Goal: Information Seeking & Learning: Learn about a topic

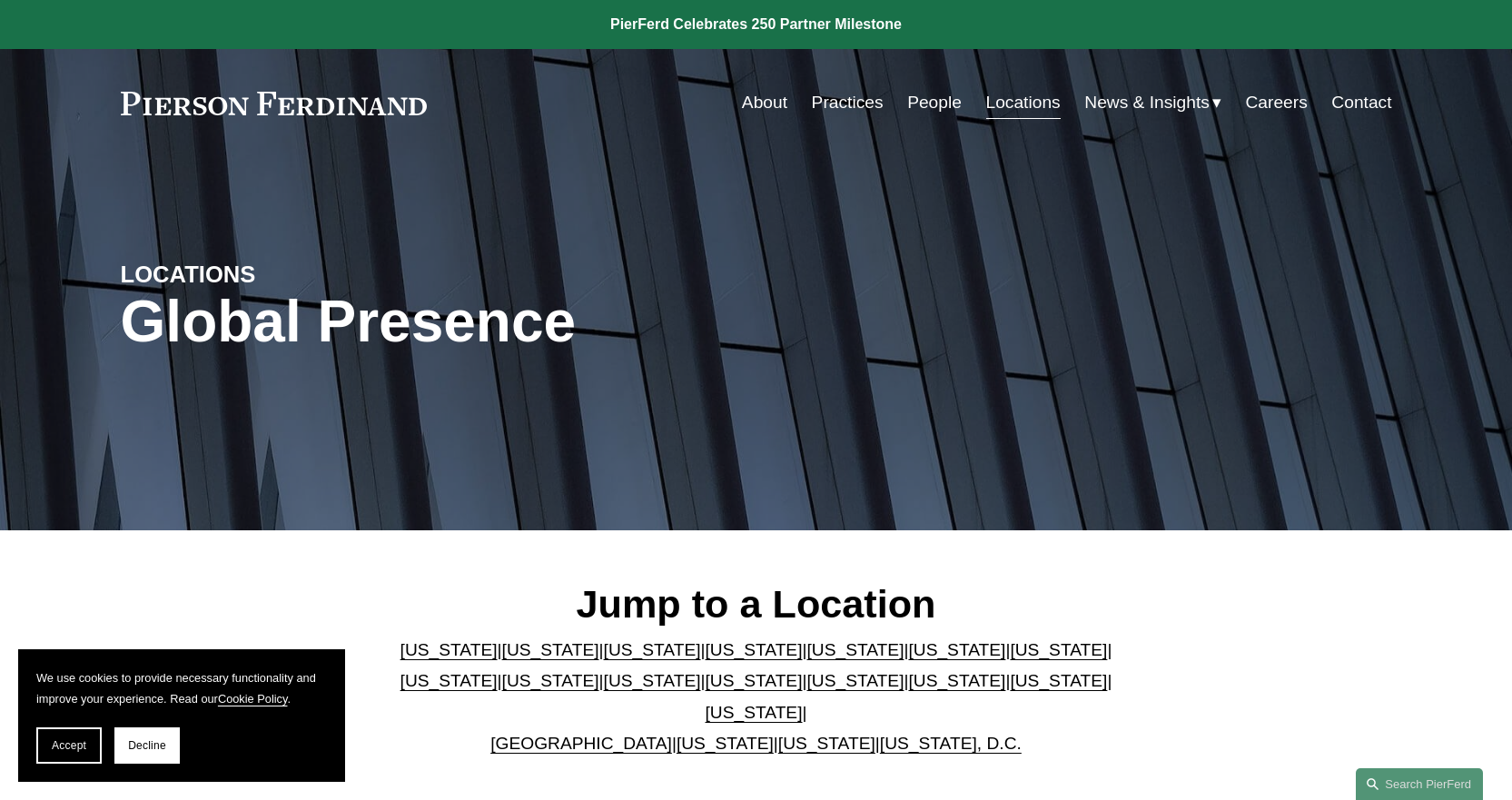
click at [778, 733] on link "[US_STATE]" at bounding box center [827, 743] width 97 height 19
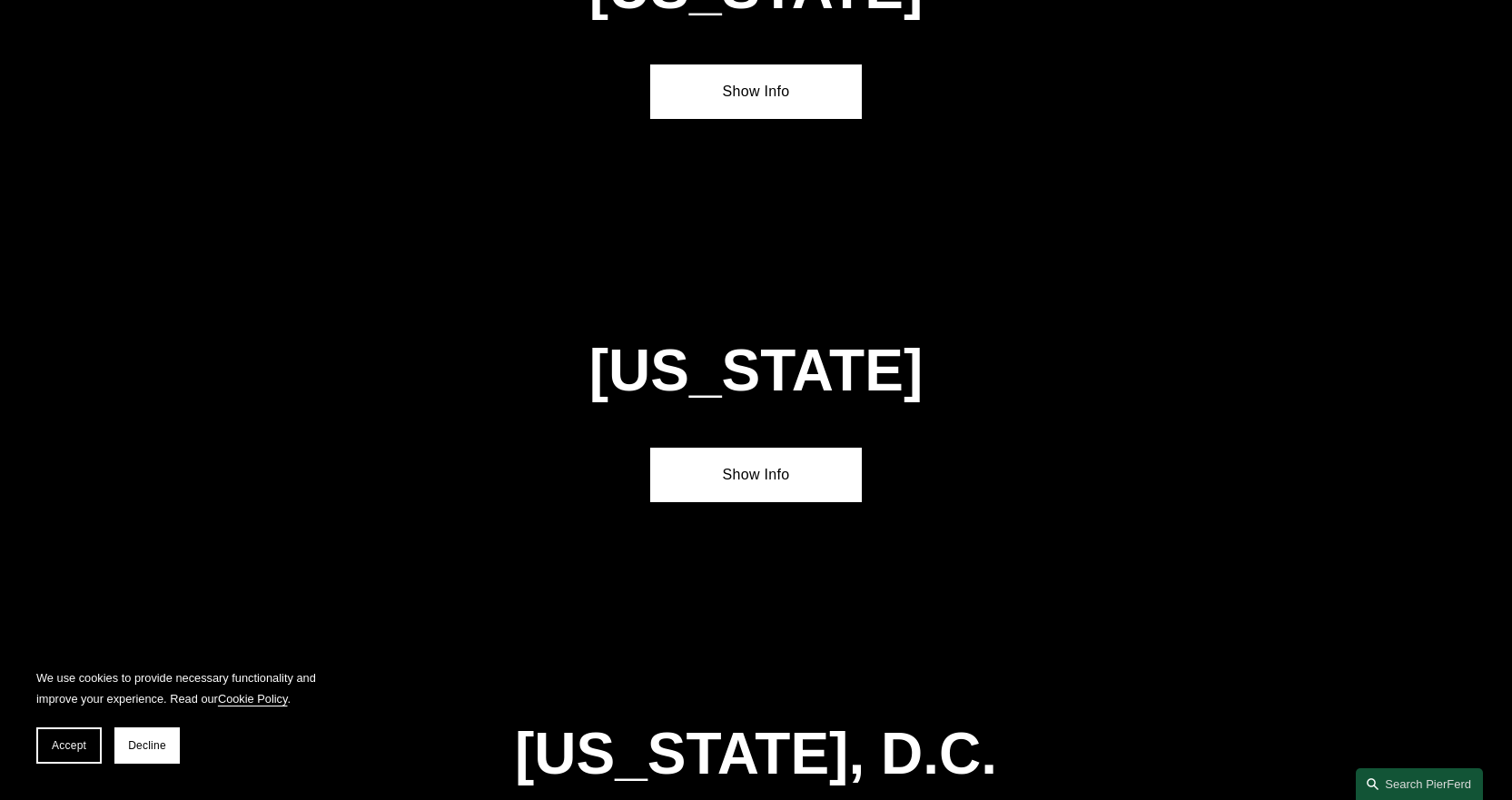
scroll to position [7296, 0]
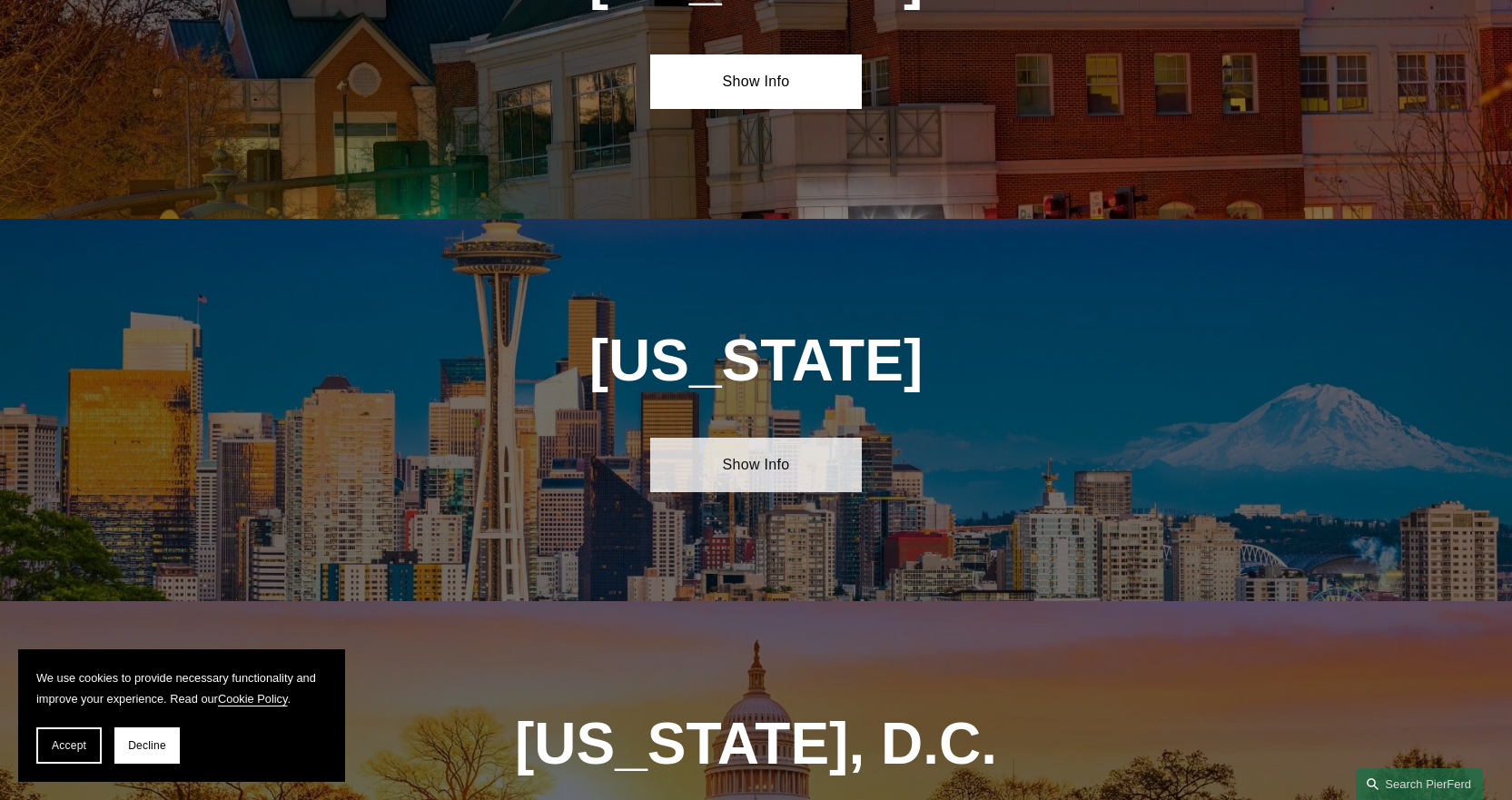
click at [780, 437] on link "Show Info" at bounding box center [756, 464] width 212 height 54
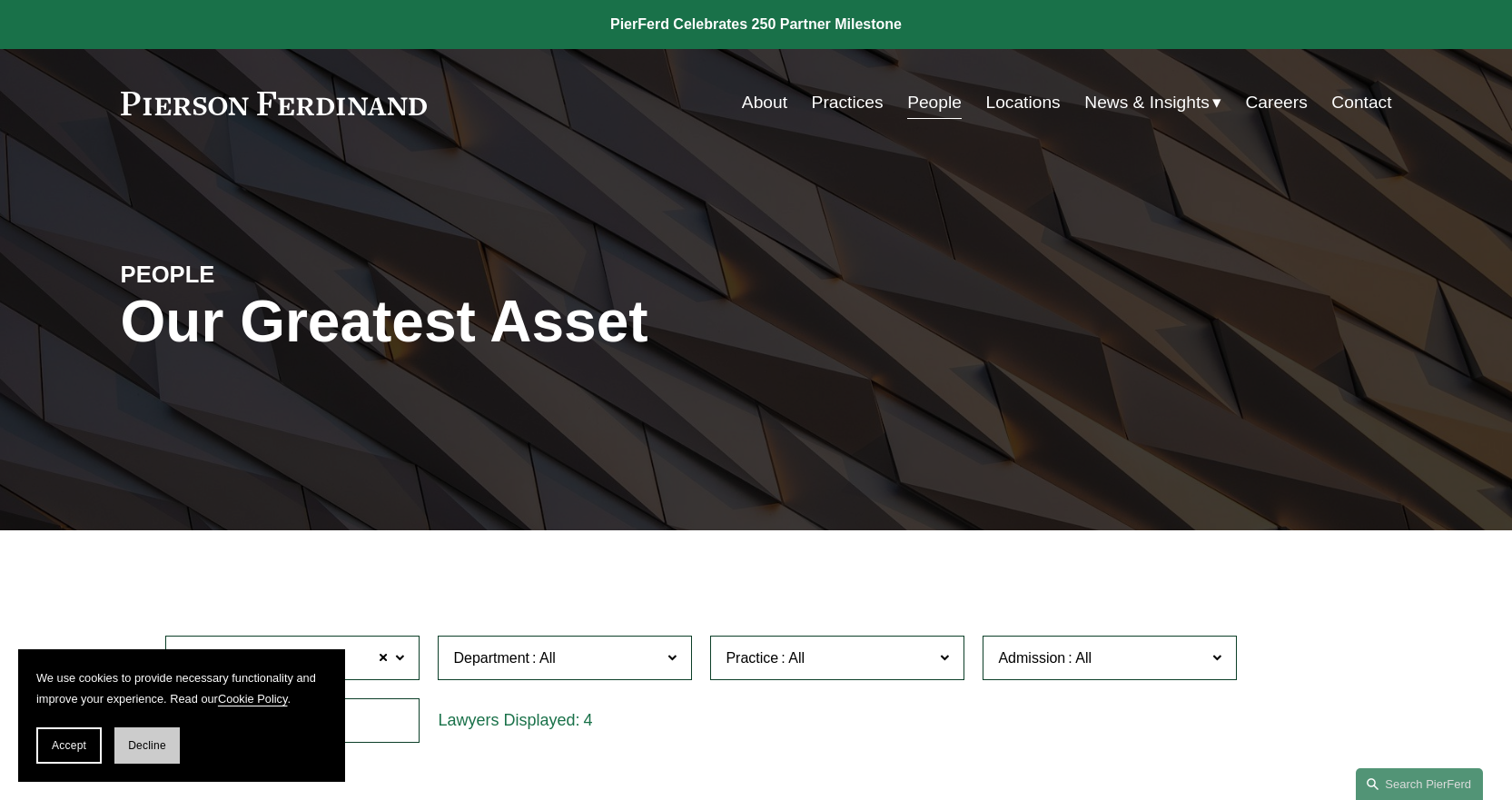
click at [162, 739] on span "Decline" at bounding box center [147, 745] width 38 height 12
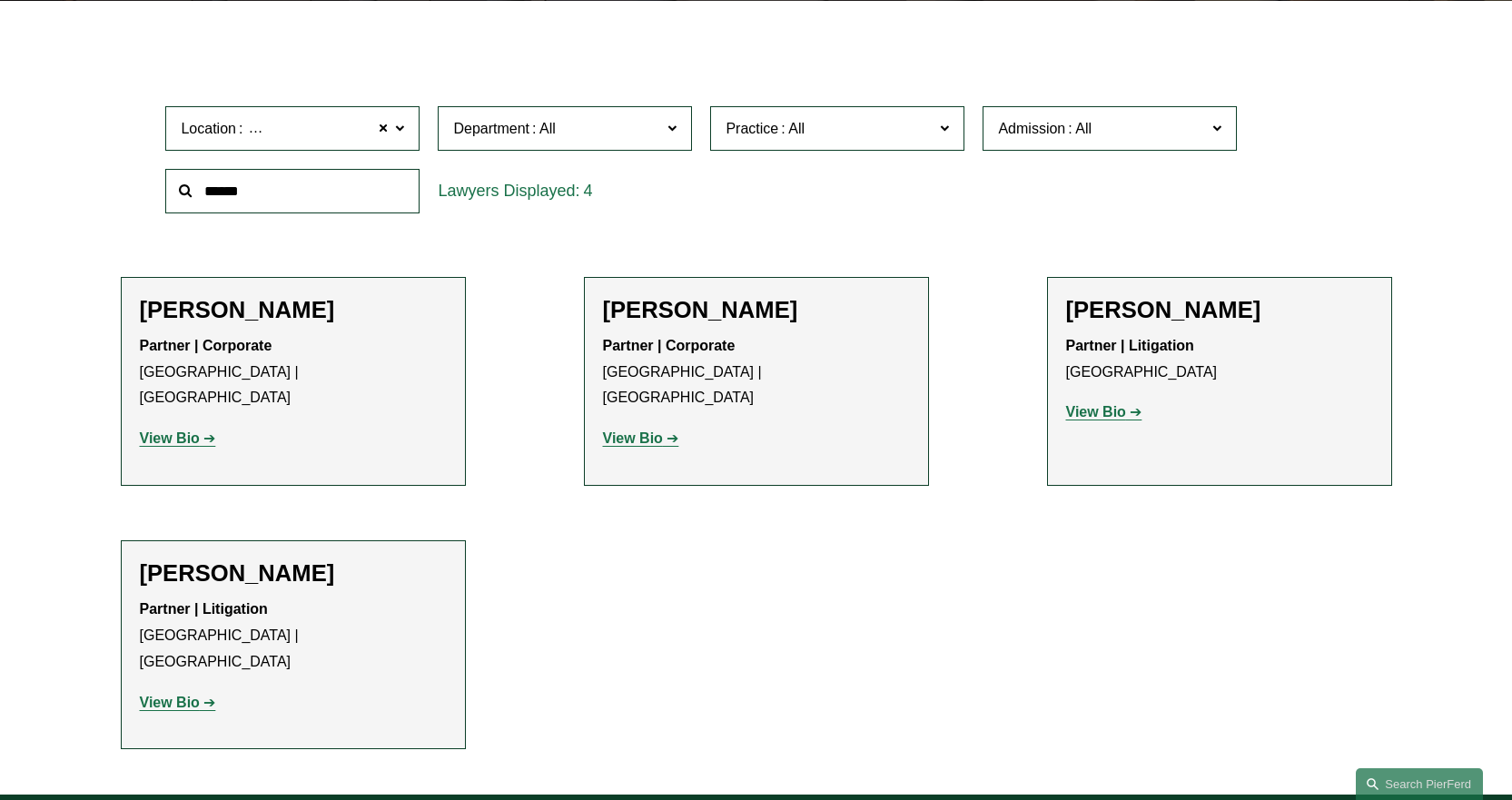
scroll to position [544, 0]
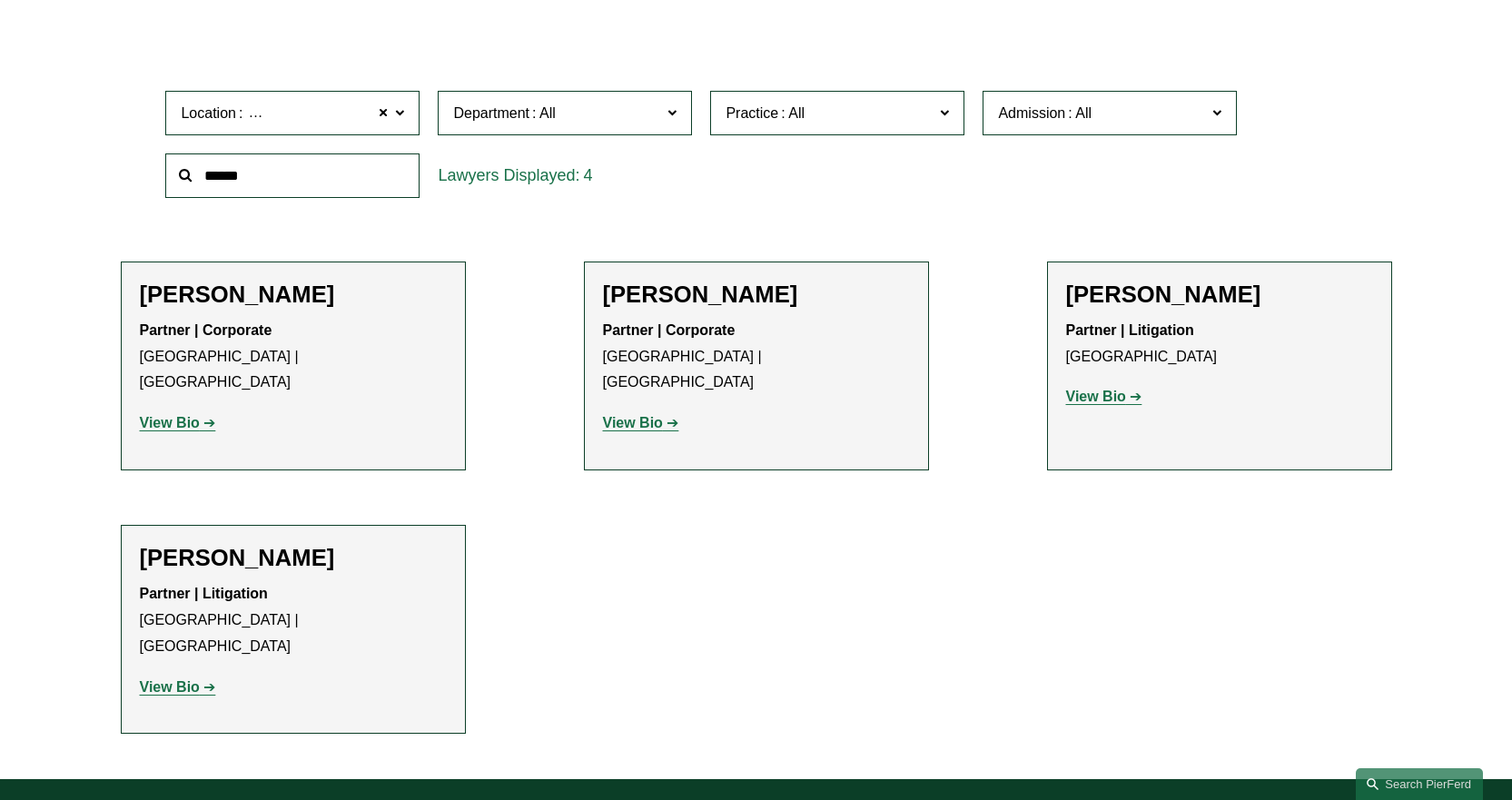
click at [188, 679] on strong "View Bio" at bounding box center [169, 687] width 60 height 15
click at [184, 415] on strong "View Bio" at bounding box center [169, 423] width 60 height 15
click at [635, 415] on strong "View Bio" at bounding box center [632, 423] width 60 height 15
click at [1078, 396] on strong "View Bio" at bounding box center [1096, 396] width 60 height 15
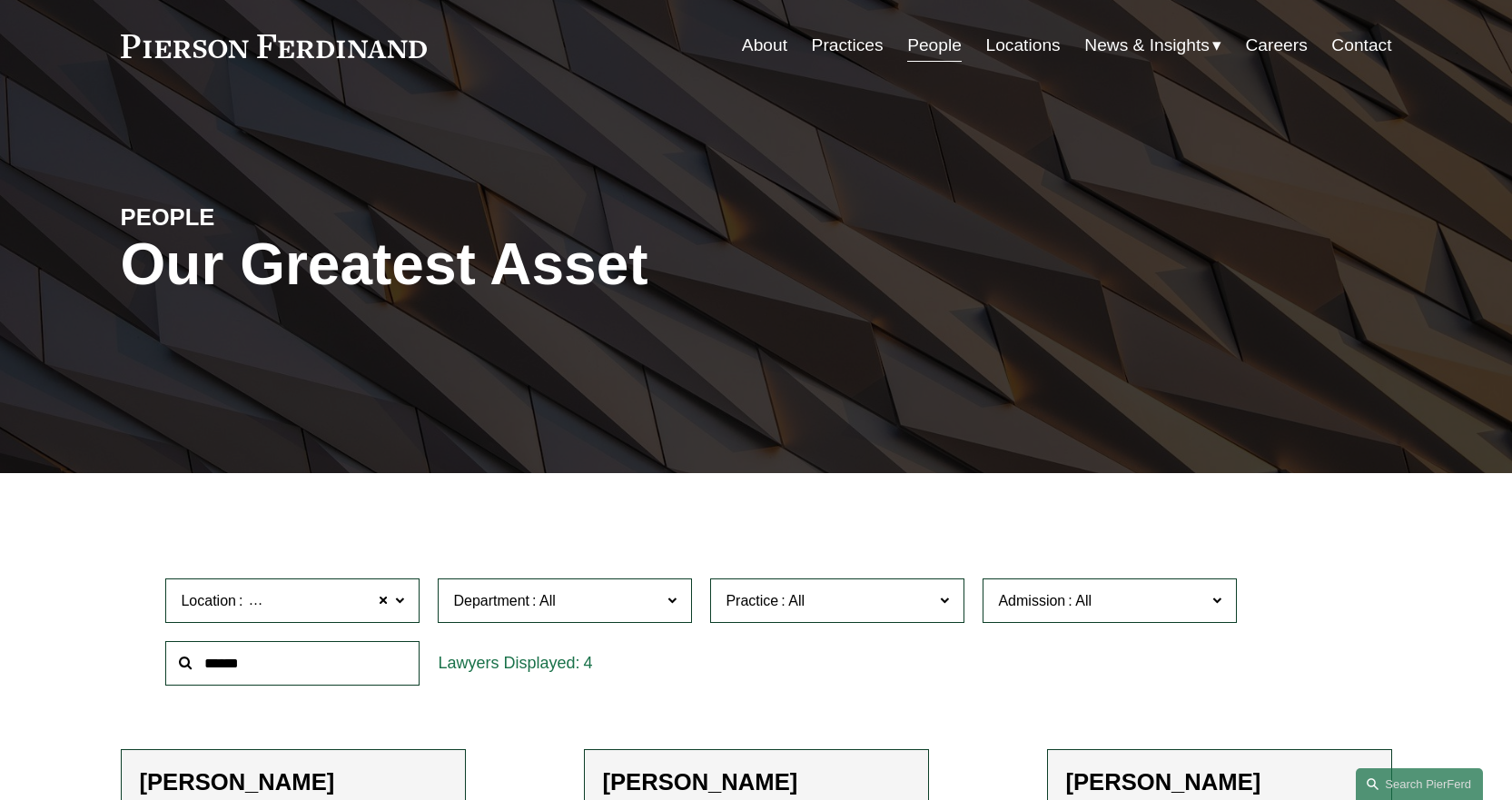
scroll to position [0, 0]
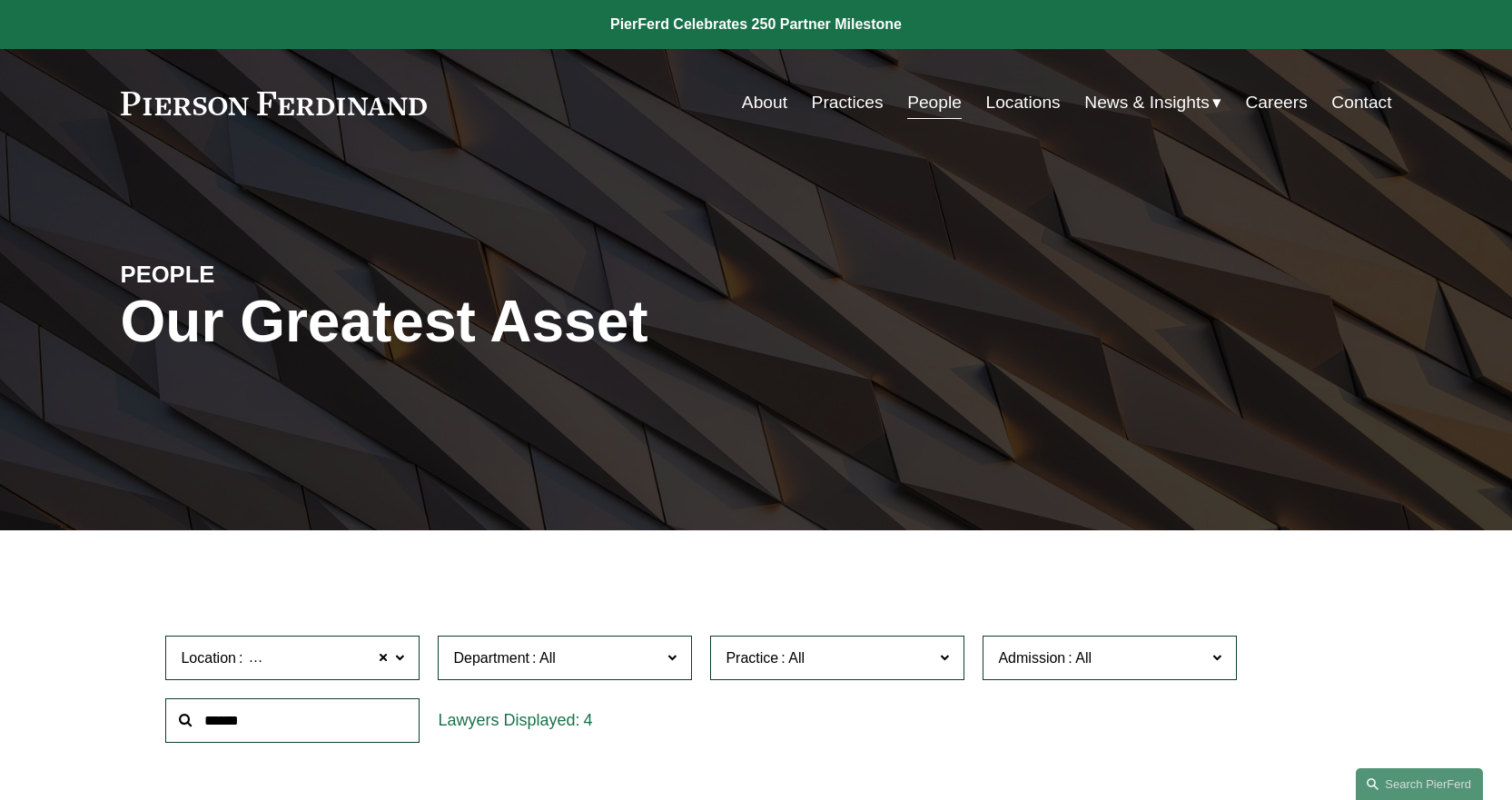
click at [1000, 101] on link "Locations" at bounding box center [1024, 103] width 74 height 34
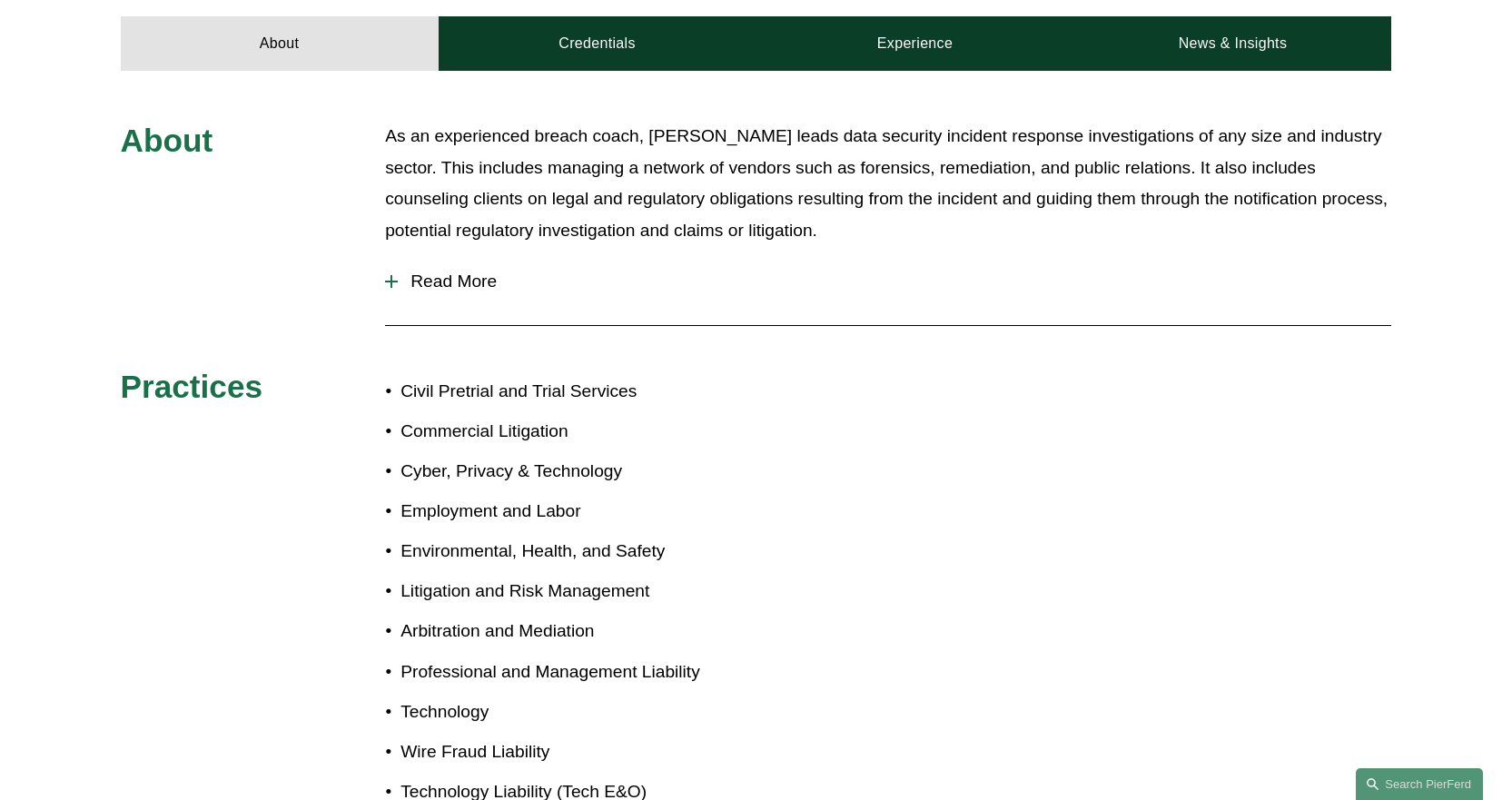
scroll to position [808, 0]
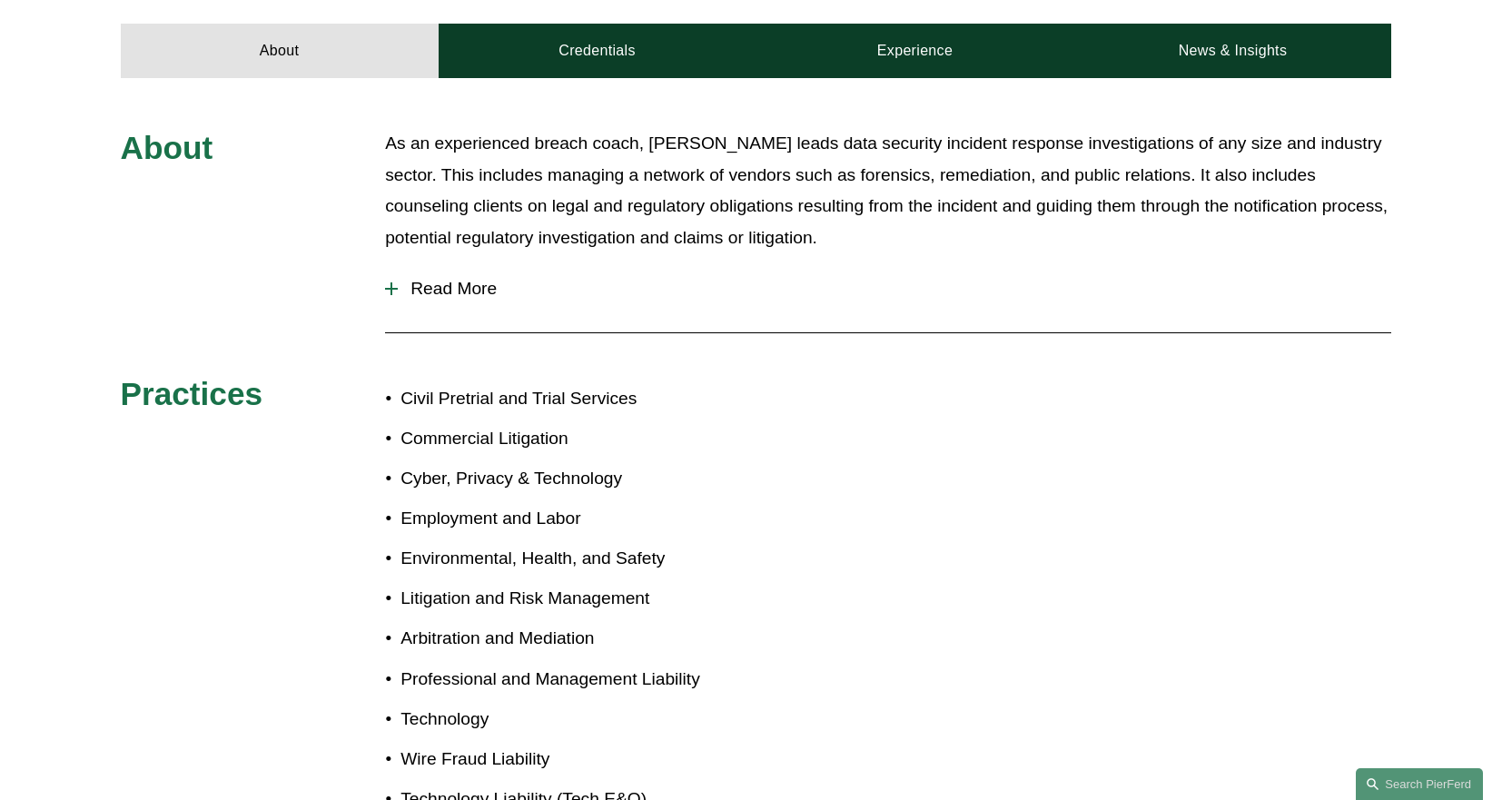
click at [396, 288] on div at bounding box center [391, 289] width 12 height 2
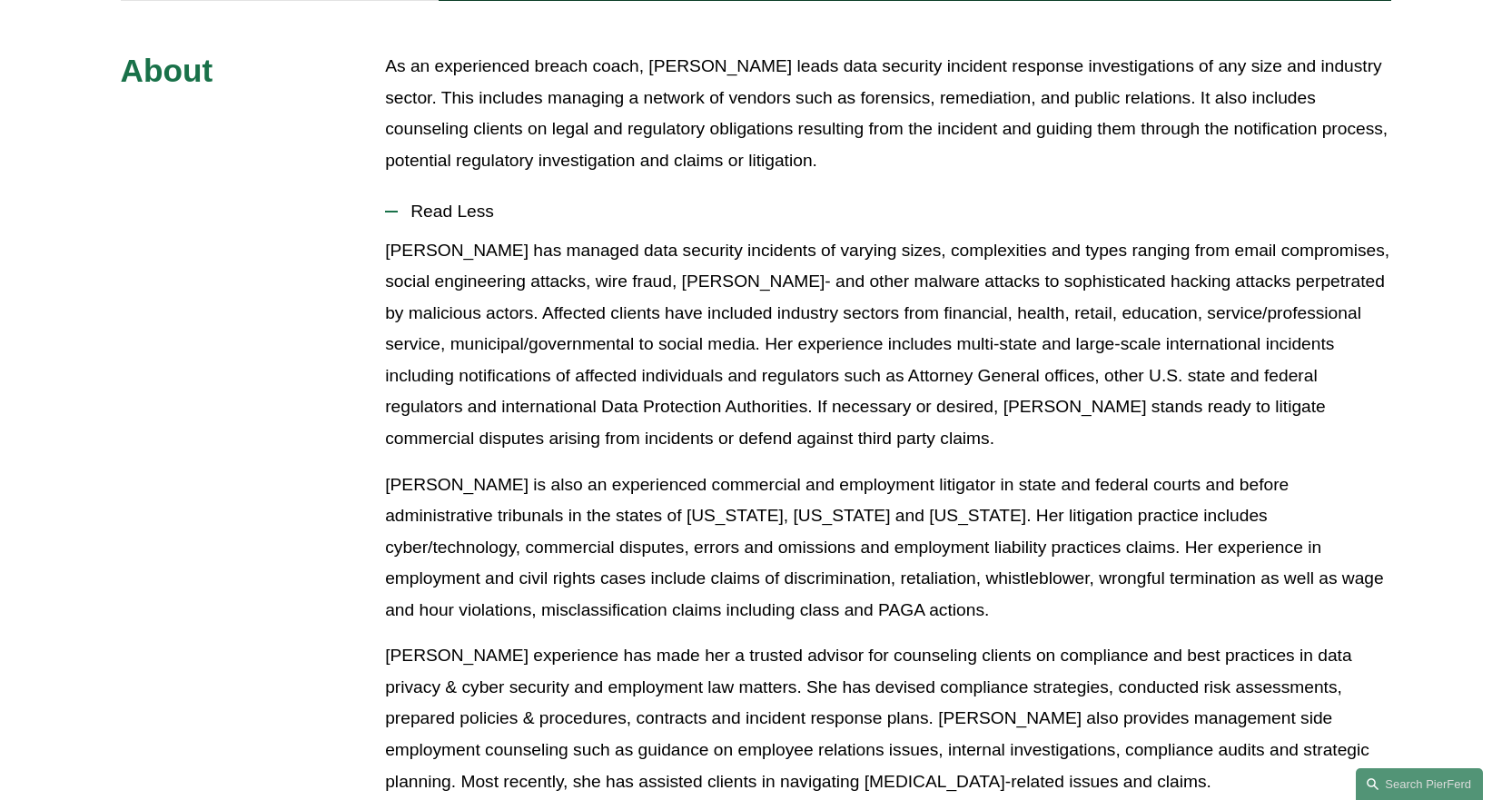
scroll to position [463, 0]
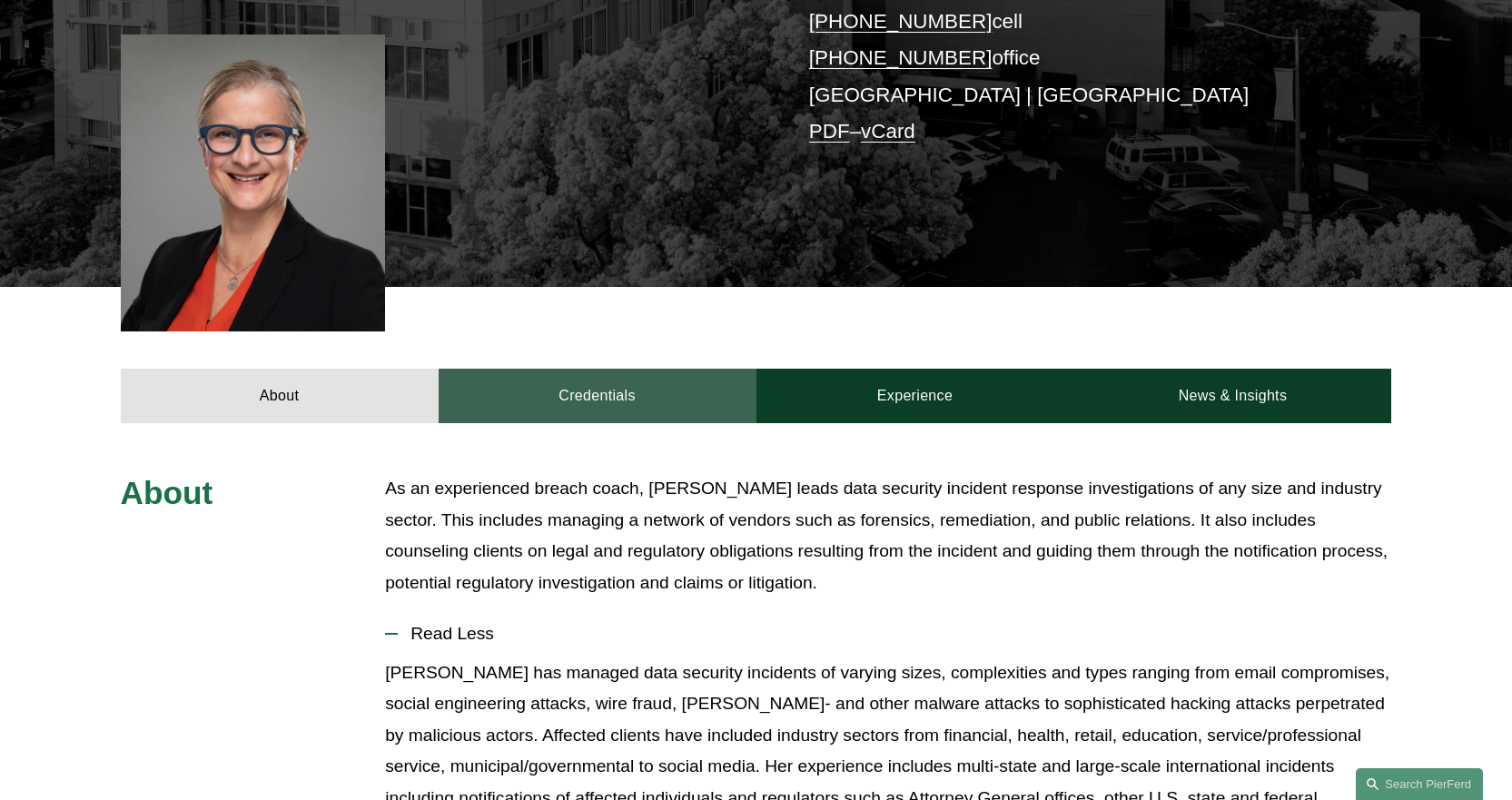
click at [614, 369] on link "Credentials" at bounding box center [597, 395] width 317 height 54
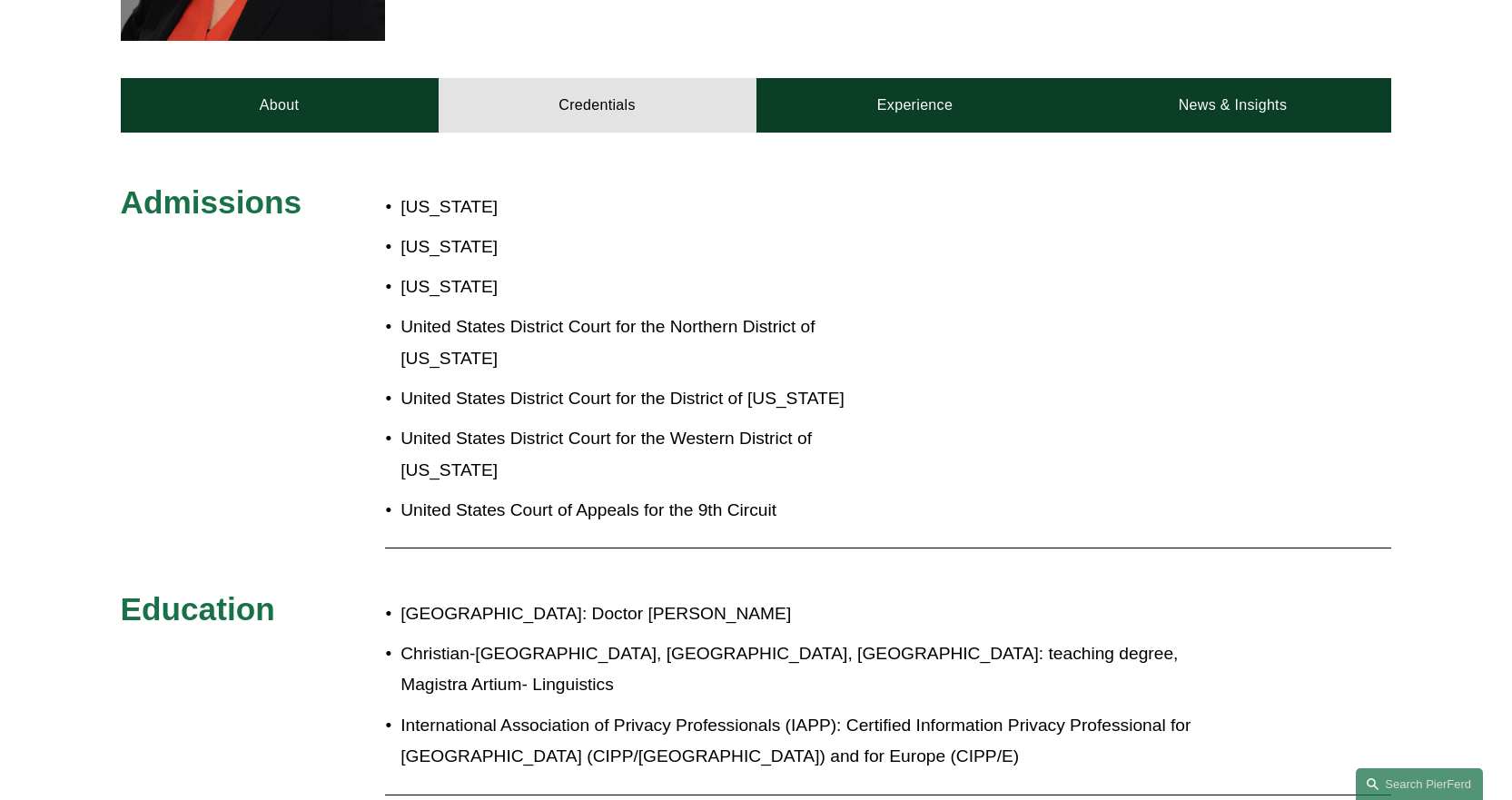
scroll to position [735, 0]
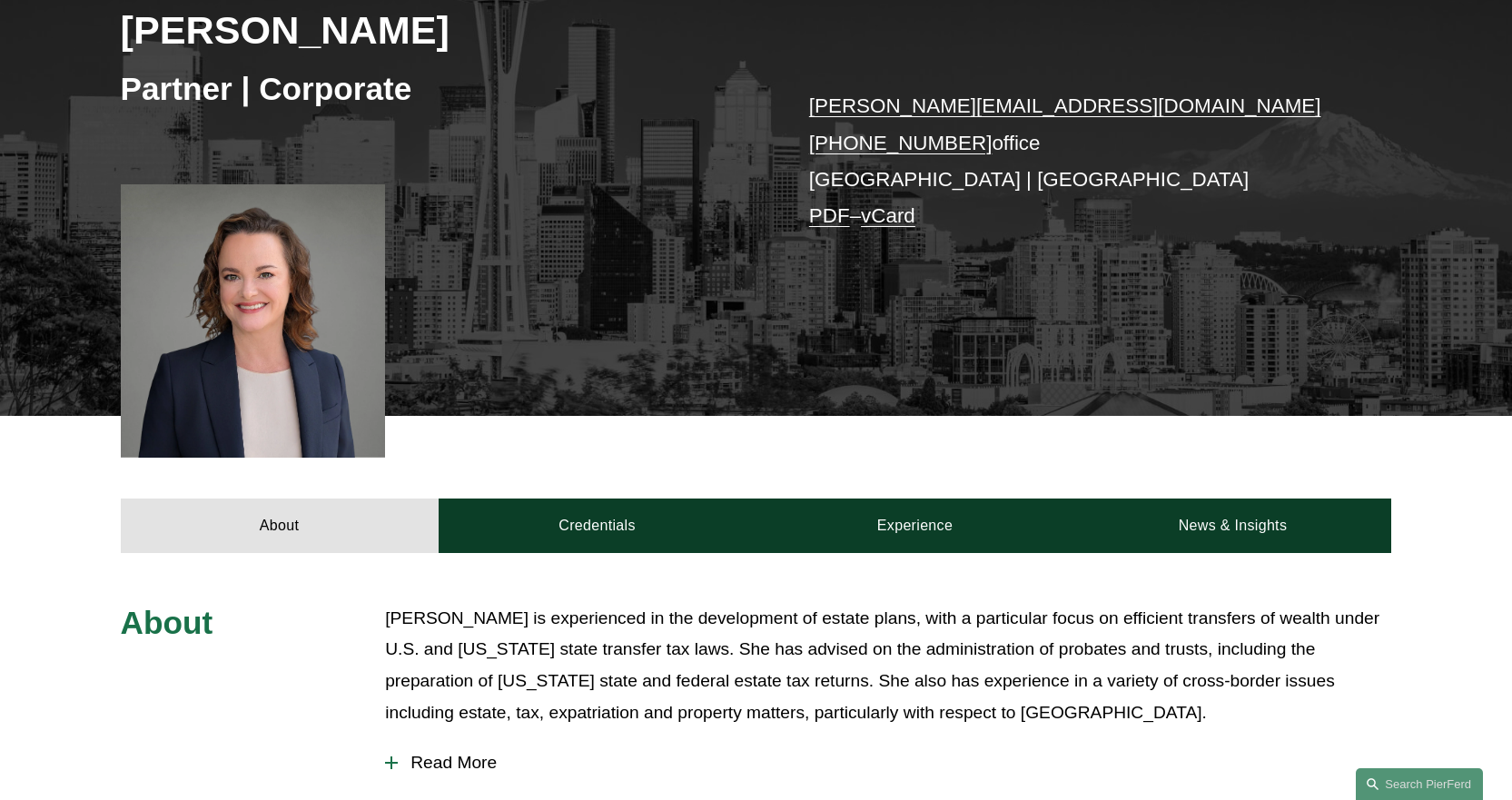
scroll to position [454, 0]
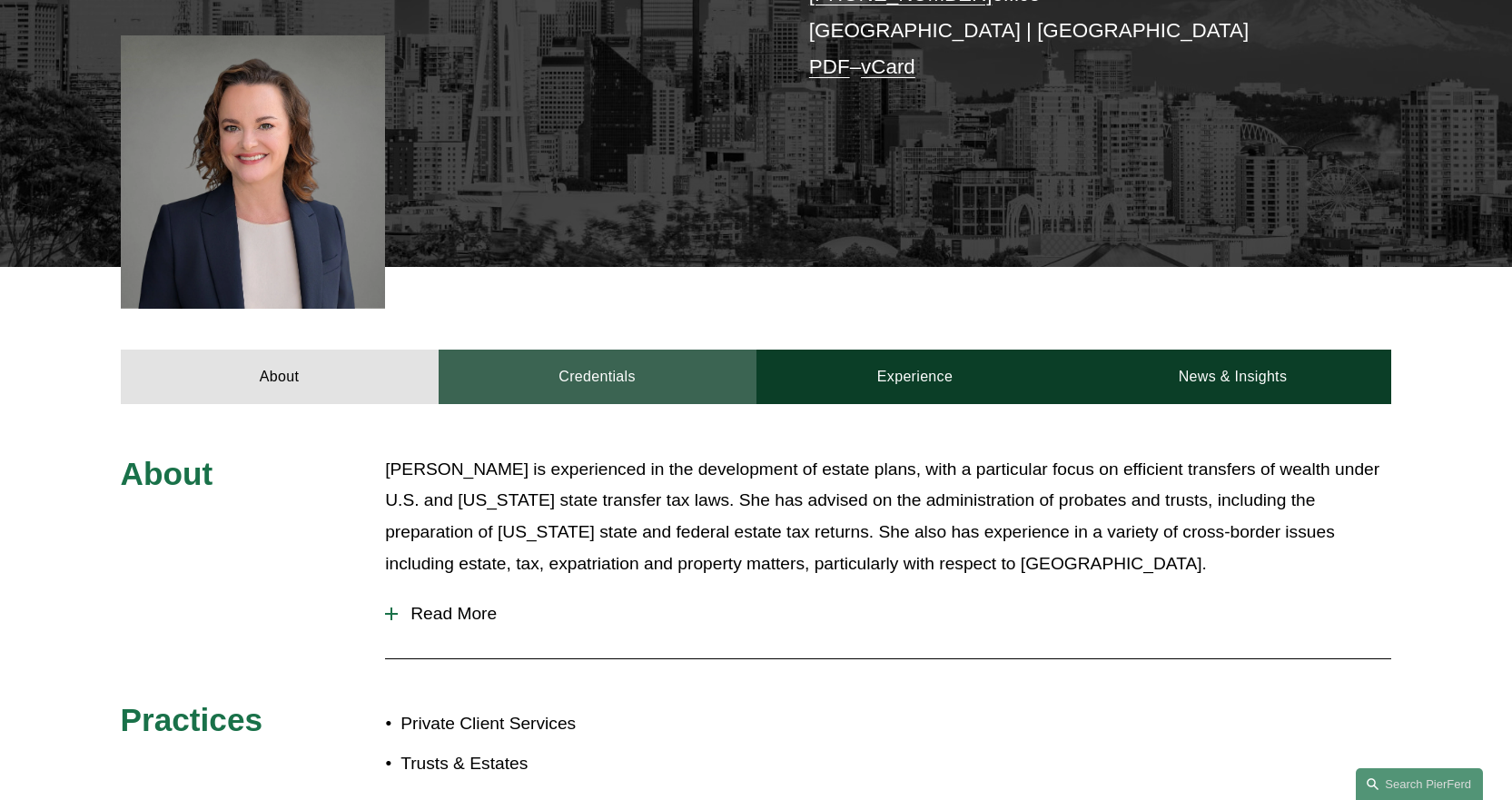
click at [590, 375] on link "Credentials" at bounding box center [597, 376] width 317 height 54
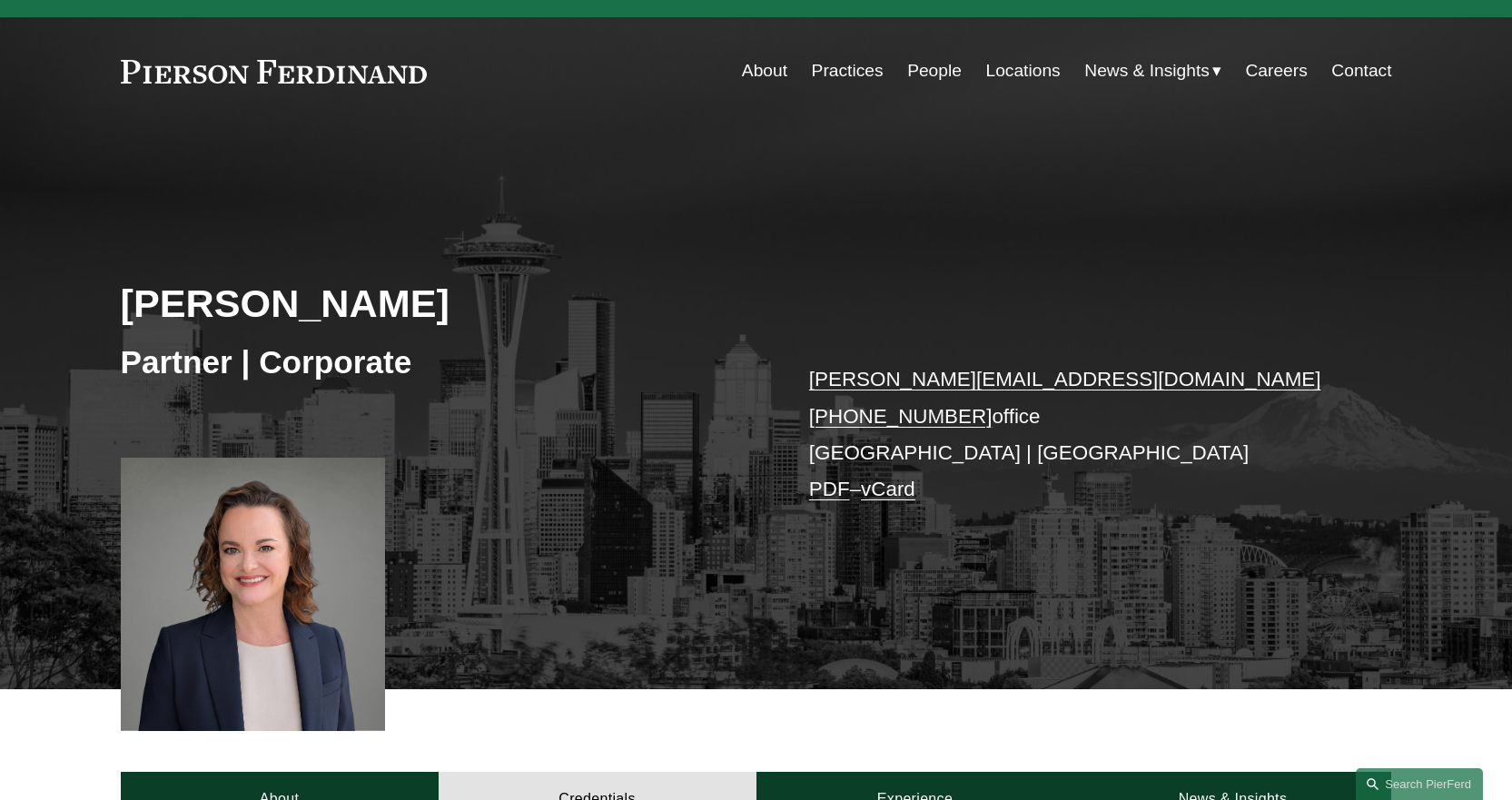
scroll to position [0, 0]
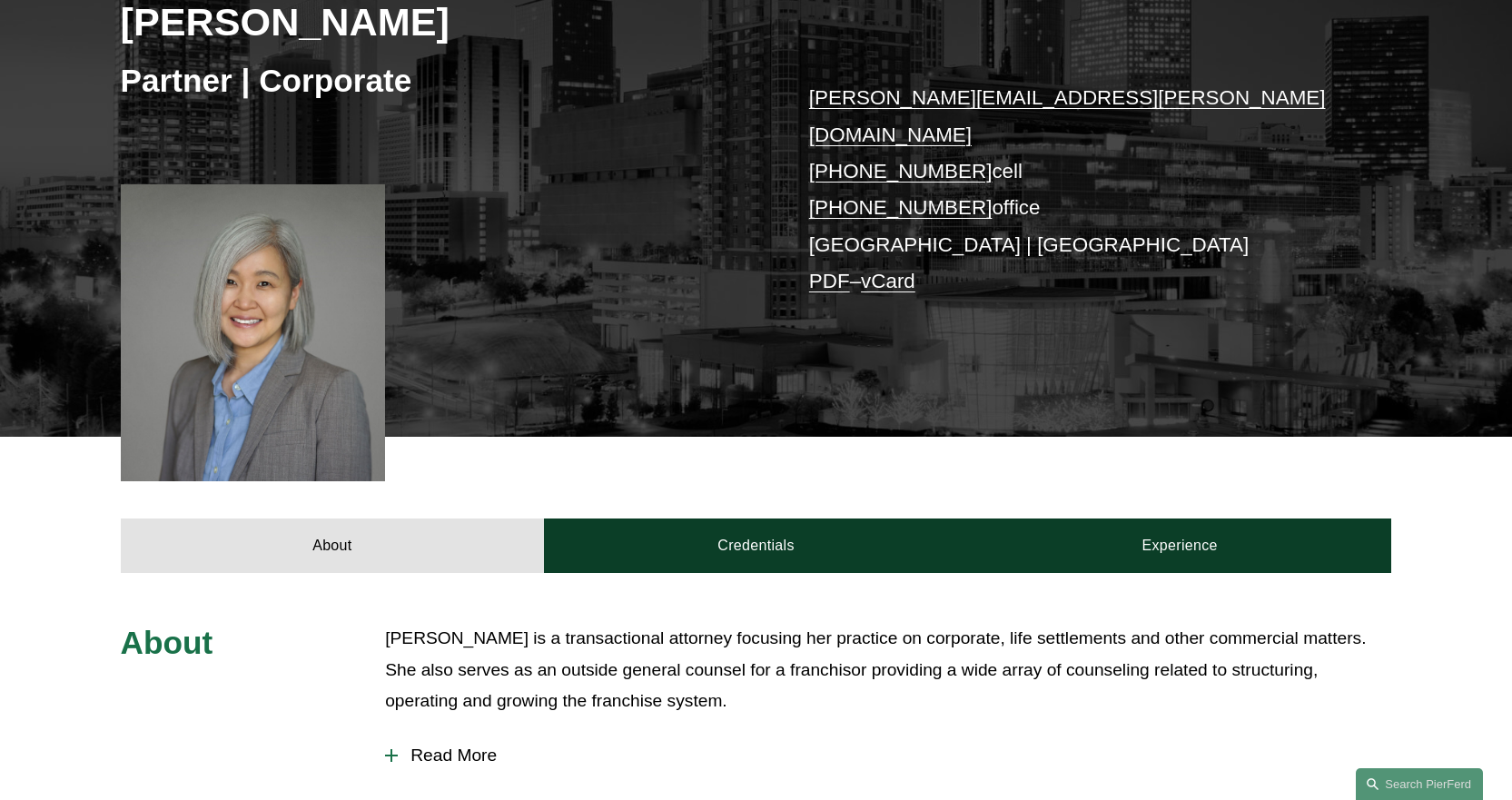
scroll to position [454, 0]
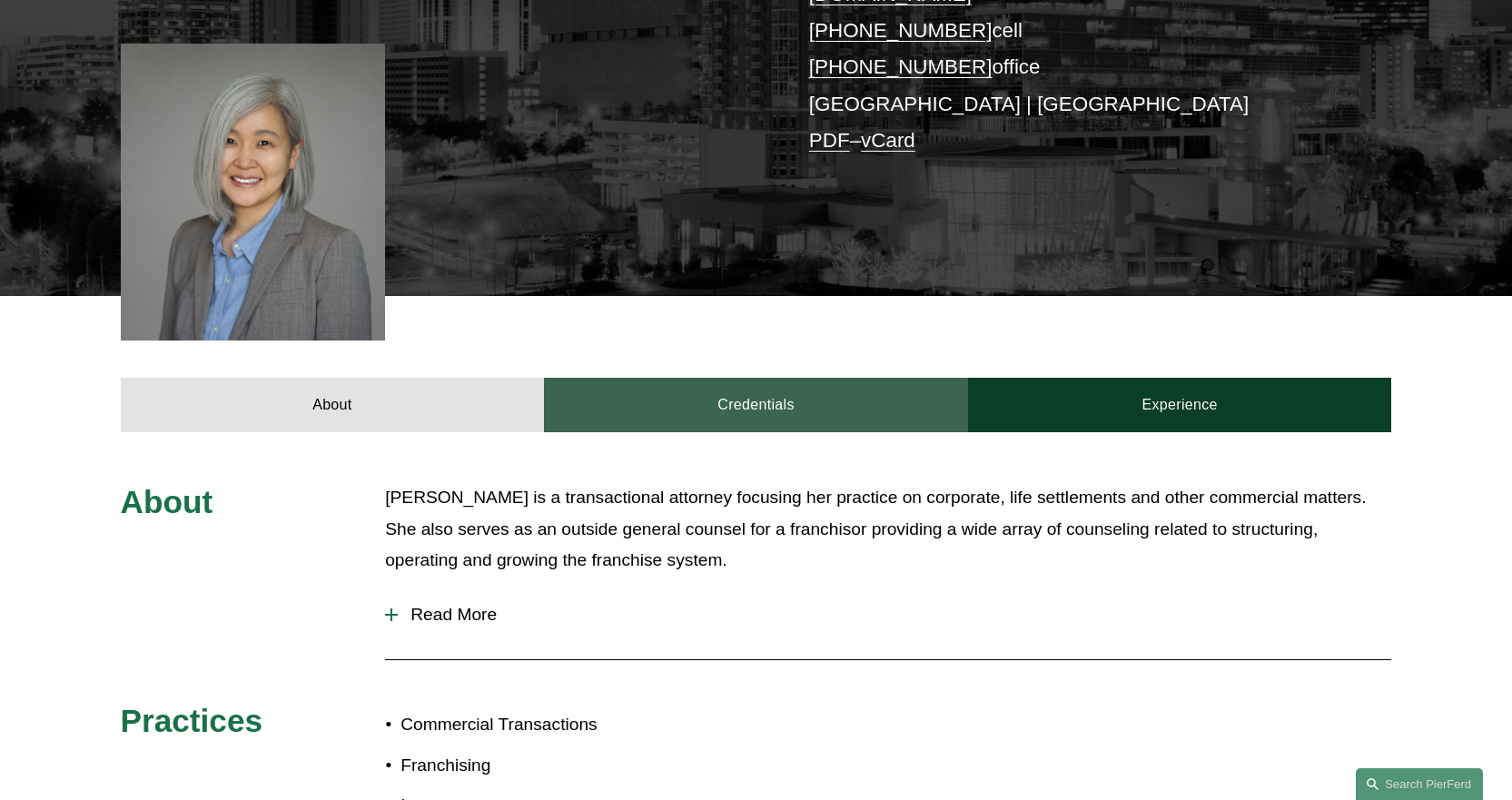
click at [747, 377] on link "Credentials" at bounding box center [756, 404] width 424 height 54
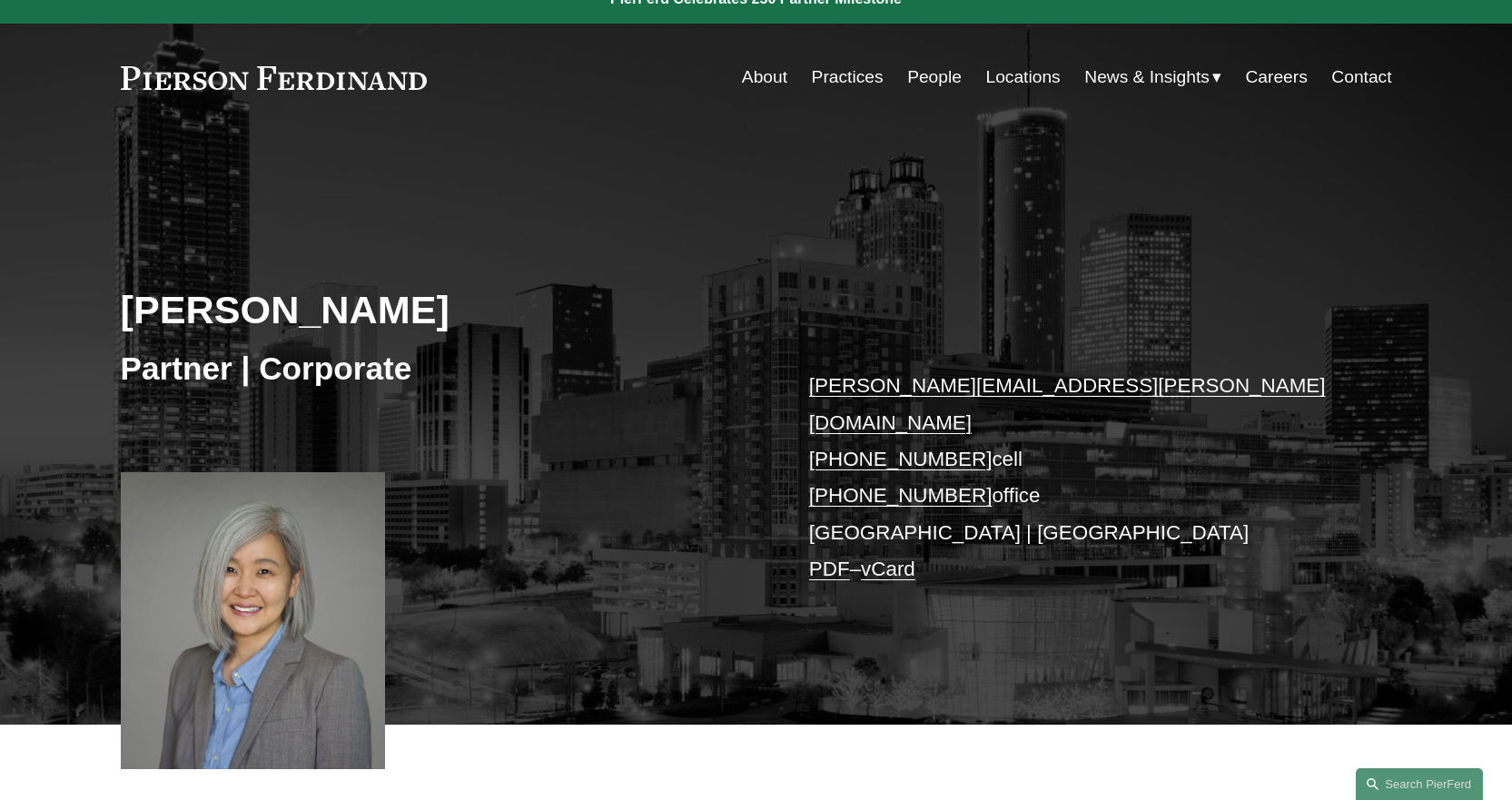
scroll to position [0, 0]
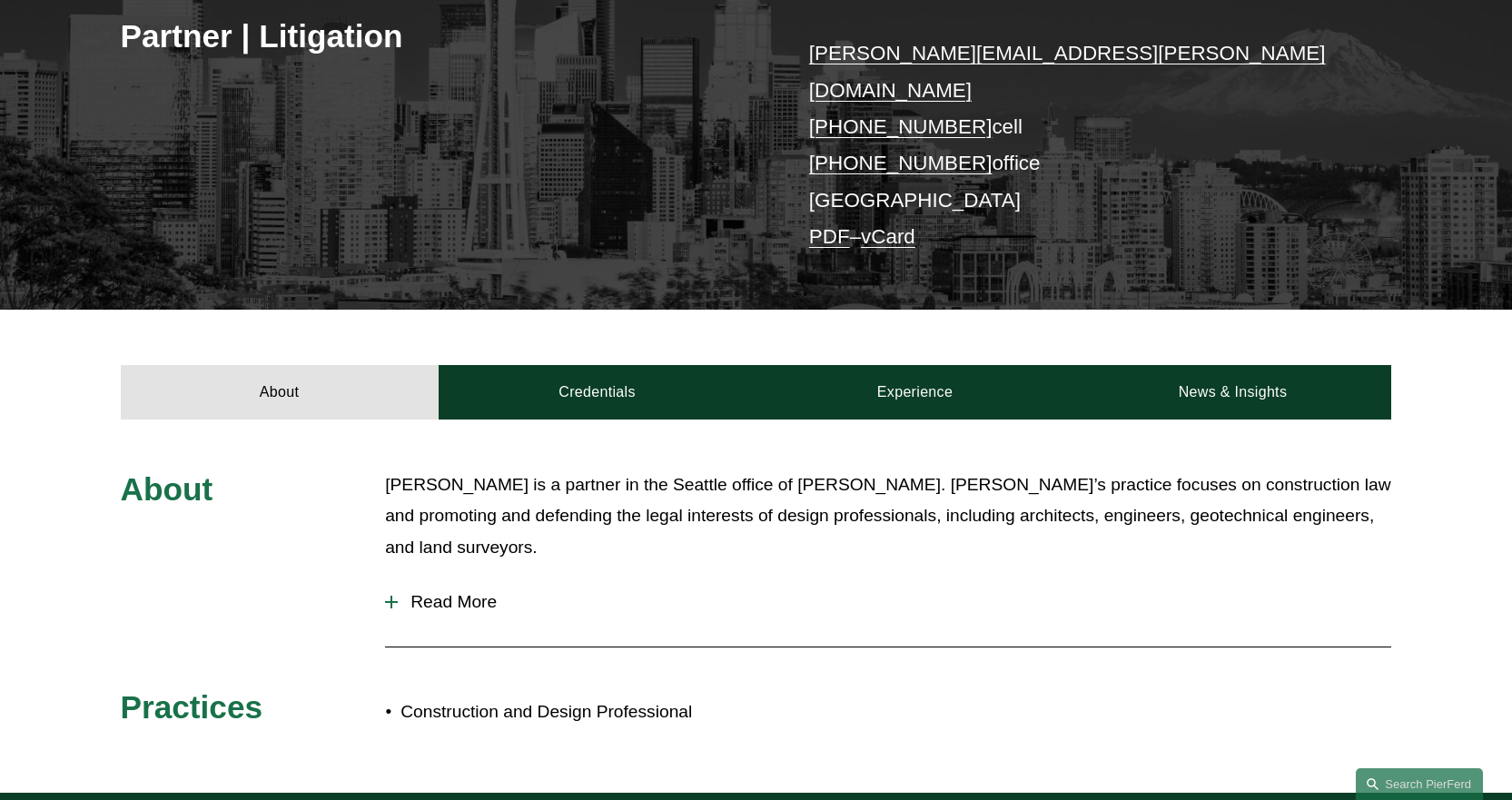
scroll to position [363, 0]
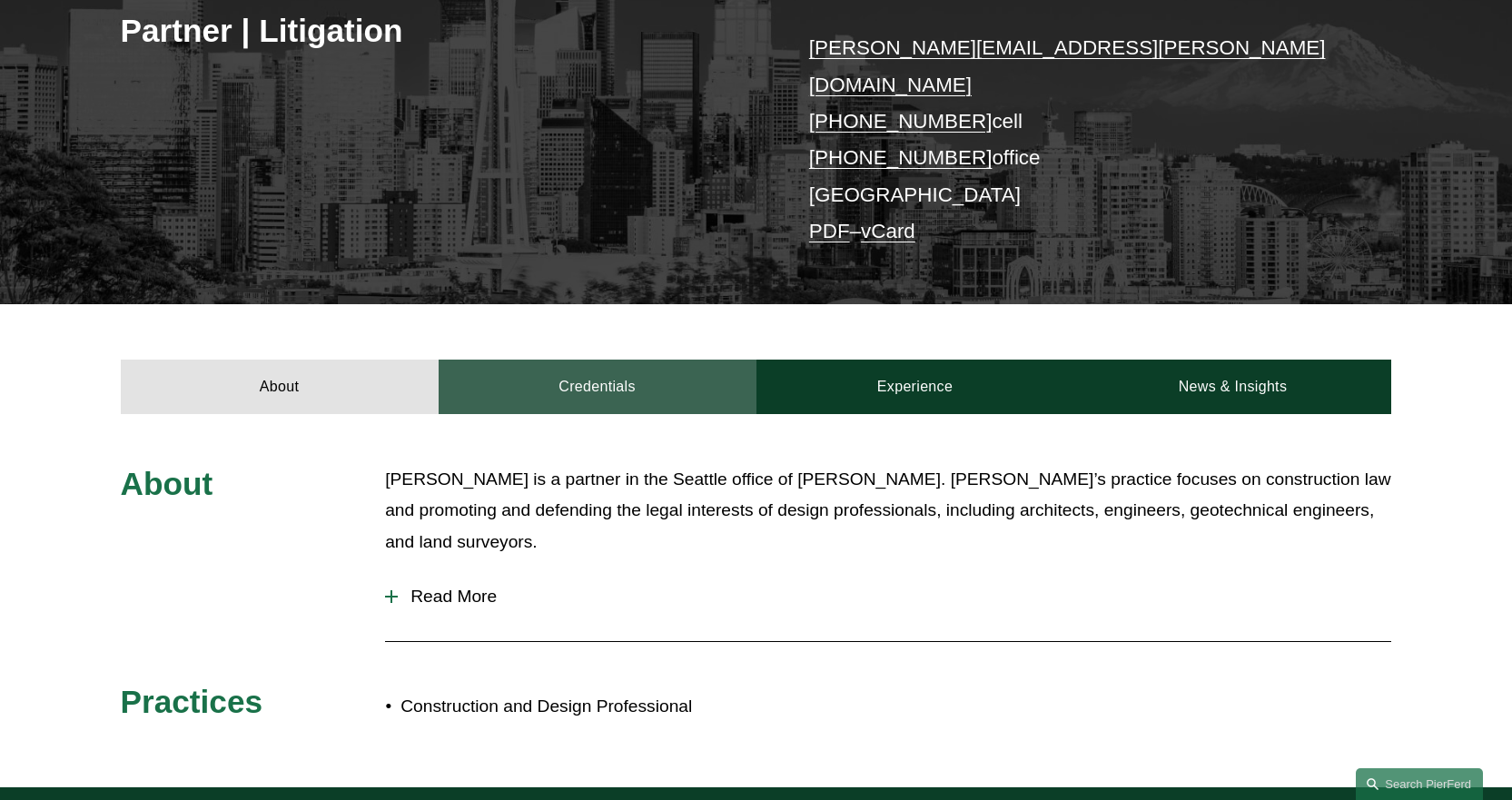
click at [599, 359] on link "Credentials" at bounding box center [597, 386] width 317 height 54
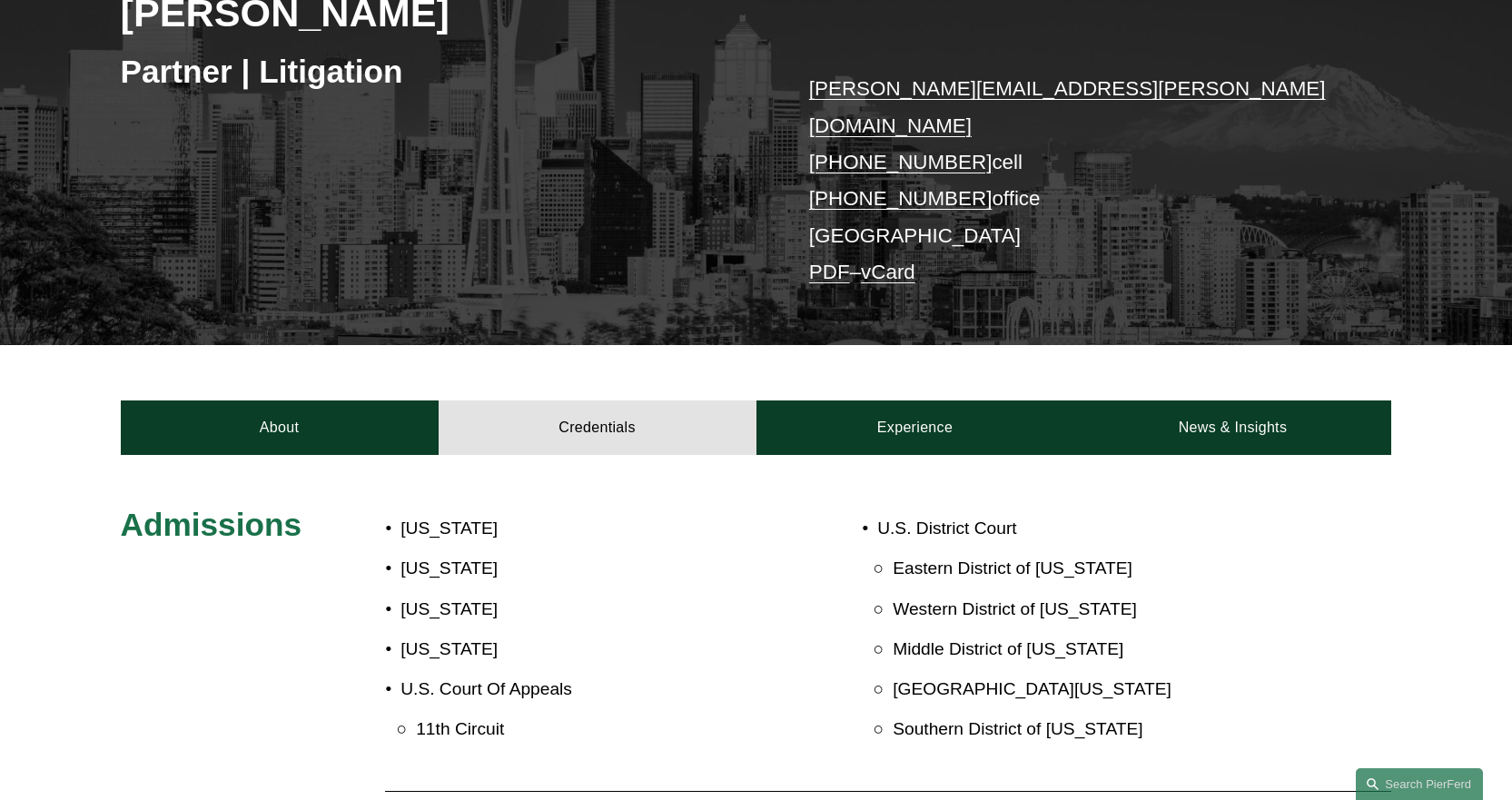
scroll to position [273, 0]
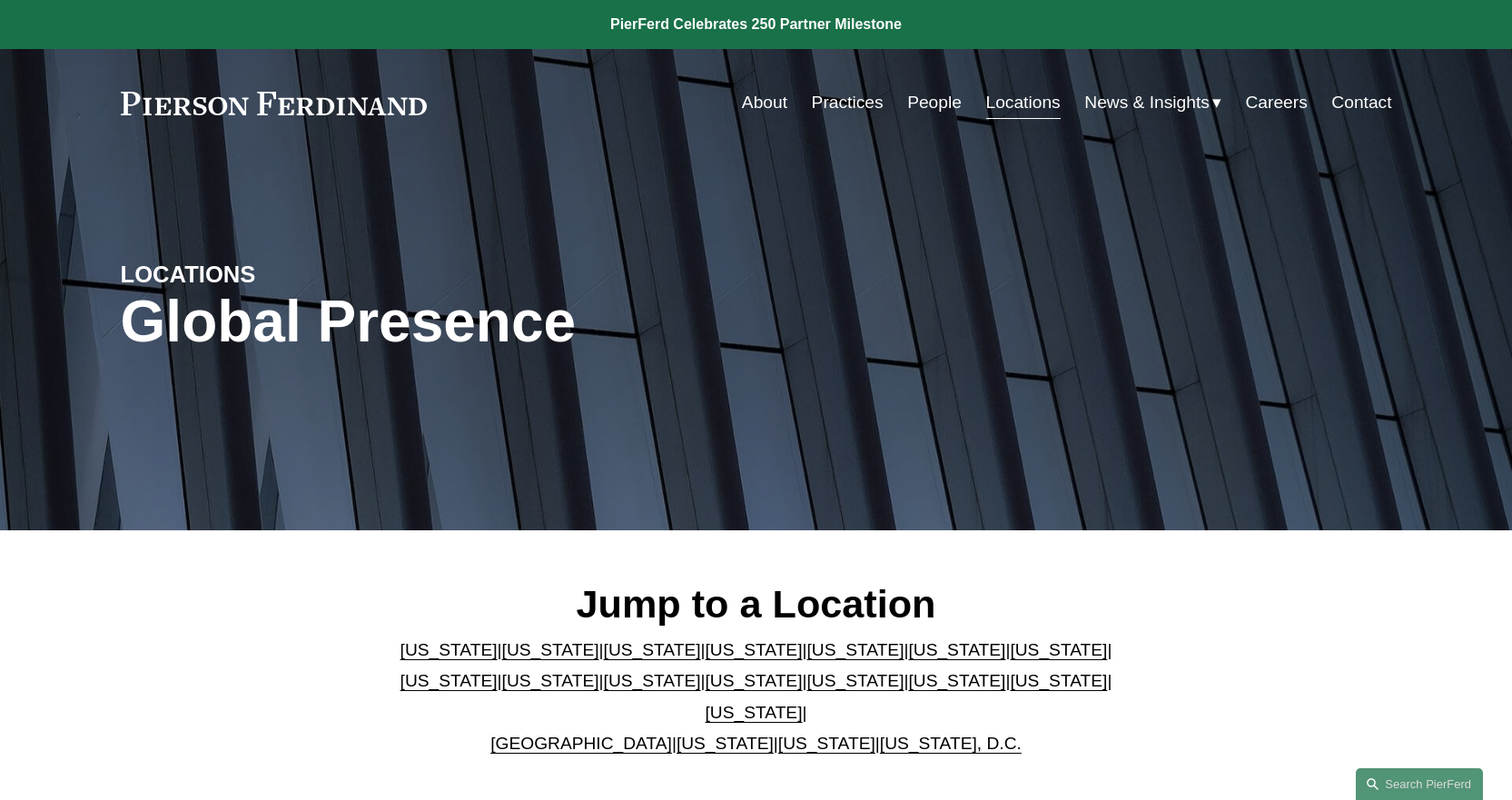
click at [502, 690] on link "Michigan" at bounding box center [550, 680] width 97 height 19
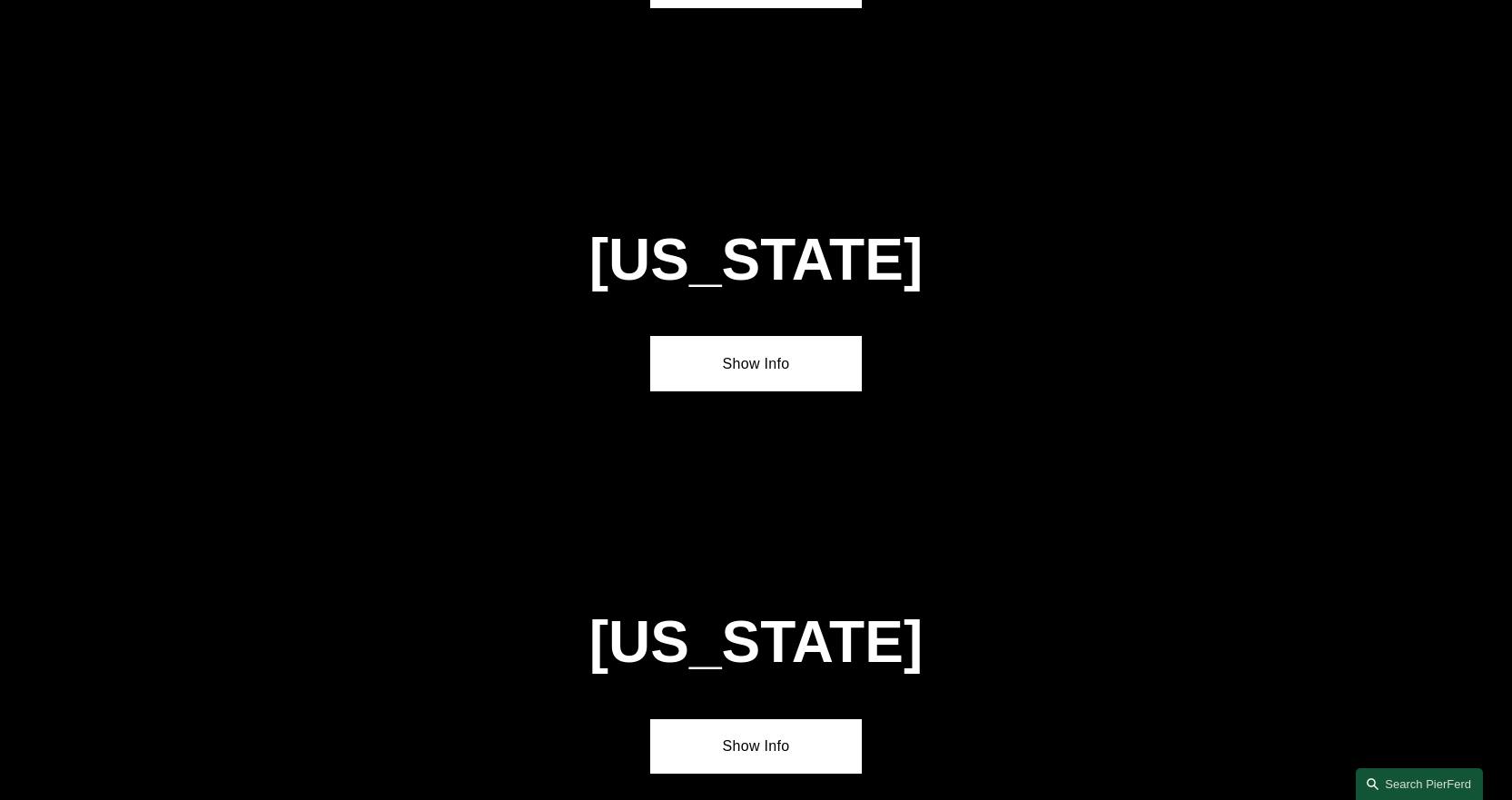
scroll to position [3855, 0]
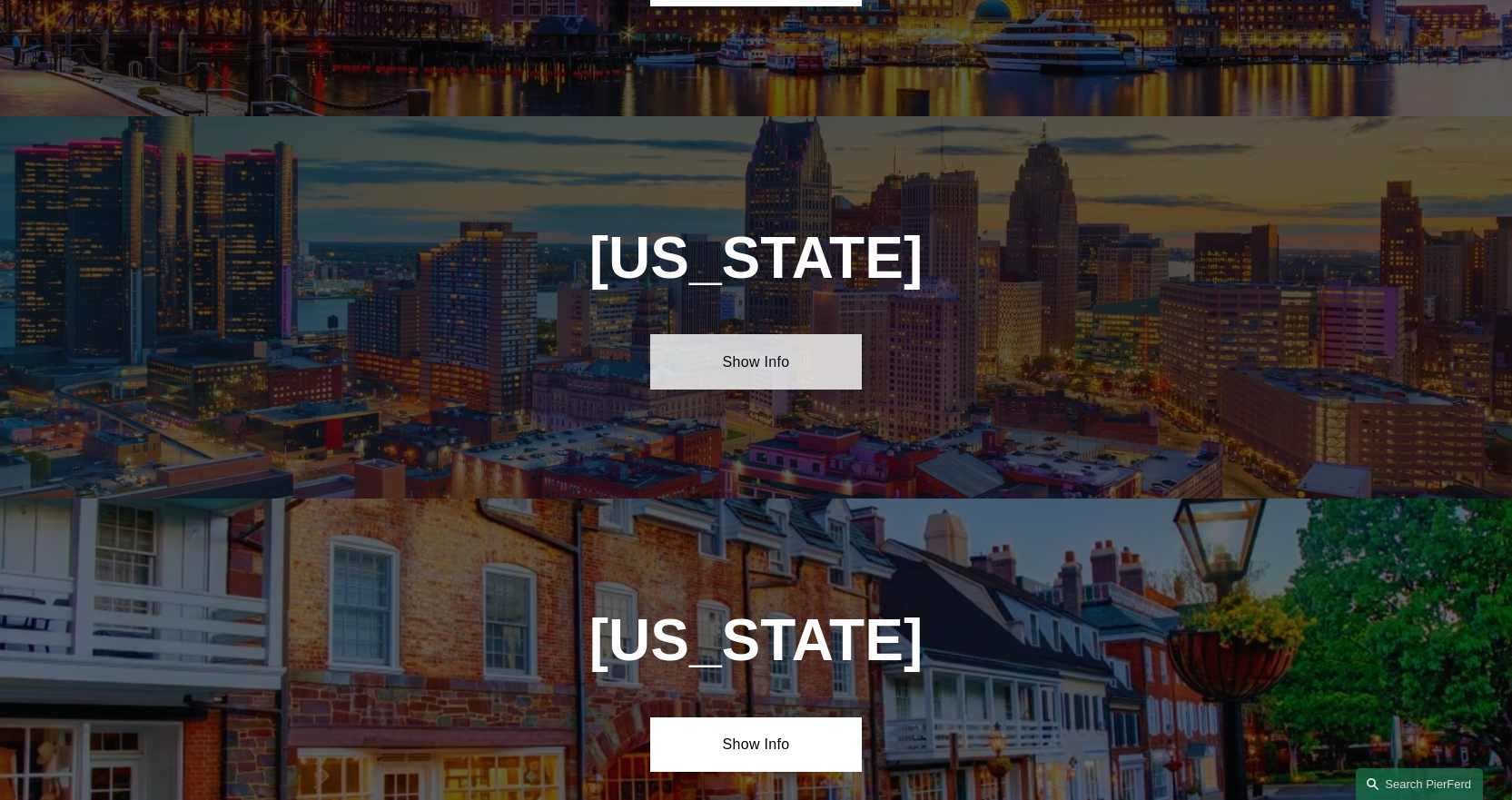
click at [746, 334] on link "Show Info" at bounding box center [756, 361] width 212 height 54
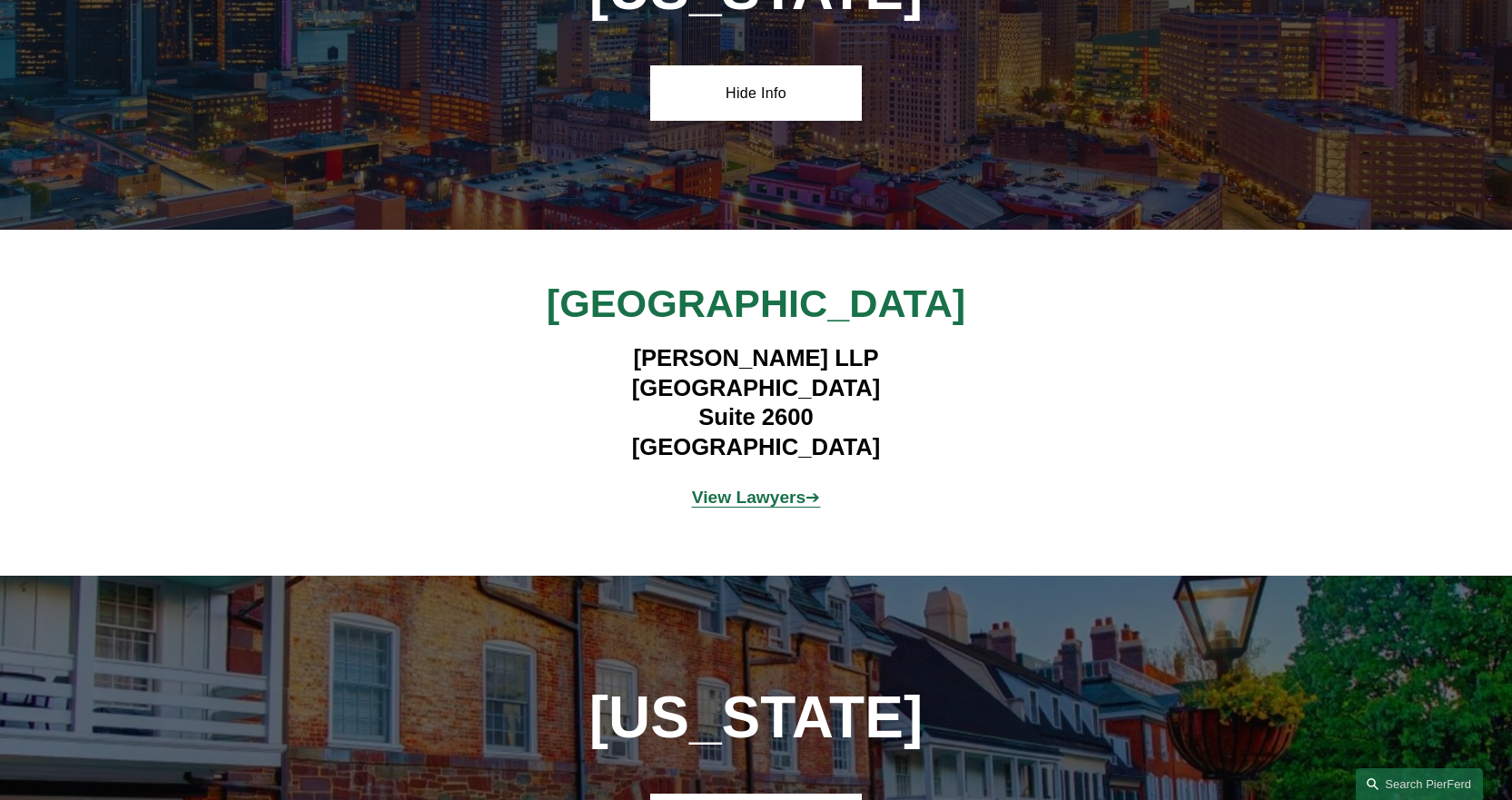
scroll to position [4127, 0]
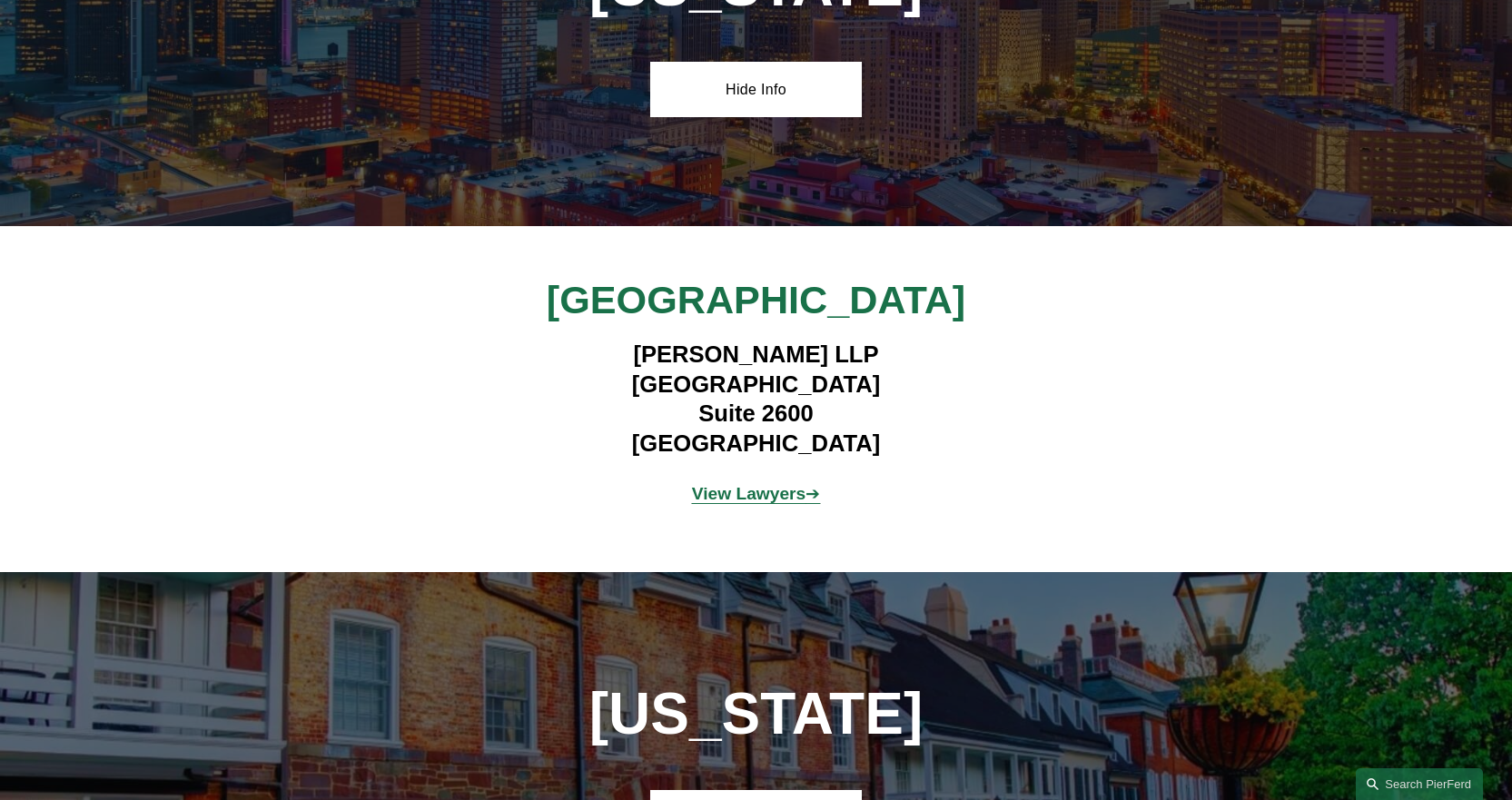
click at [708, 484] on strong "View Lawyers" at bounding box center [749, 493] width 114 height 19
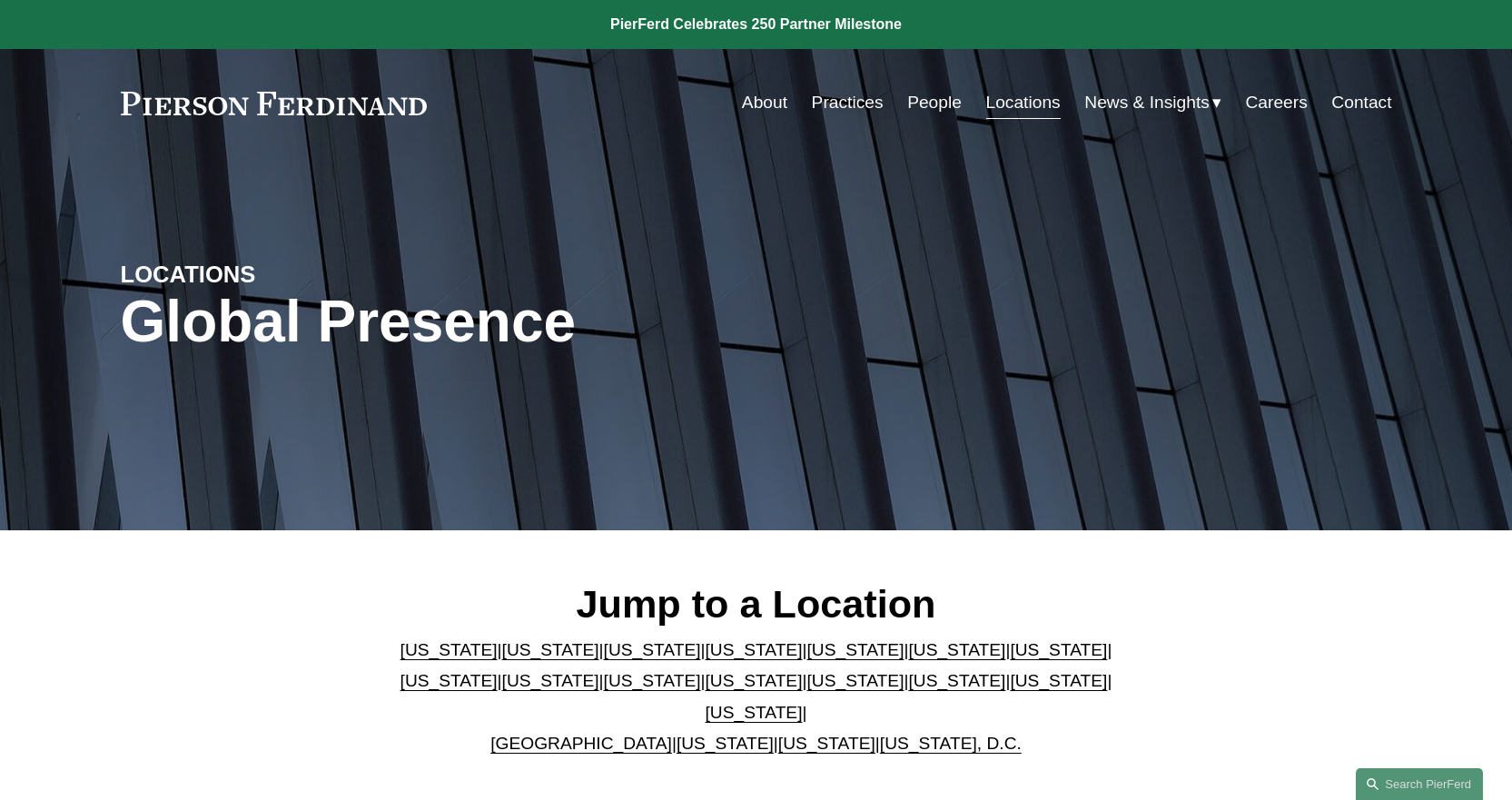
click at [996, 105] on link "Locations" at bounding box center [1024, 103] width 74 height 34
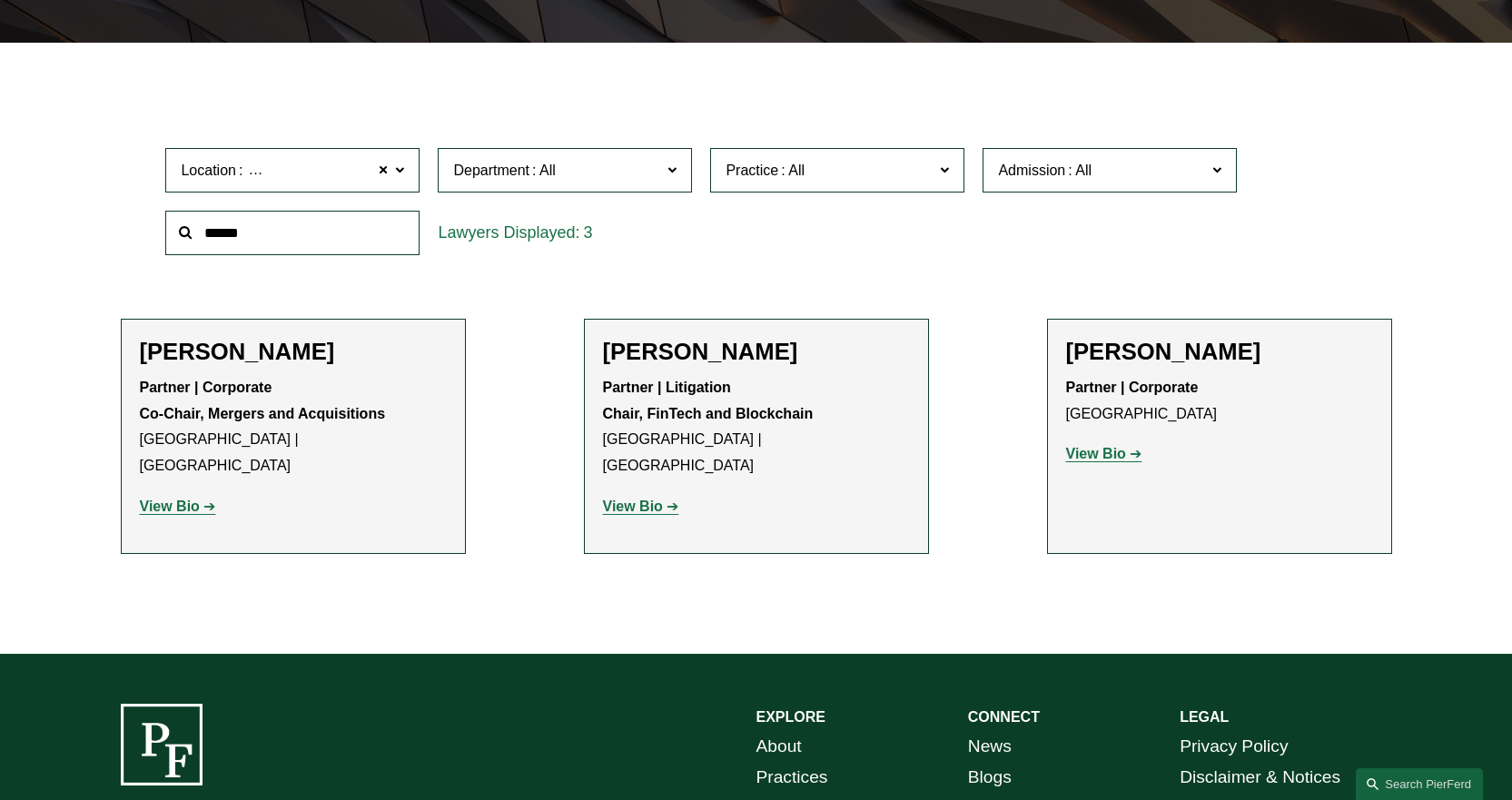
scroll to position [446, 0]
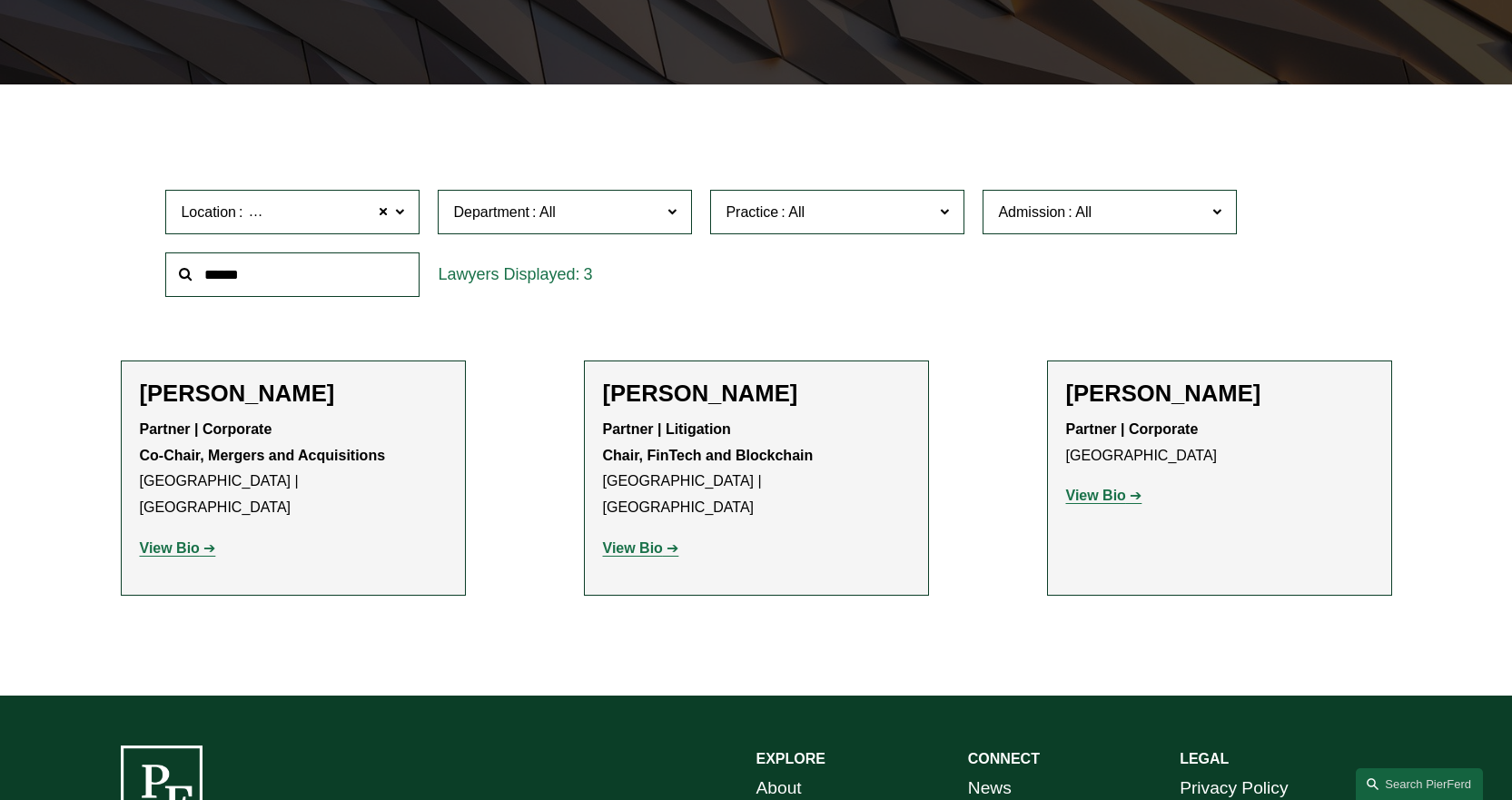
click at [1094, 497] on strong "View Bio" at bounding box center [1096, 495] width 60 height 15
click at [609, 540] on strong "View Bio" at bounding box center [632, 547] width 60 height 15
click at [163, 540] on strong "View Bio" at bounding box center [169, 547] width 60 height 15
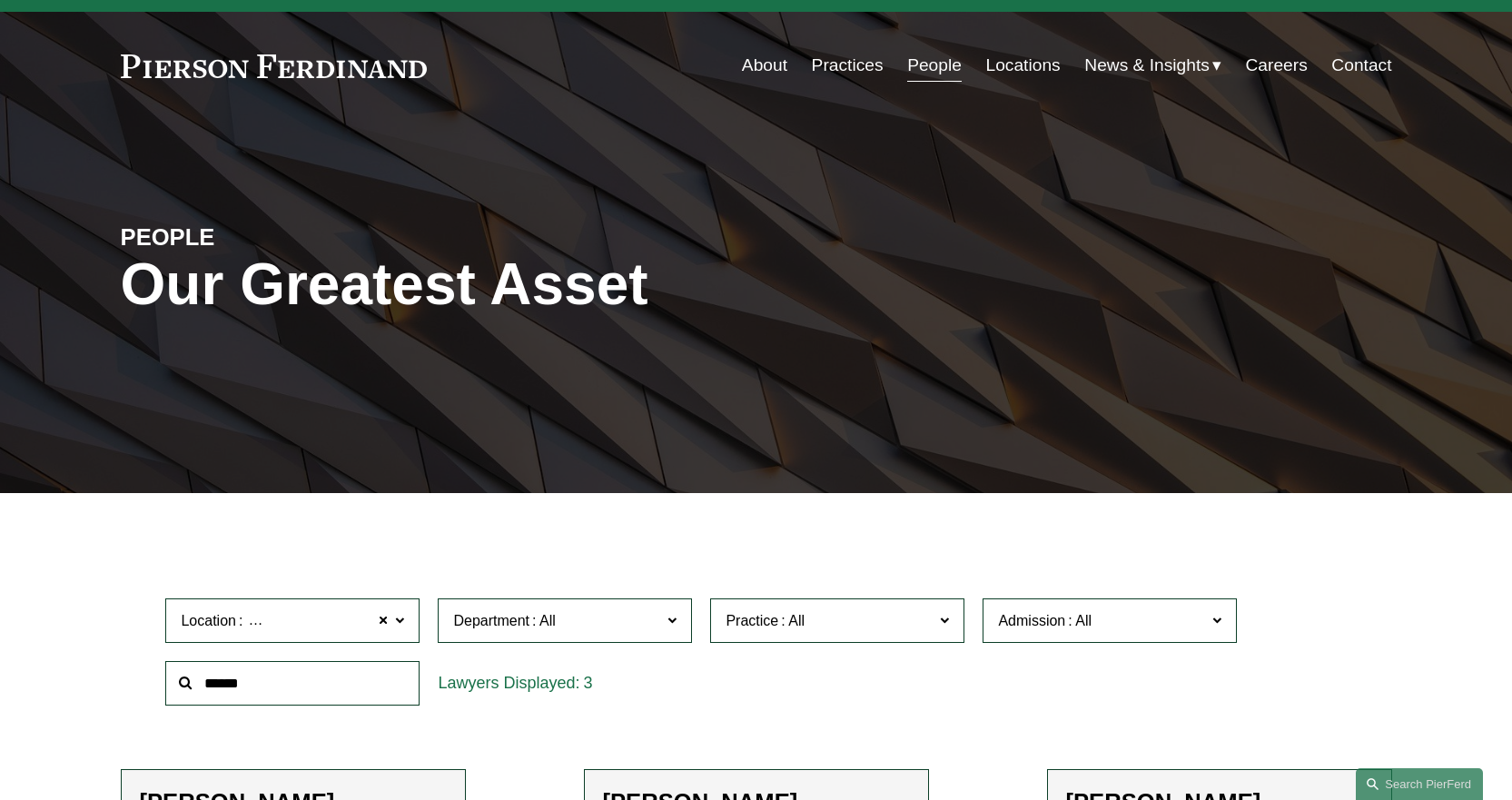
scroll to position [0, 0]
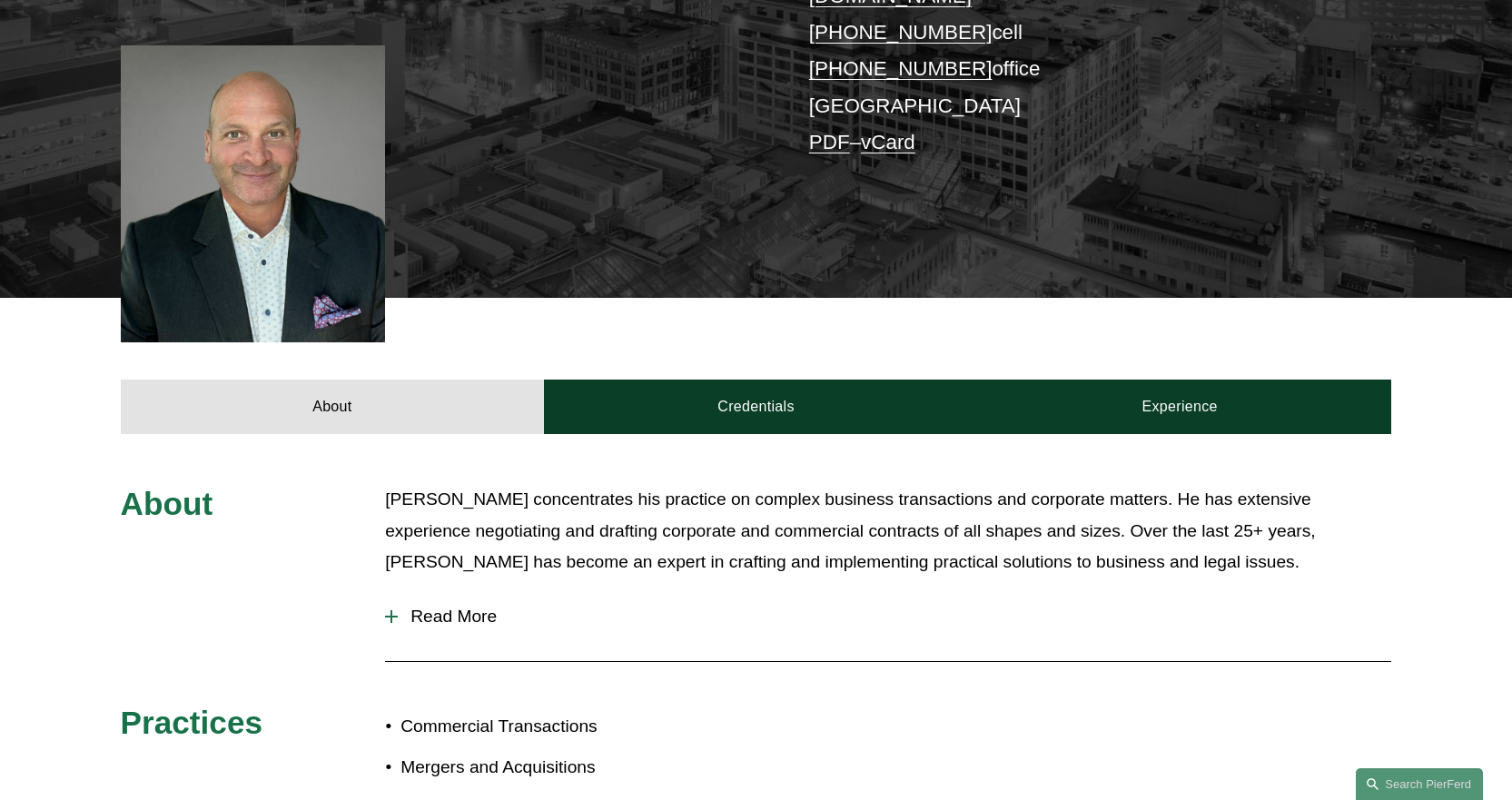
scroll to position [454, 0]
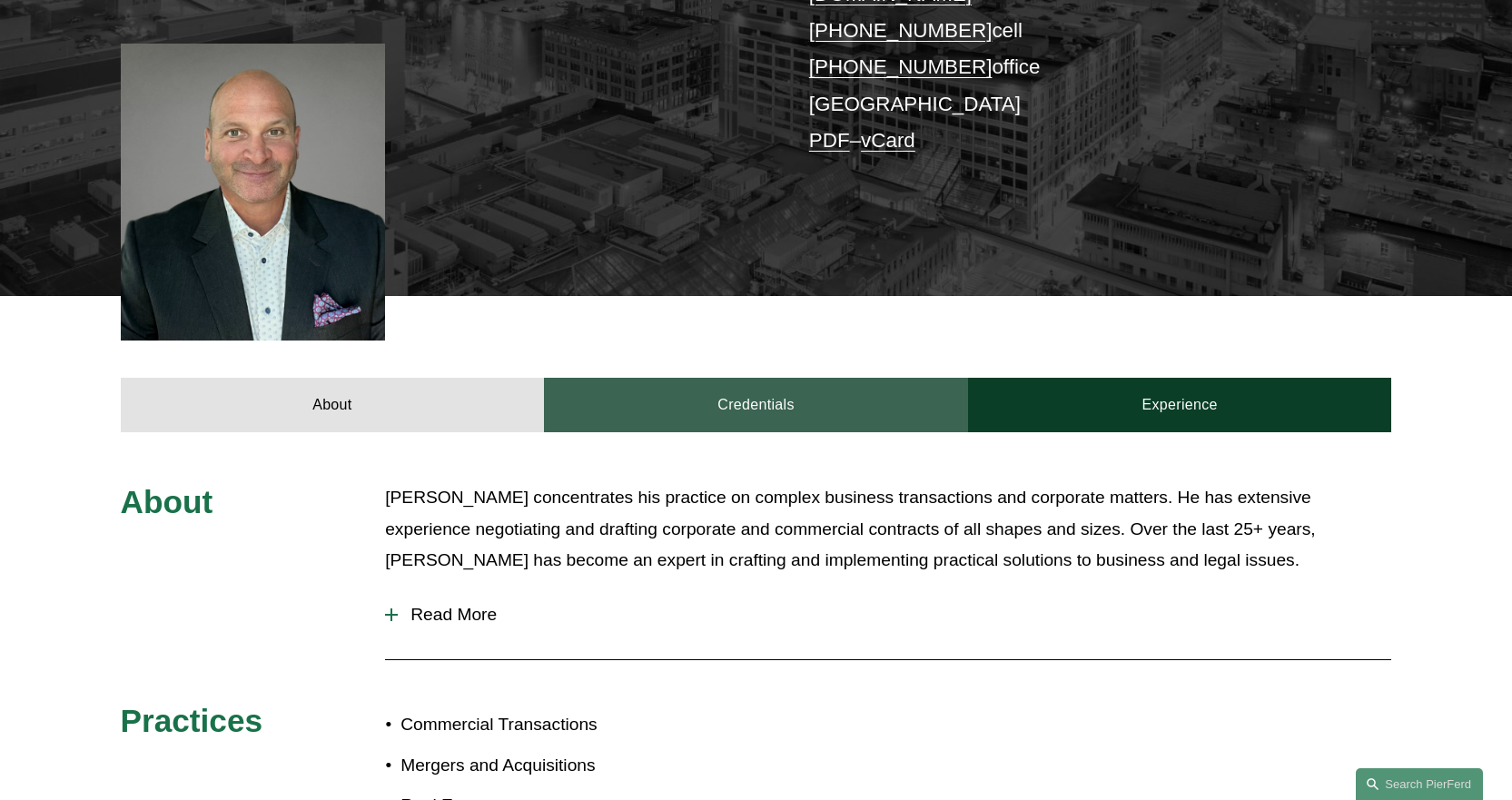
click at [750, 382] on link "Credentials" at bounding box center [756, 404] width 424 height 54
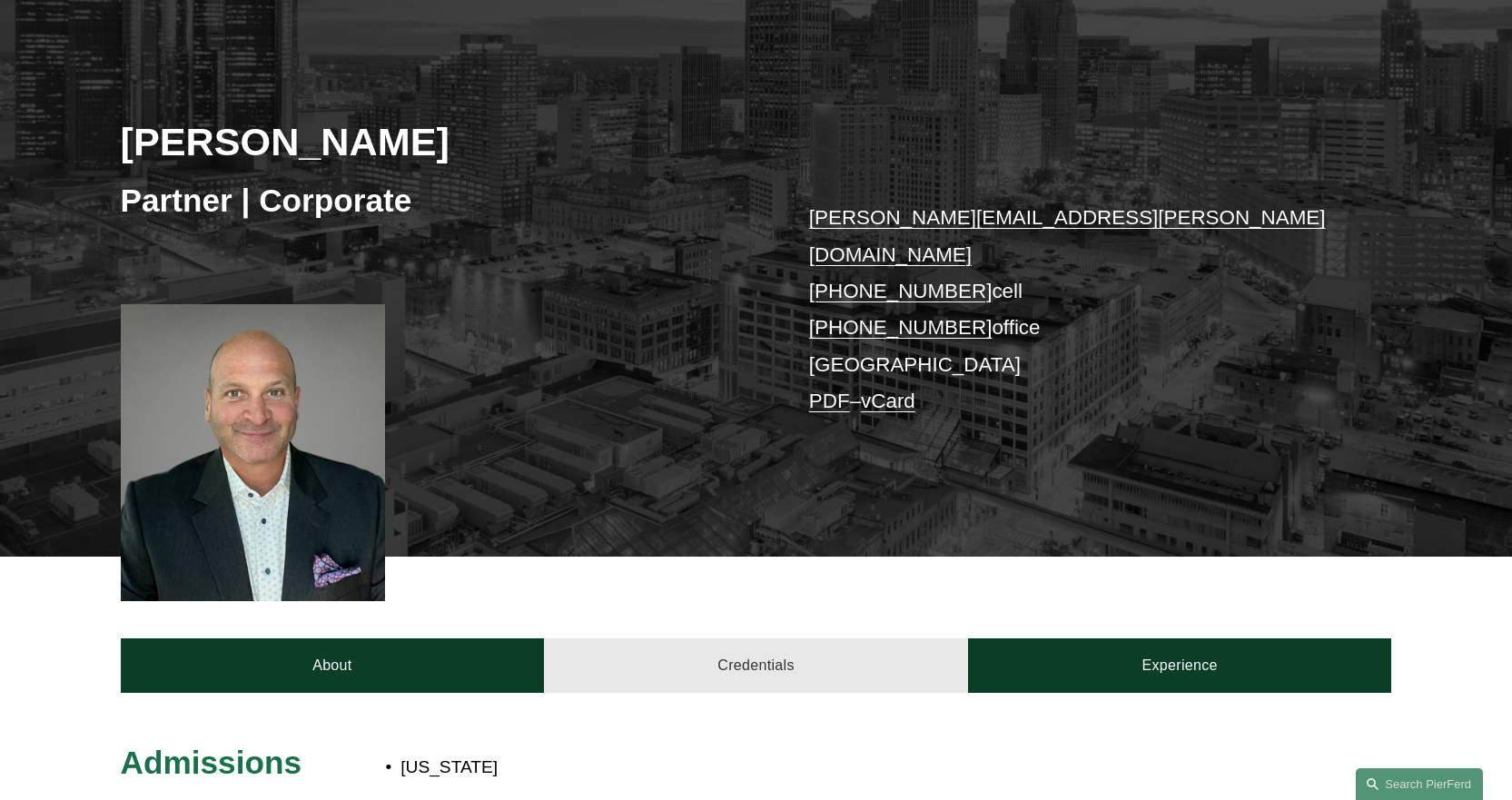
scroll to position [181, 0]
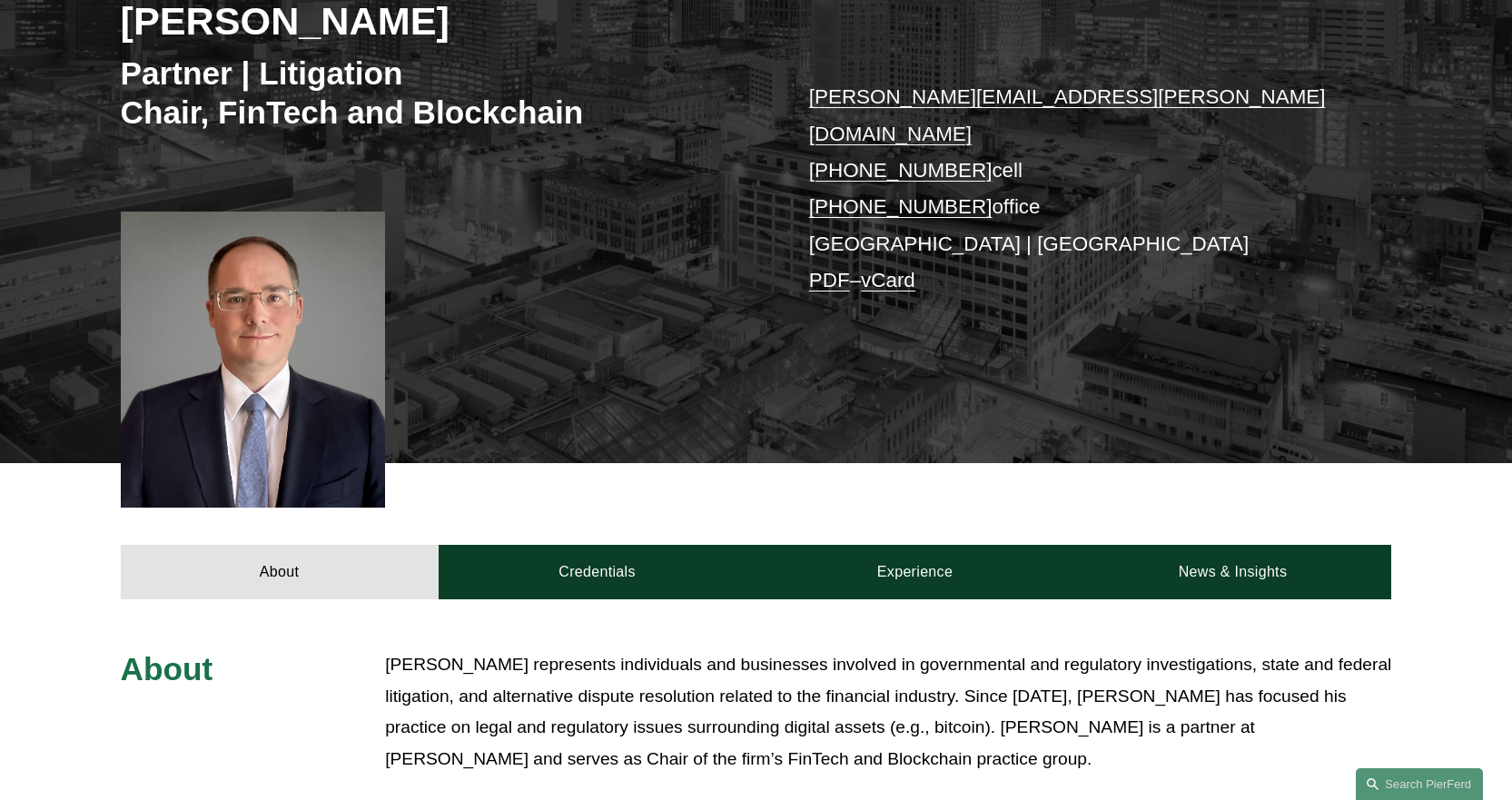
scroll to position [454, 0]
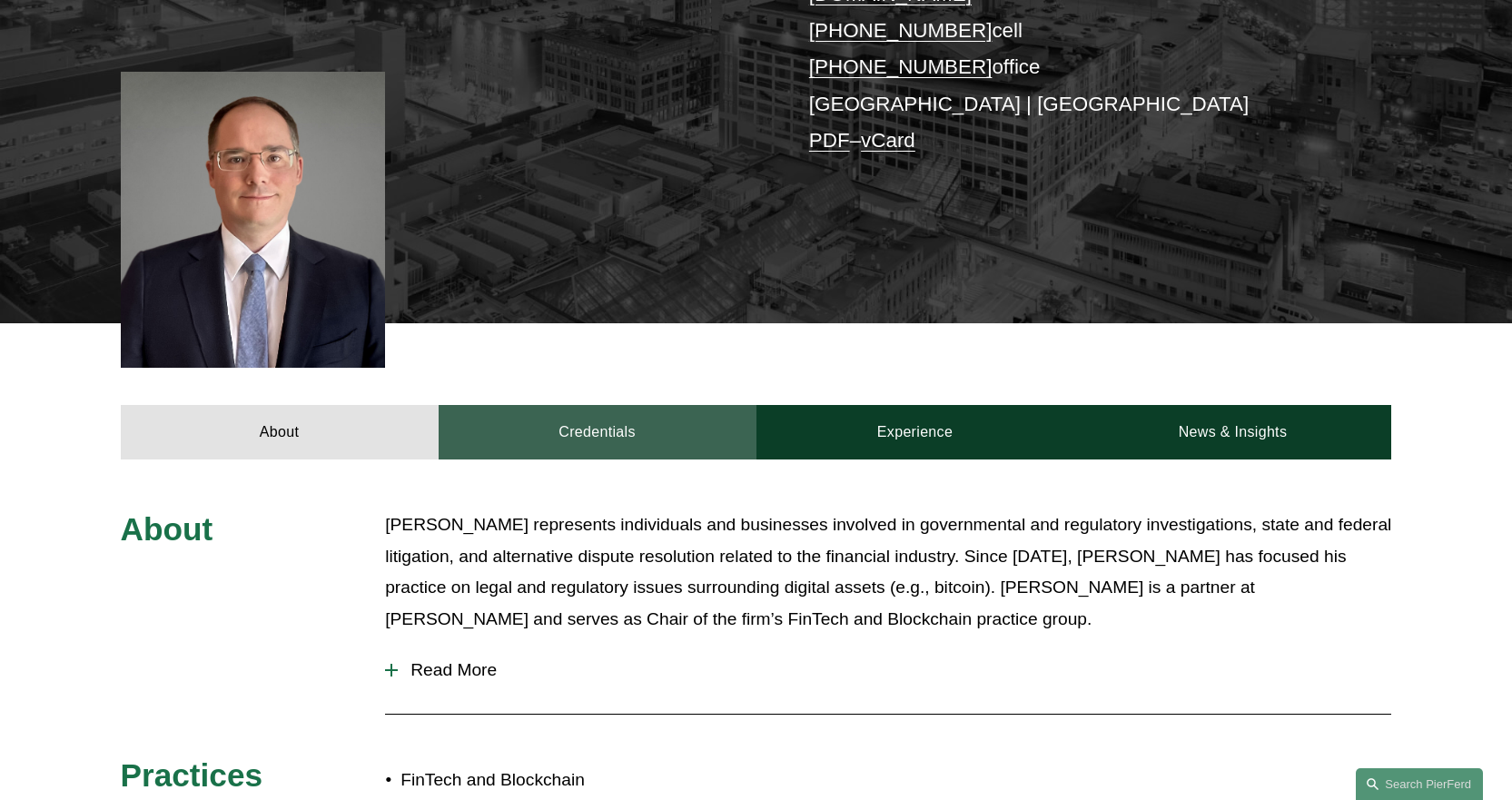
click at [593, 406] on link "Credentials" at bounding box center [597, 431] width 317 height 54
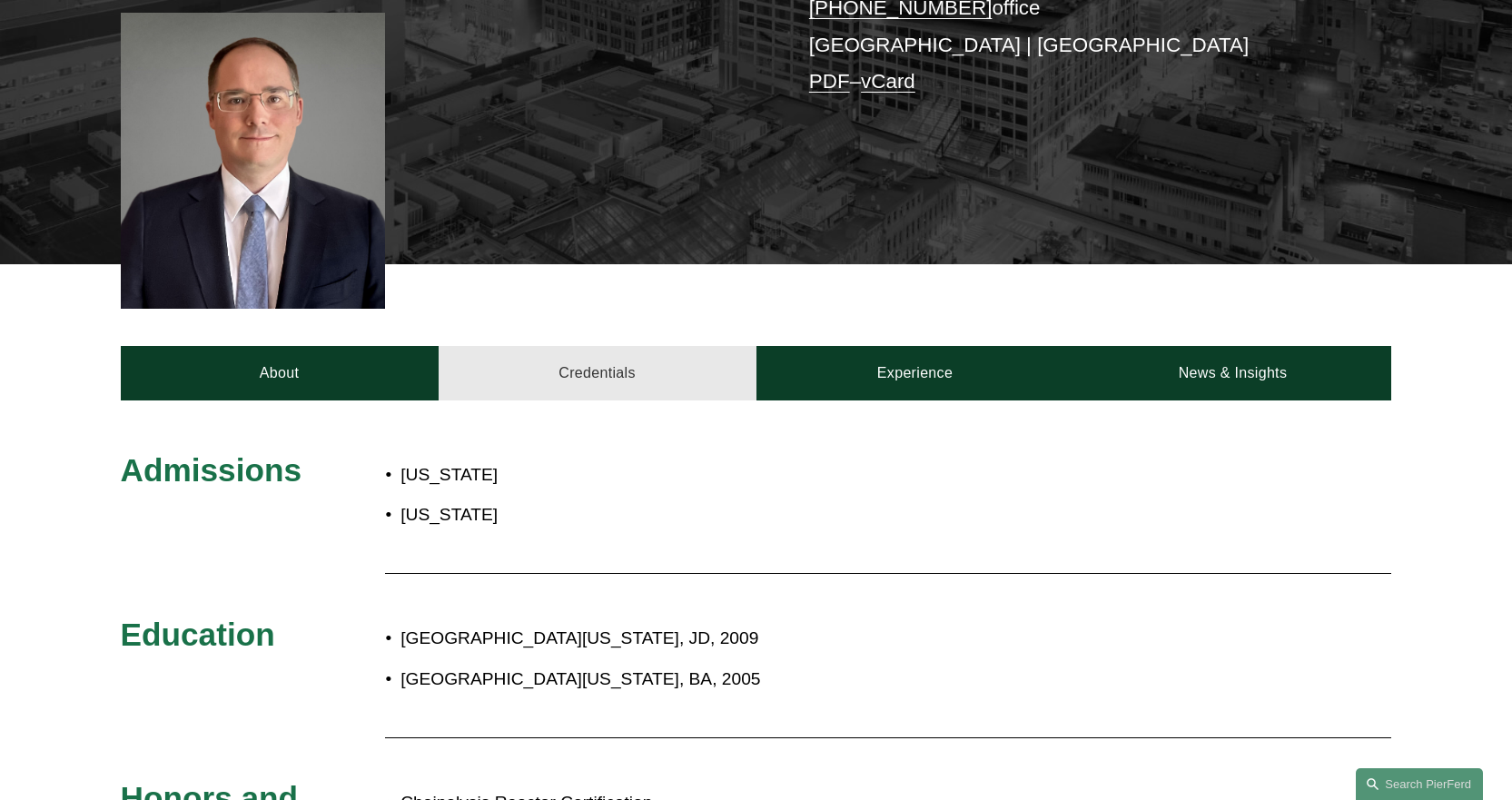
scroll to position [544, 0]
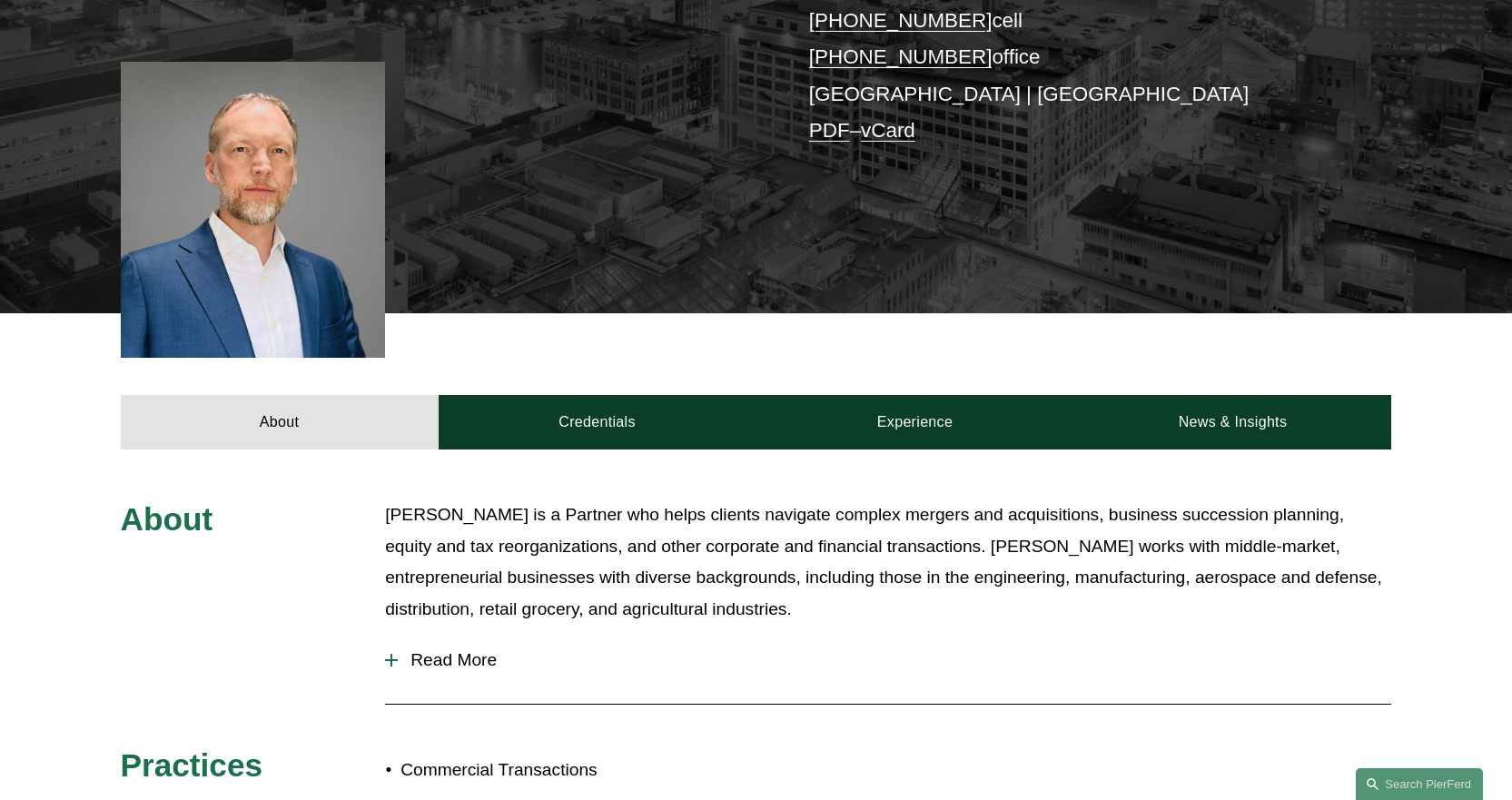
scroll to position [454, 0]
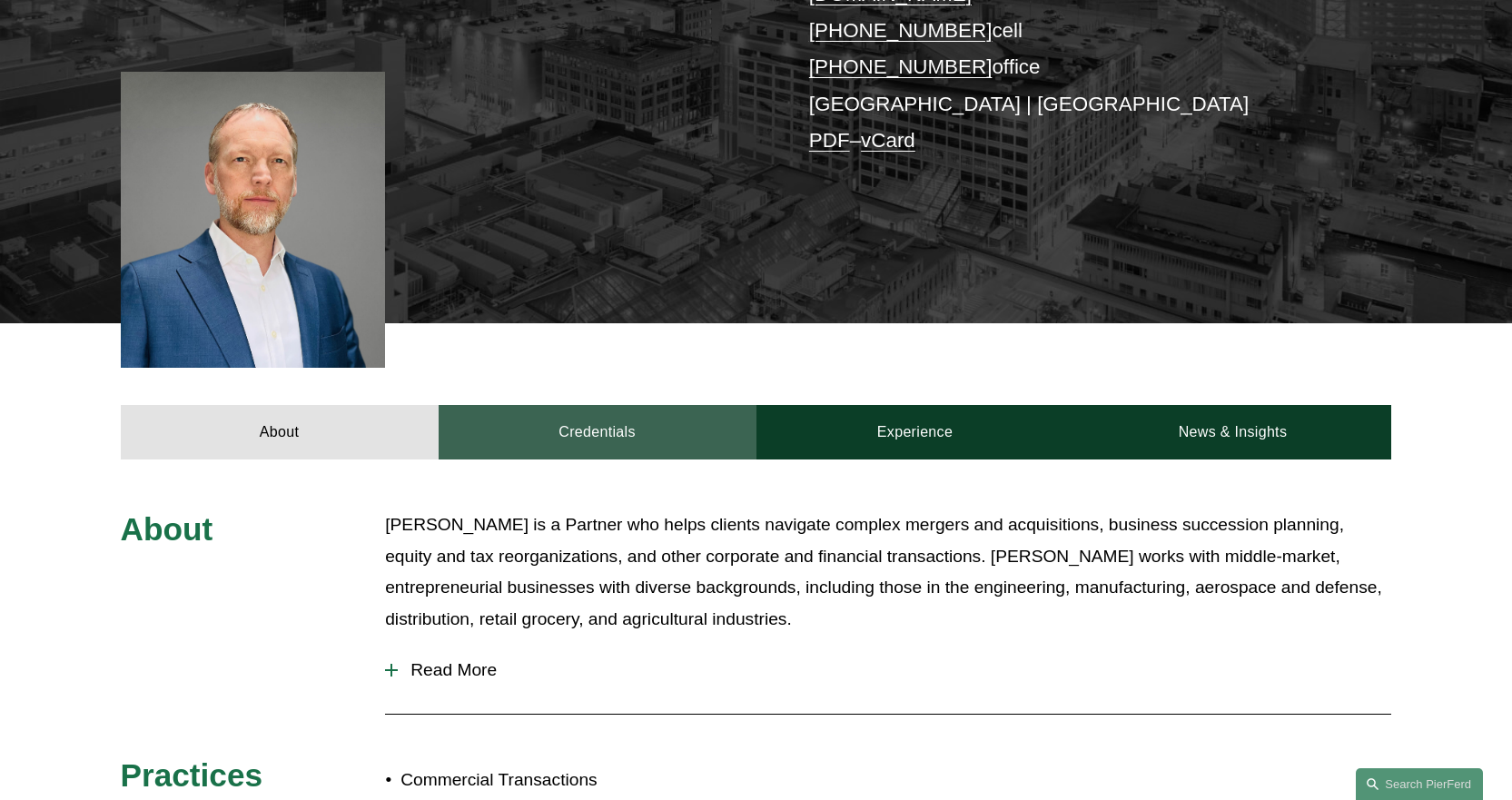
click at [576, 405] on link "Credentials" at bounding box center [597, 431] width 317 height 54
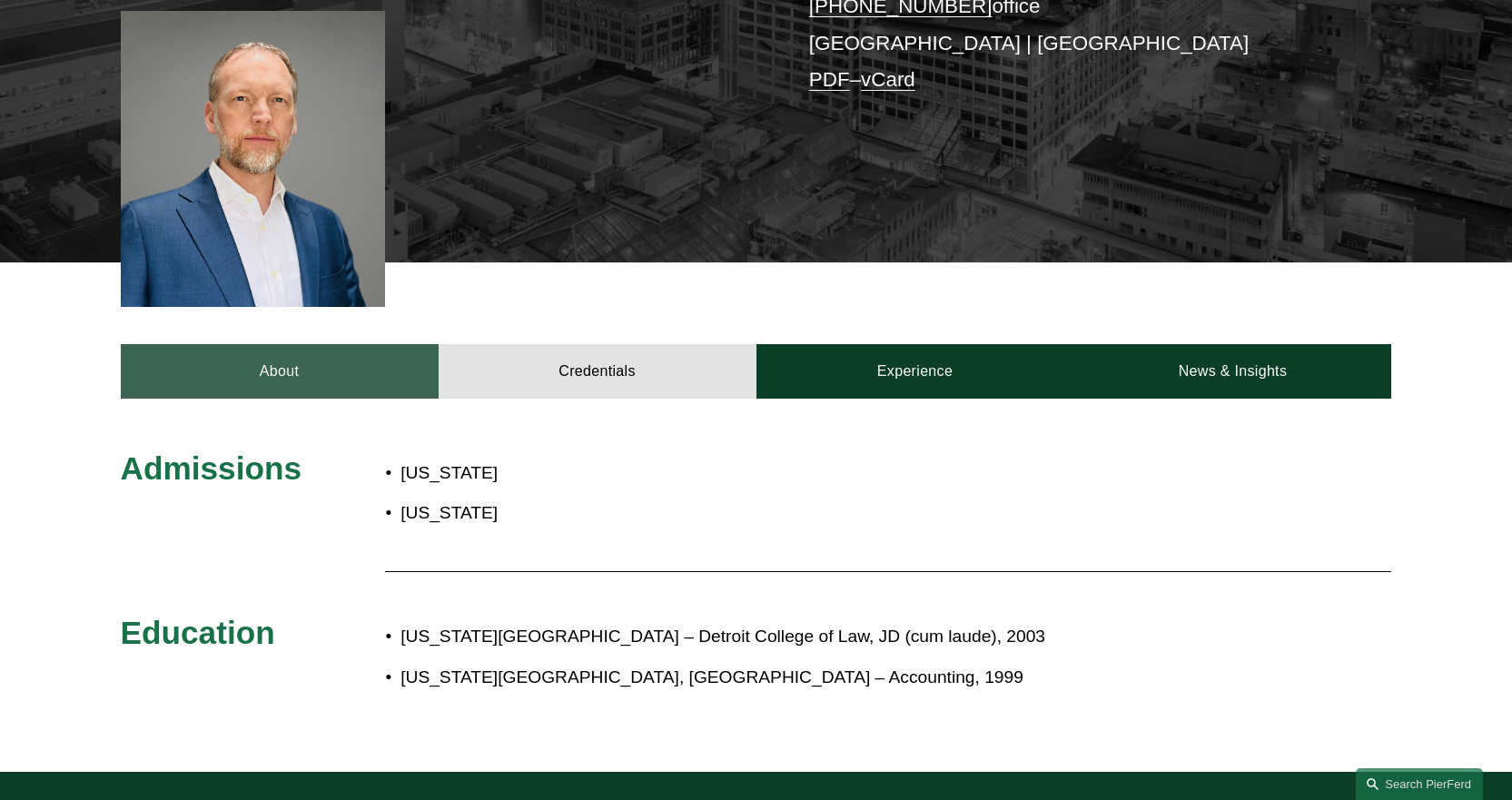
scroll to position [544, 0]
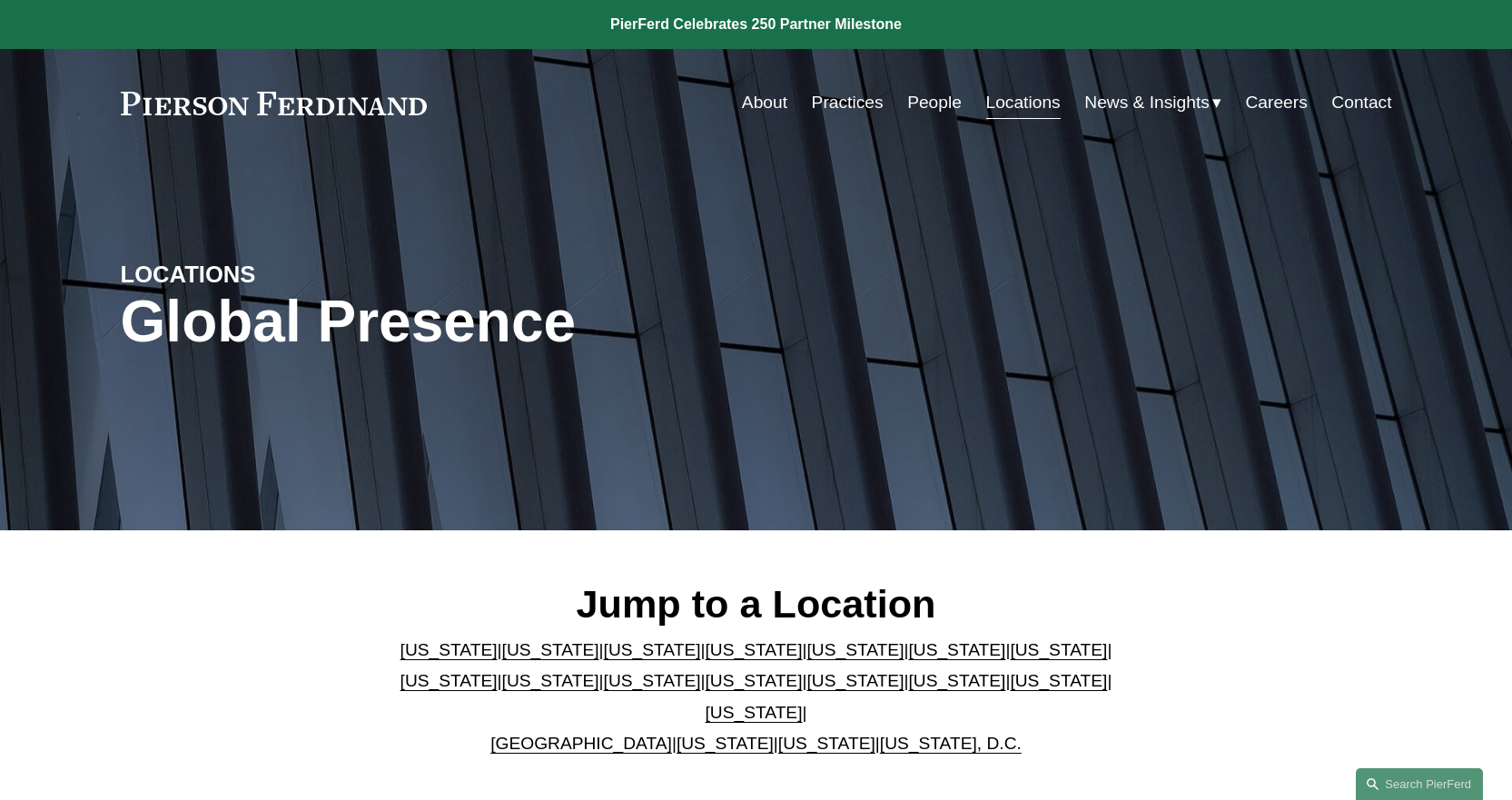
click at [1009, 102] on link "Locations" at bounding box center [1024, 103] width 74 height 34
click at [1009, 658] on link "[US_STATE]" at bounding box center [1058, 650] width 97 height 19
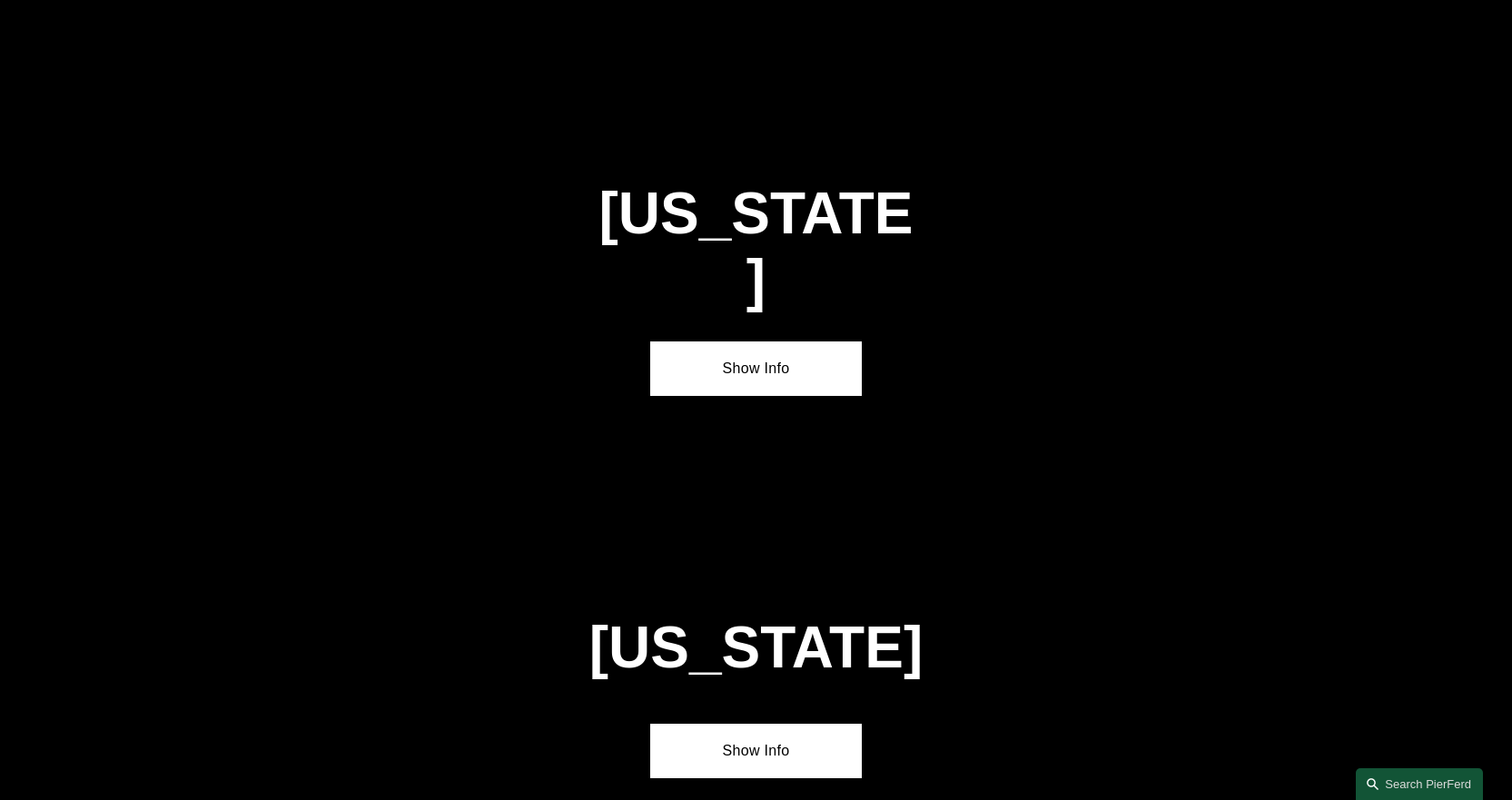
scroll to position [3090, 0]
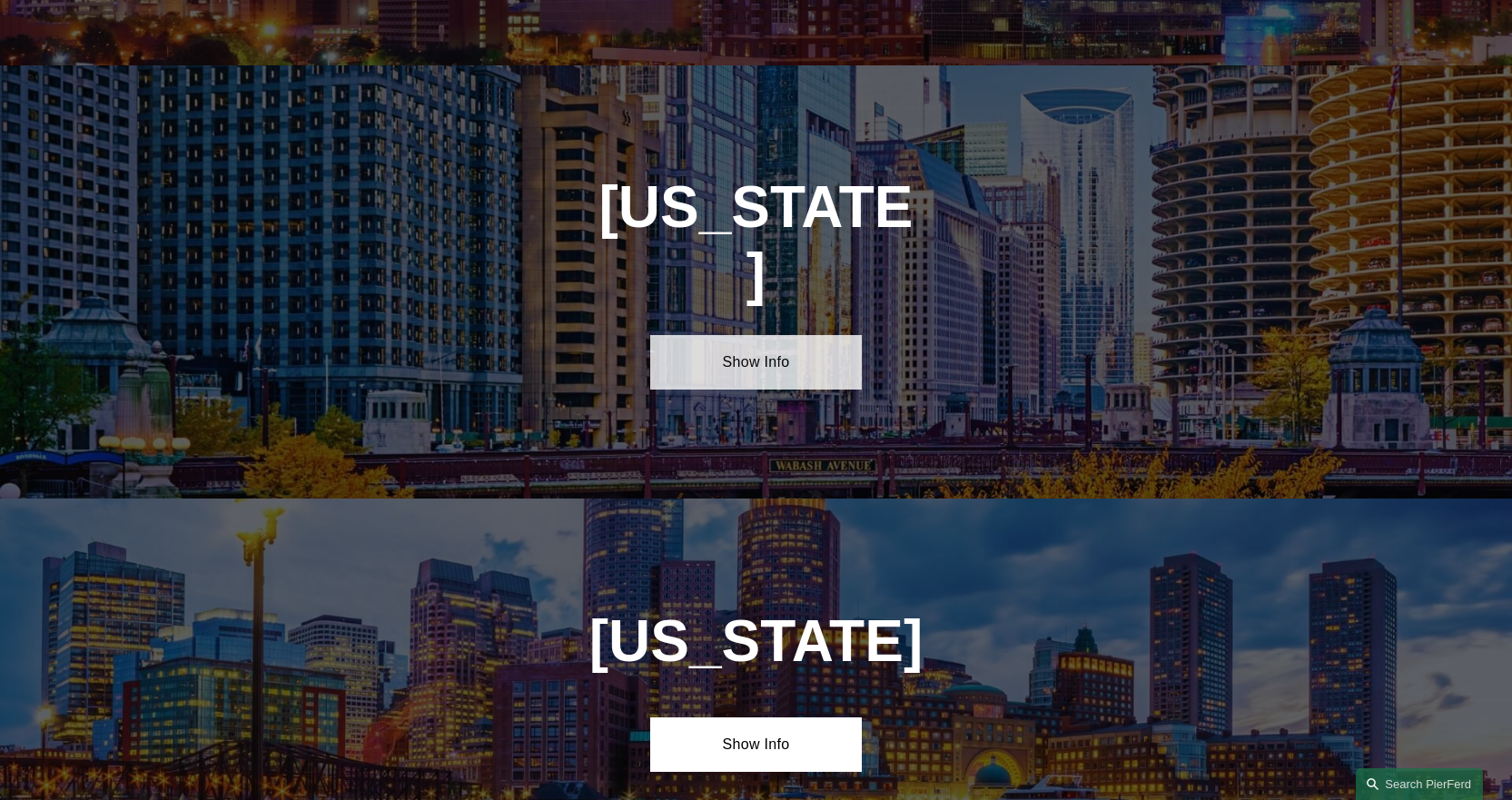
click at [724, 335] on link "Show Info" at bounding box center [756, 362] width 212 height 54
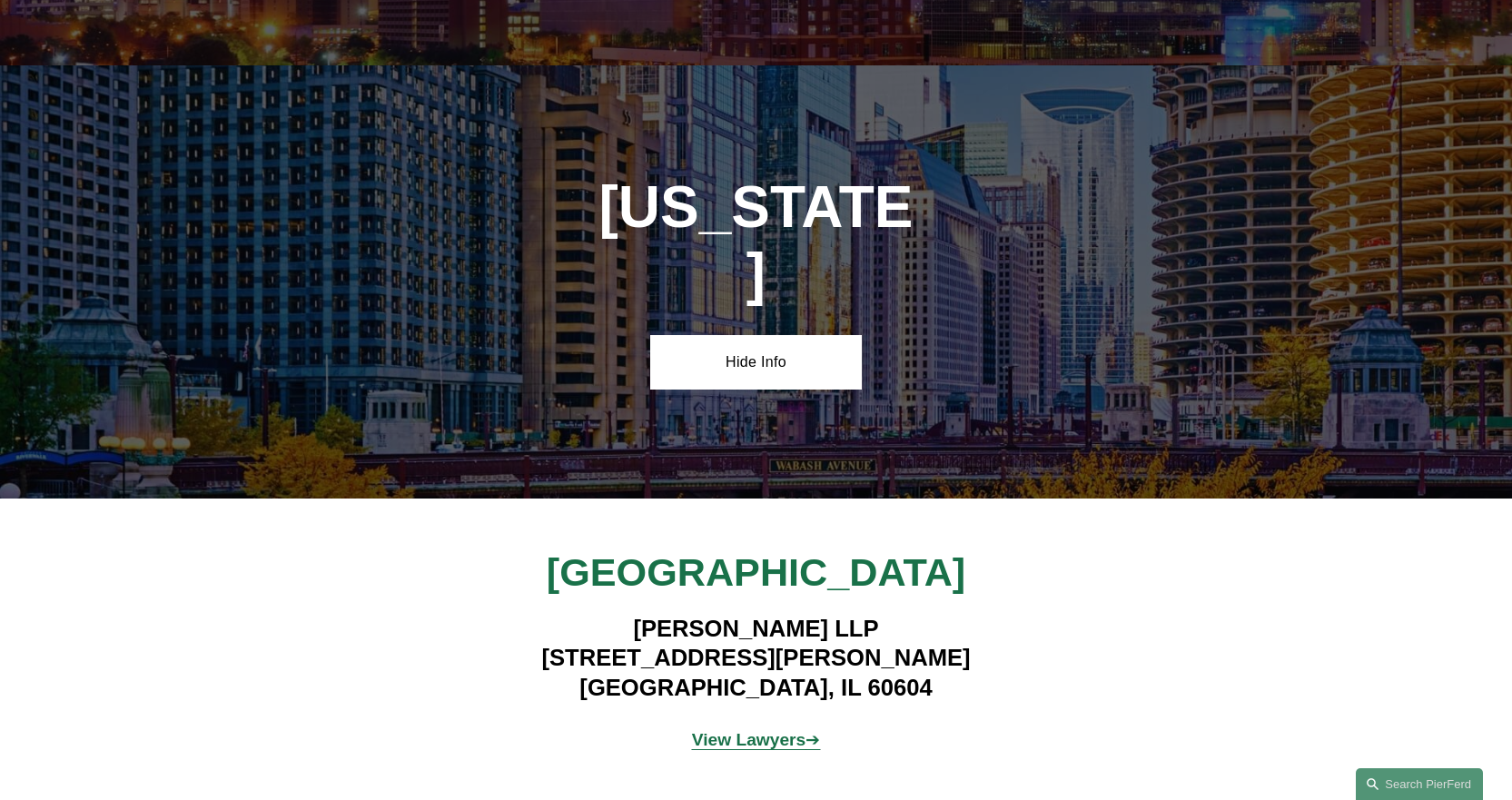
click at [783, 730] on strong "View Lawyers" at bounding box center [749, 739] width 114 height 19
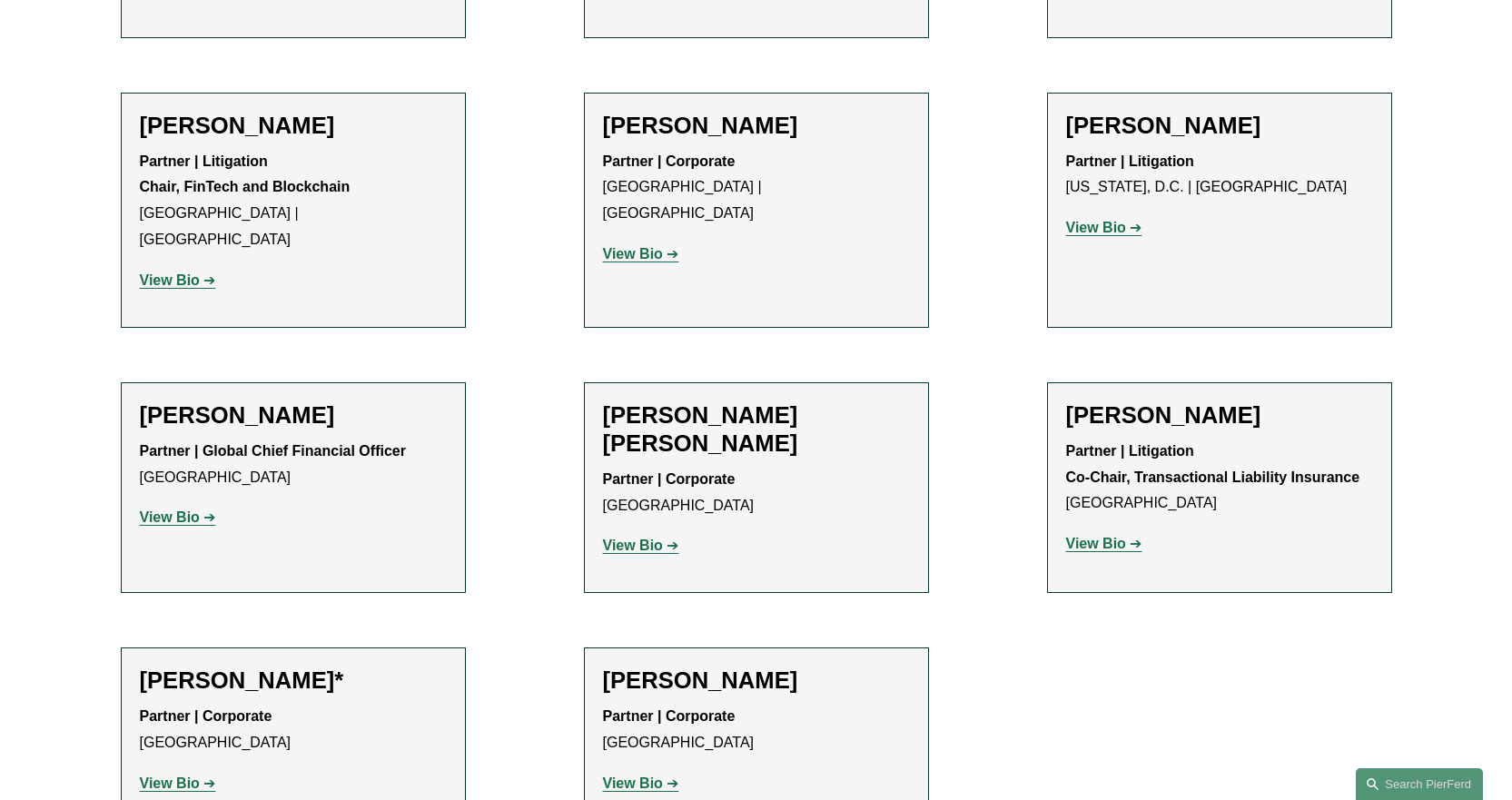
scroll to position [1271, 0]
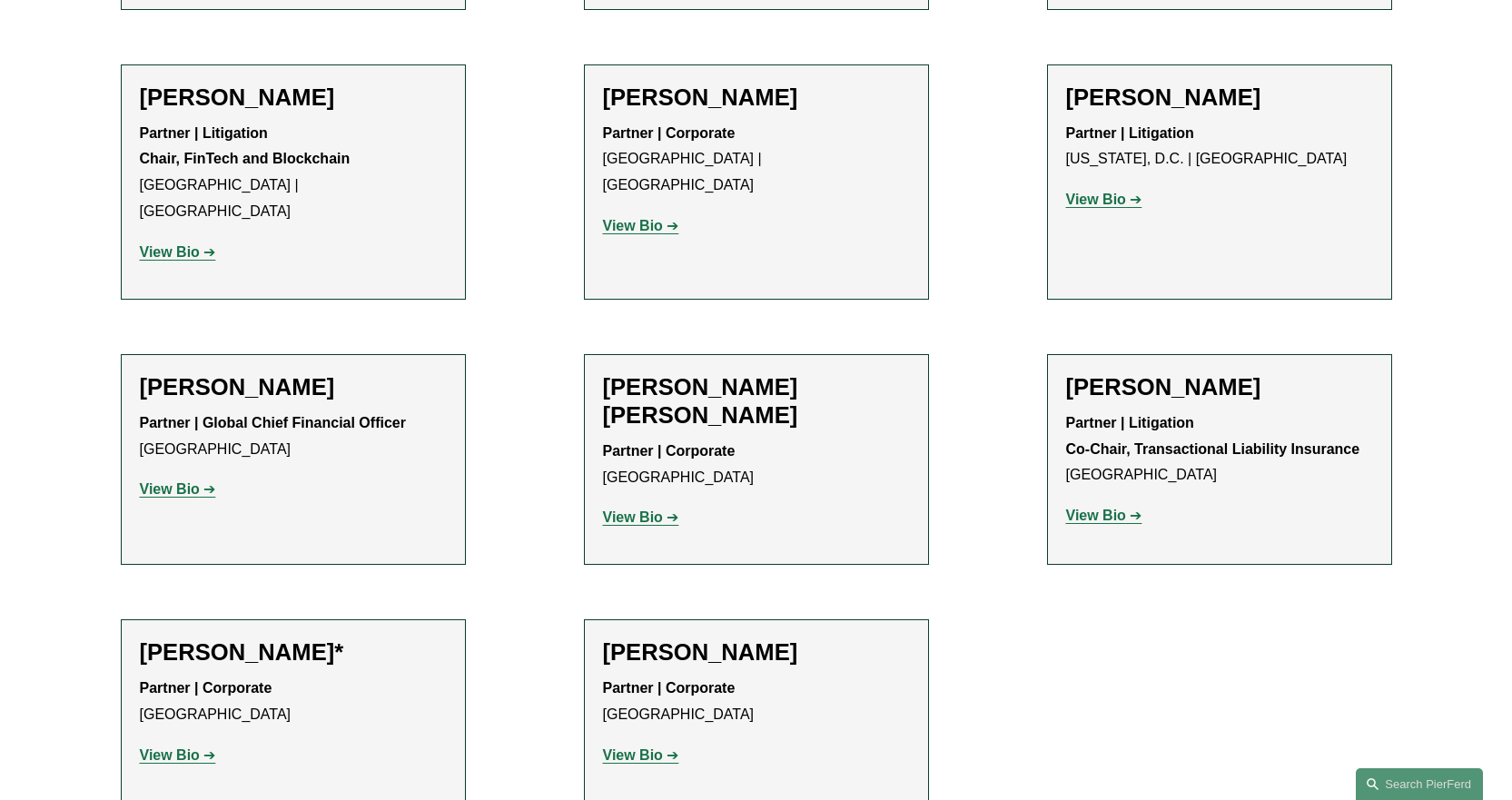
click at [1072, 507] on strong "View Bio" at bounding box center [1096, 515] width 60 height 15
click at [619, 218] on strong "View Bio" at bounding box center [632, 225] width 60 height 15
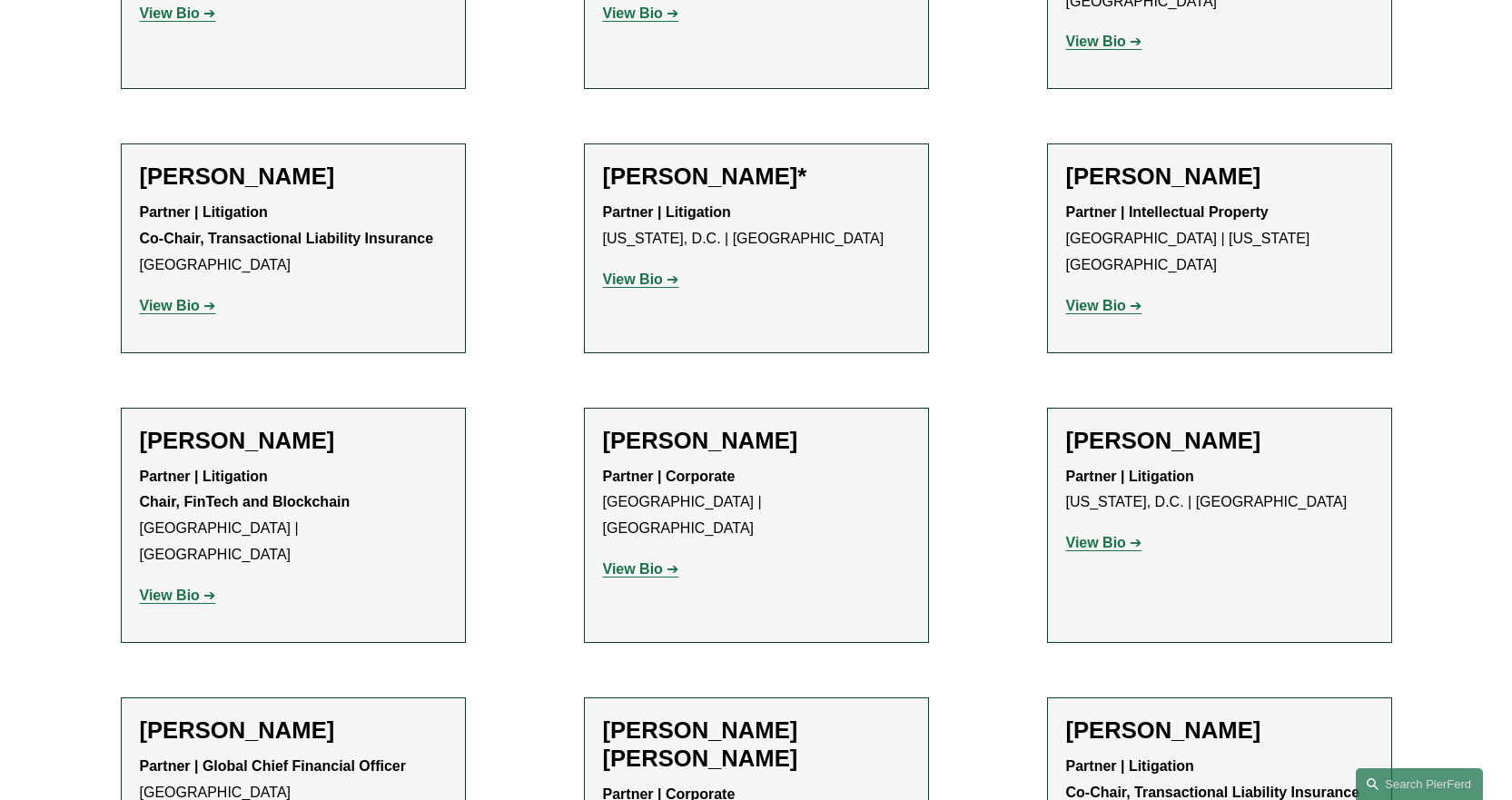
scroll to position [907, 0]
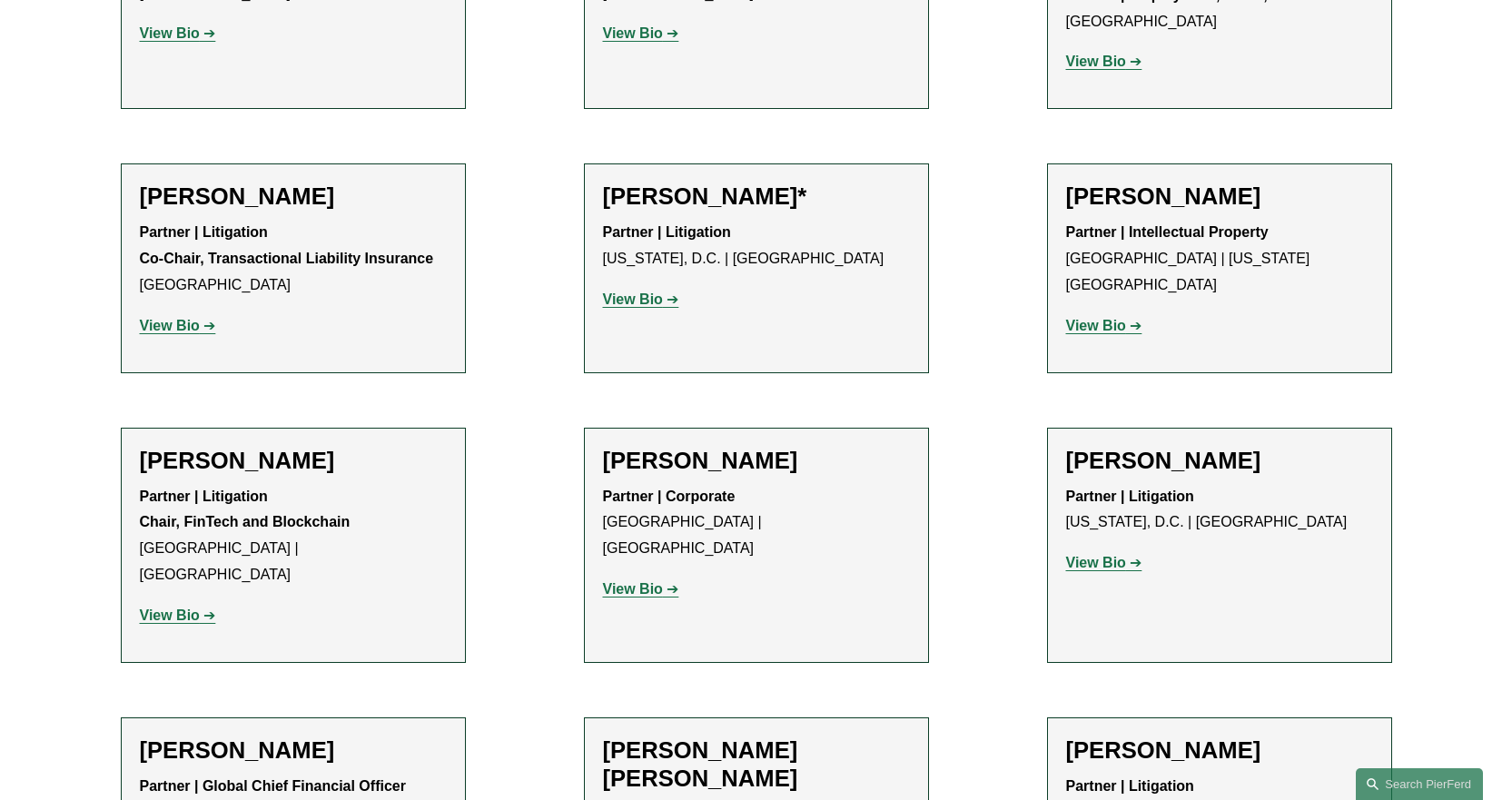
click at [627, 292] on strong "View Bio" at bounding box center [632, 299] width 60 height 15
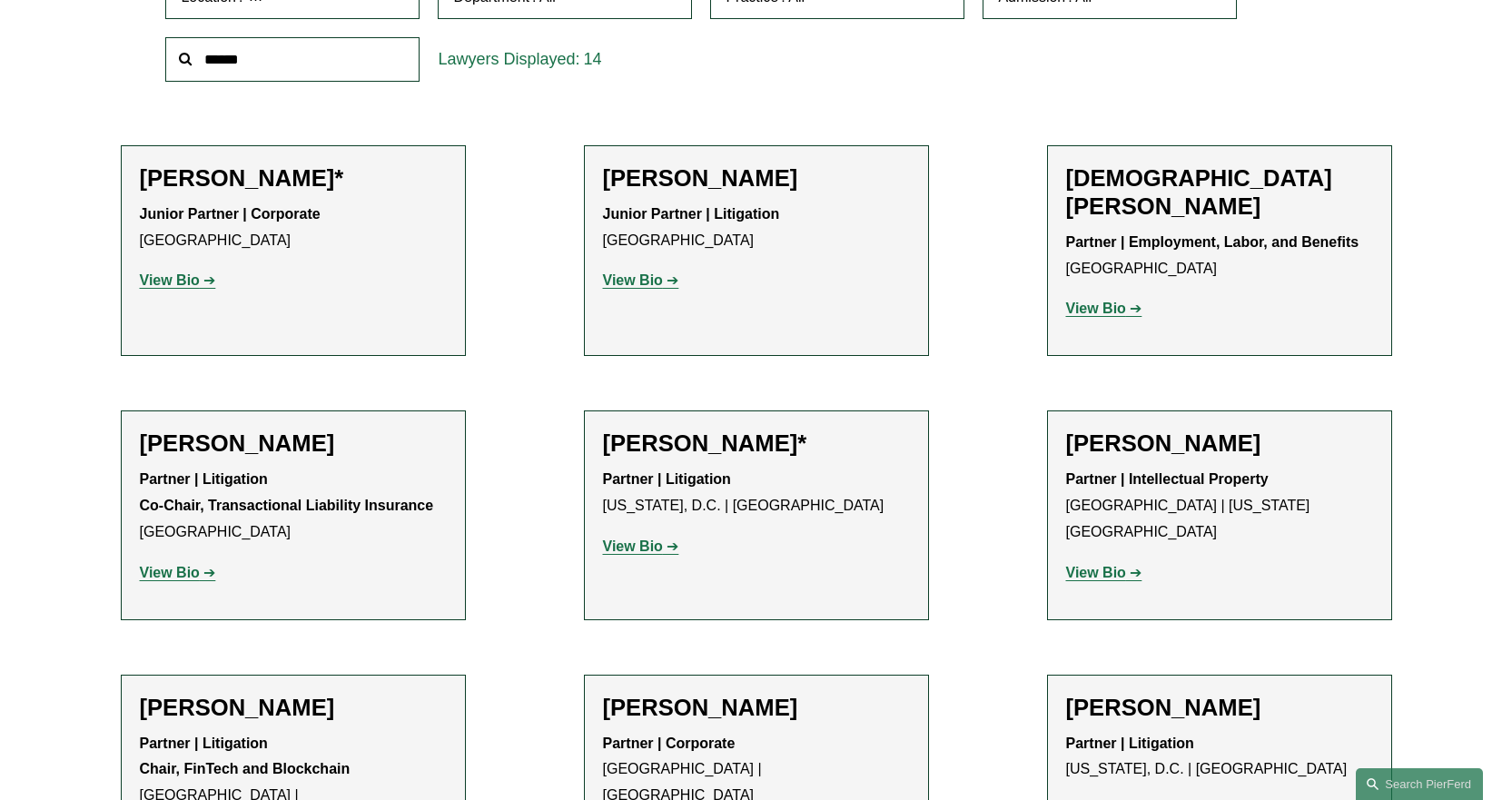
scroll to position [636, 0]
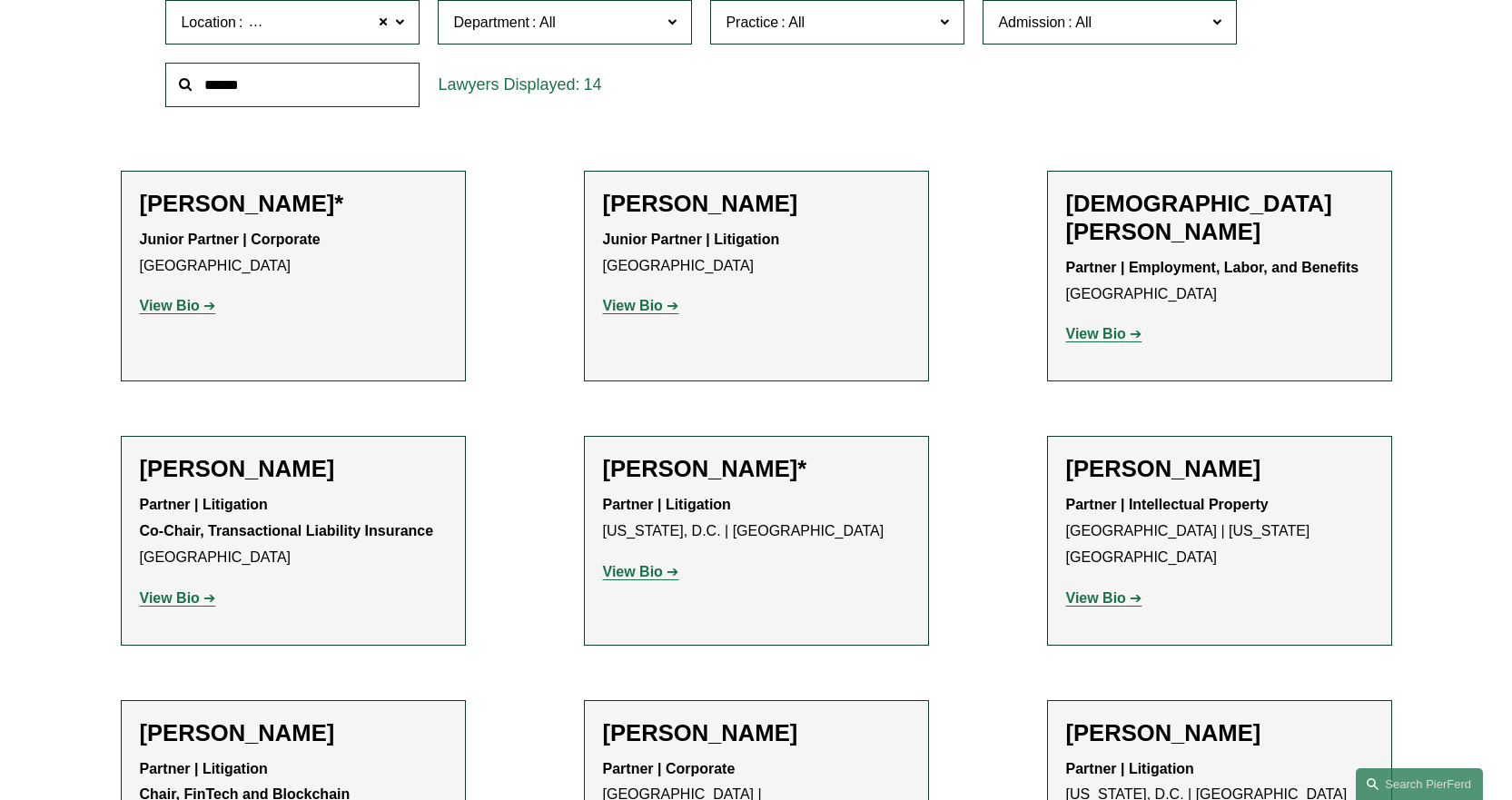
click at [183, 309] on strong "View Bio" at bounding box center [169, 305] width 60 height 15
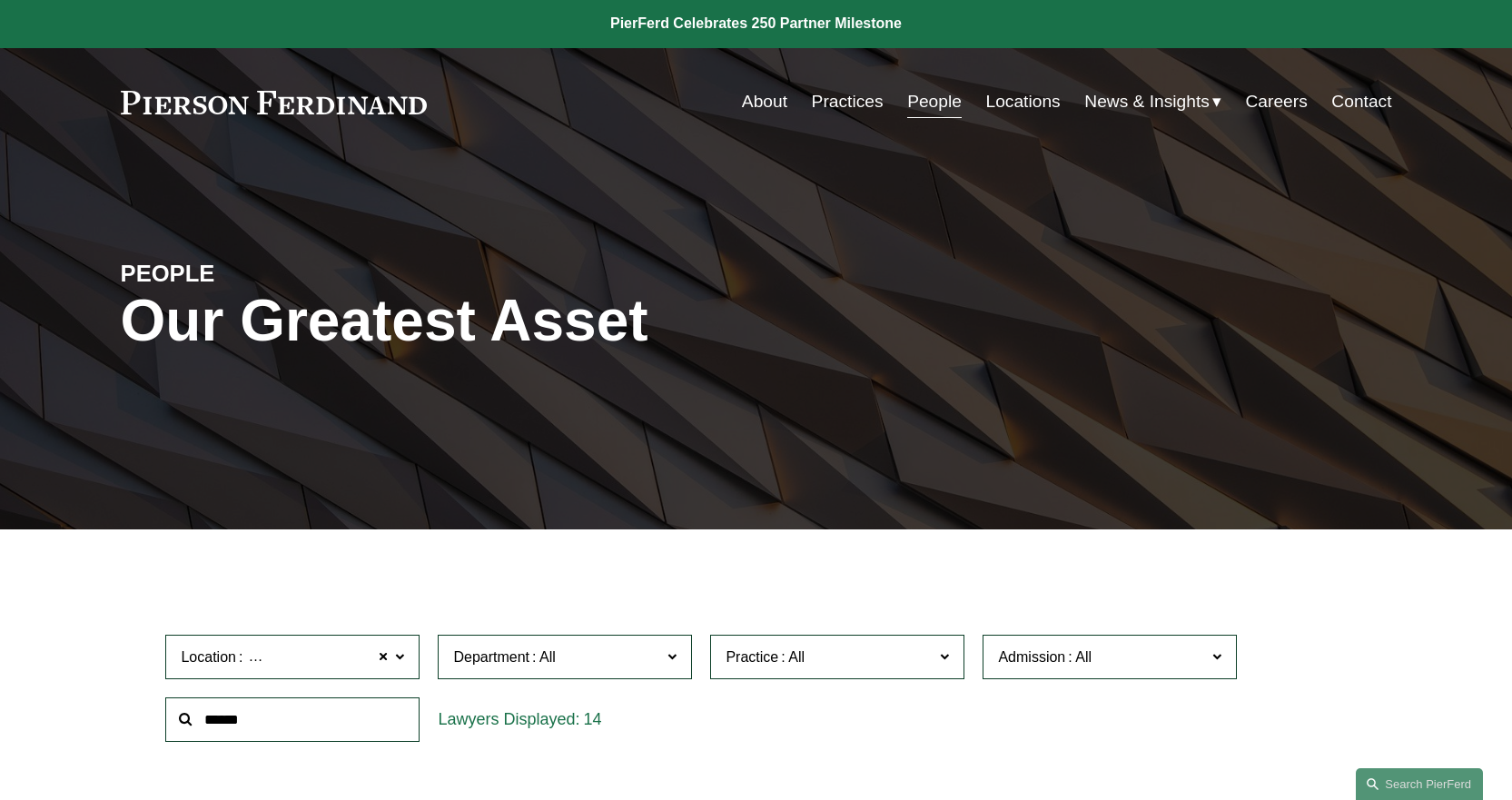
scroll to position [0, 0]
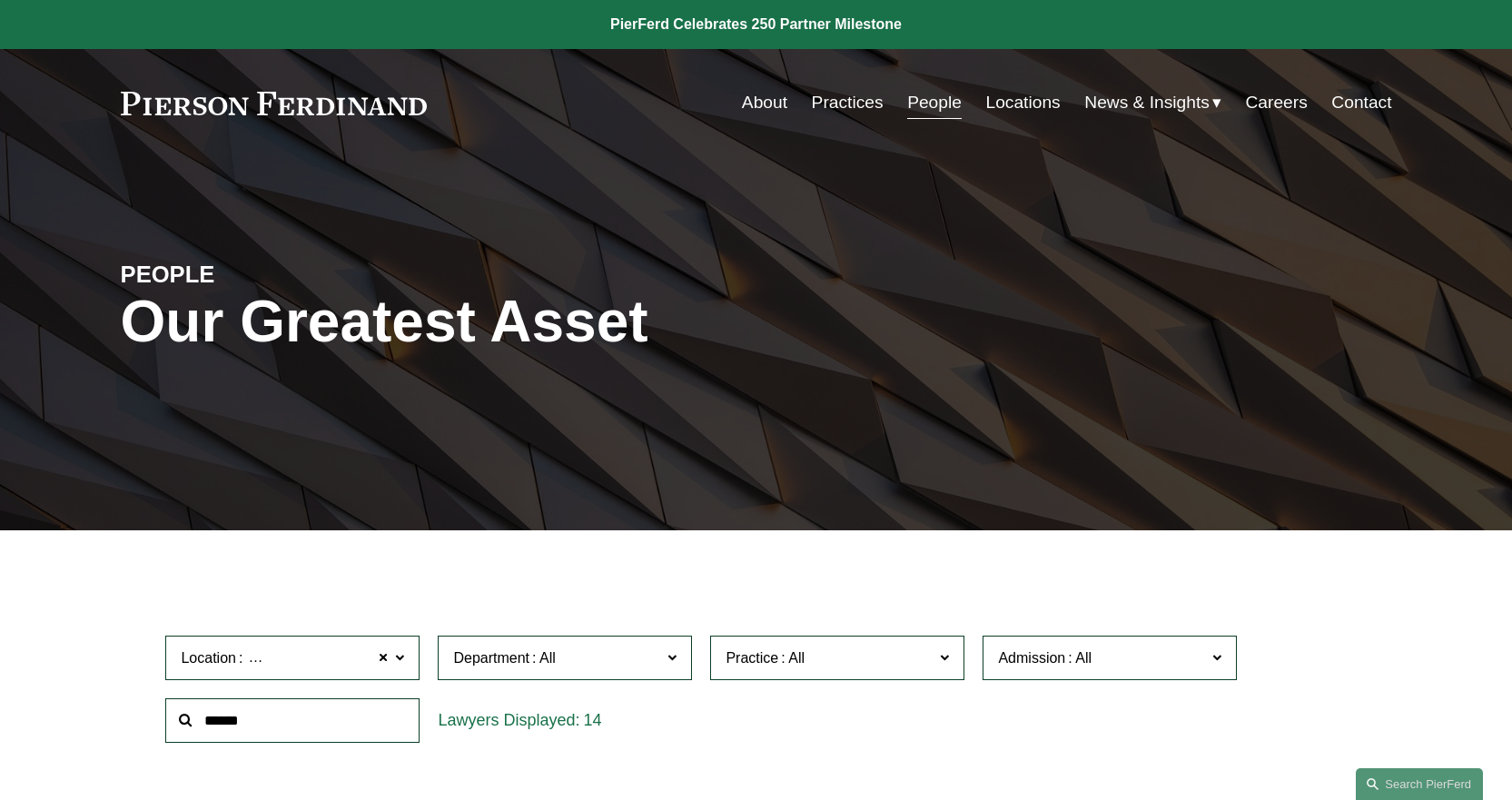
click at [1009, 107] on link "Locations" at bounding box center [1024, 103] width 74 height 34
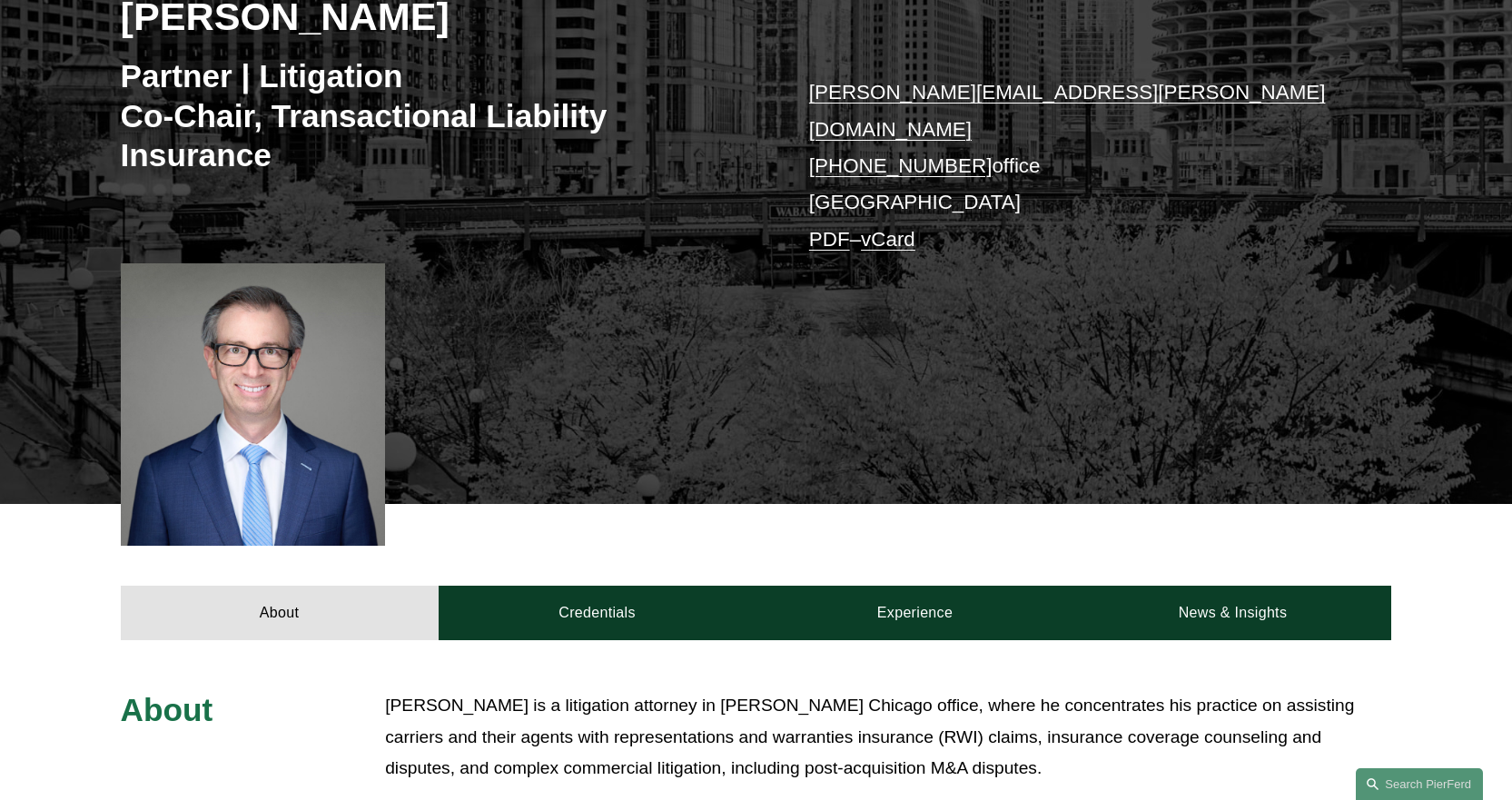
scroll to position [454, 0]
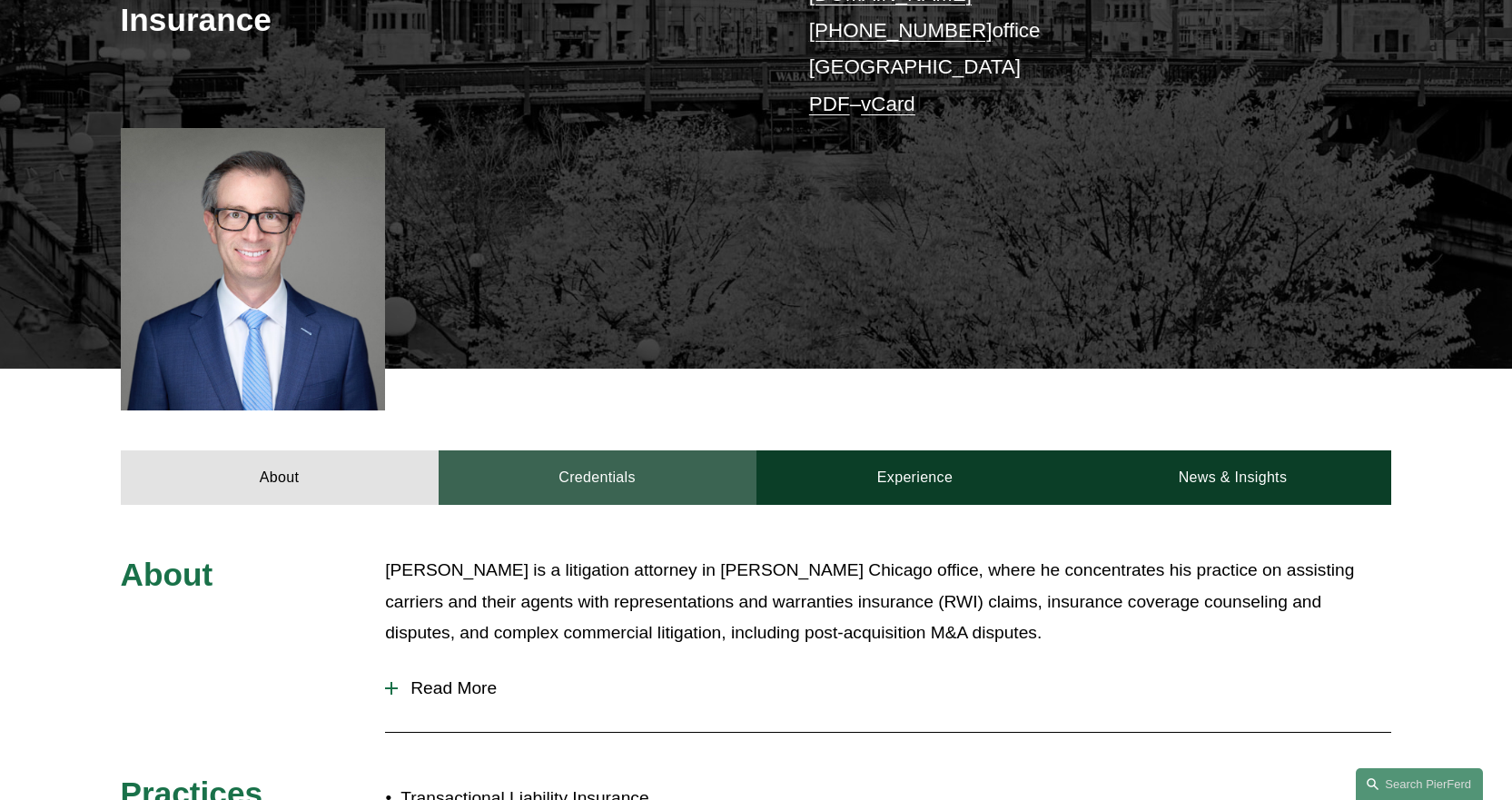
click at [640, 453] on link "Credentials" at bounding box center [597, 477] width 317 height 54
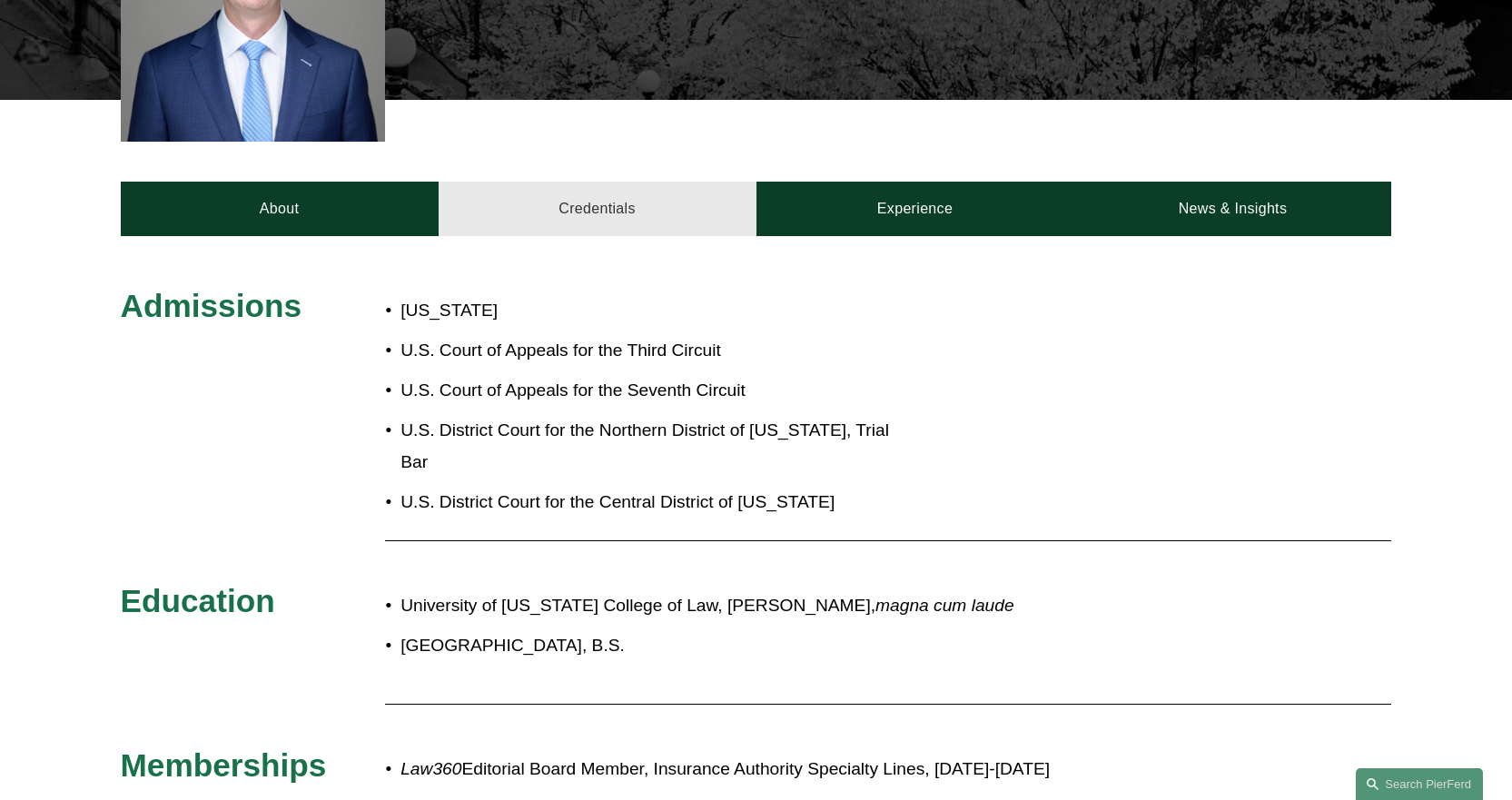
scroll to position [726, 0]
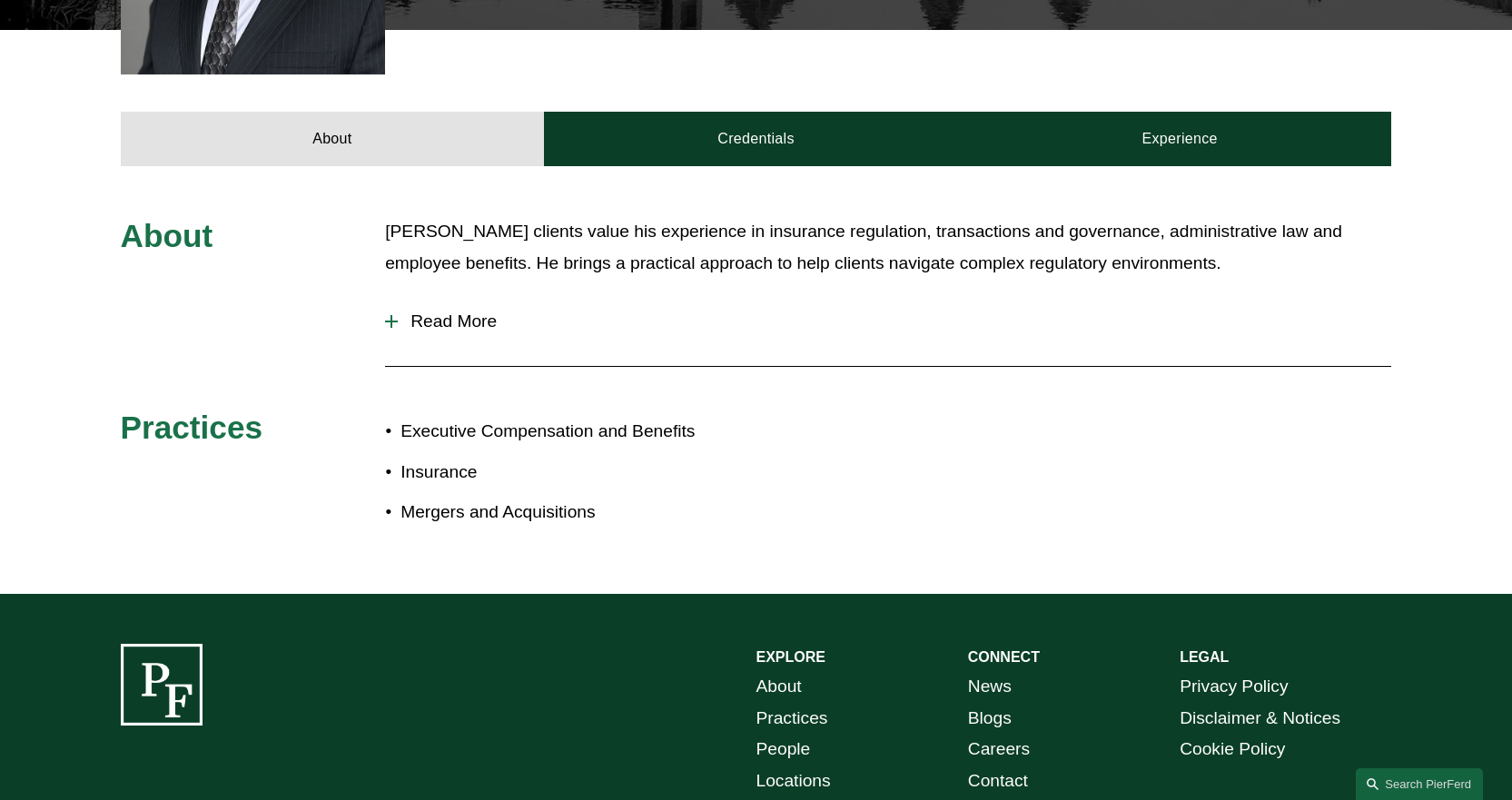
scroll to position [726, 0]
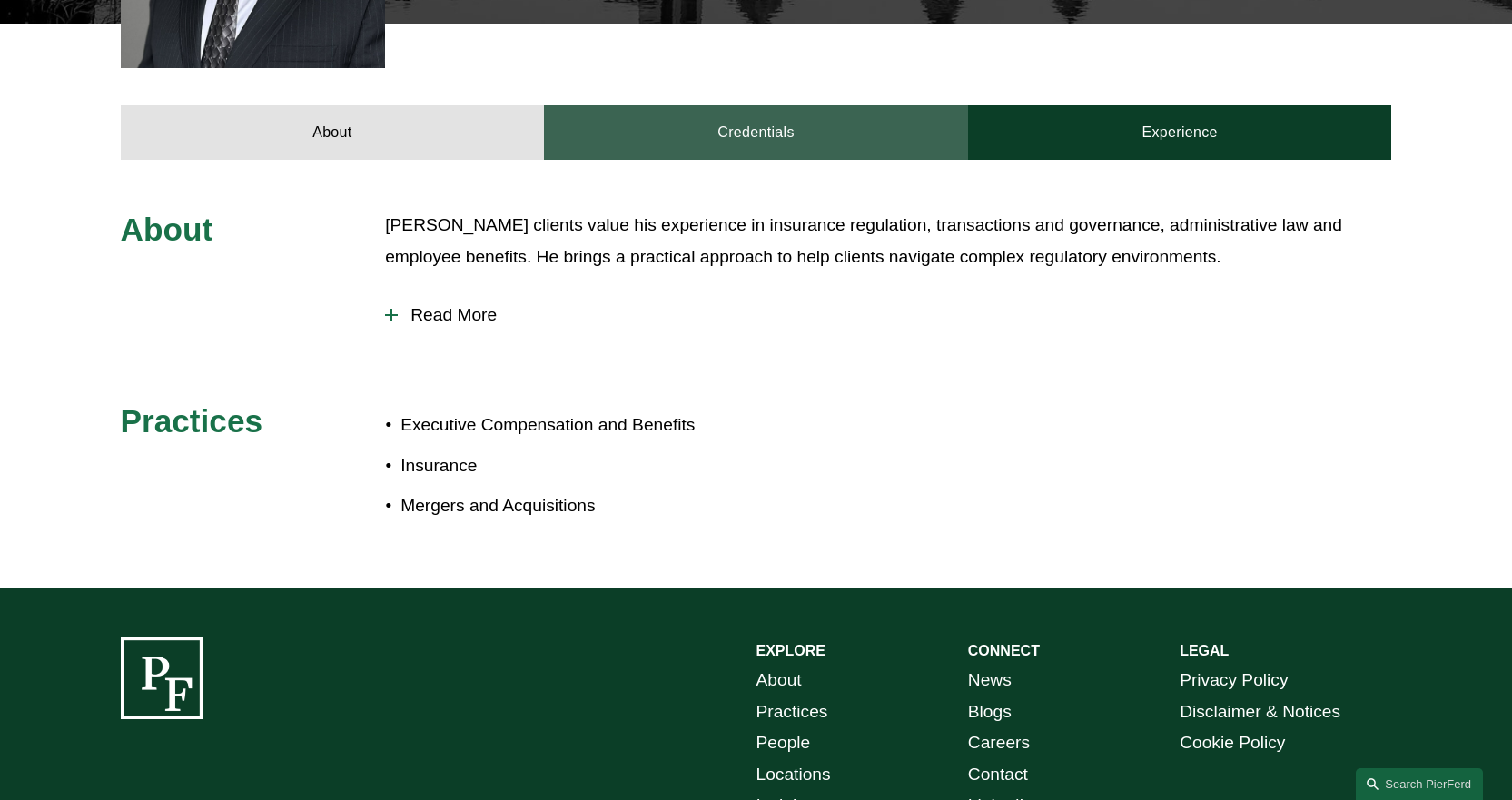
click at [748, 105] on link "Credentials" at bounding box center [756, 132] width 424 height 54
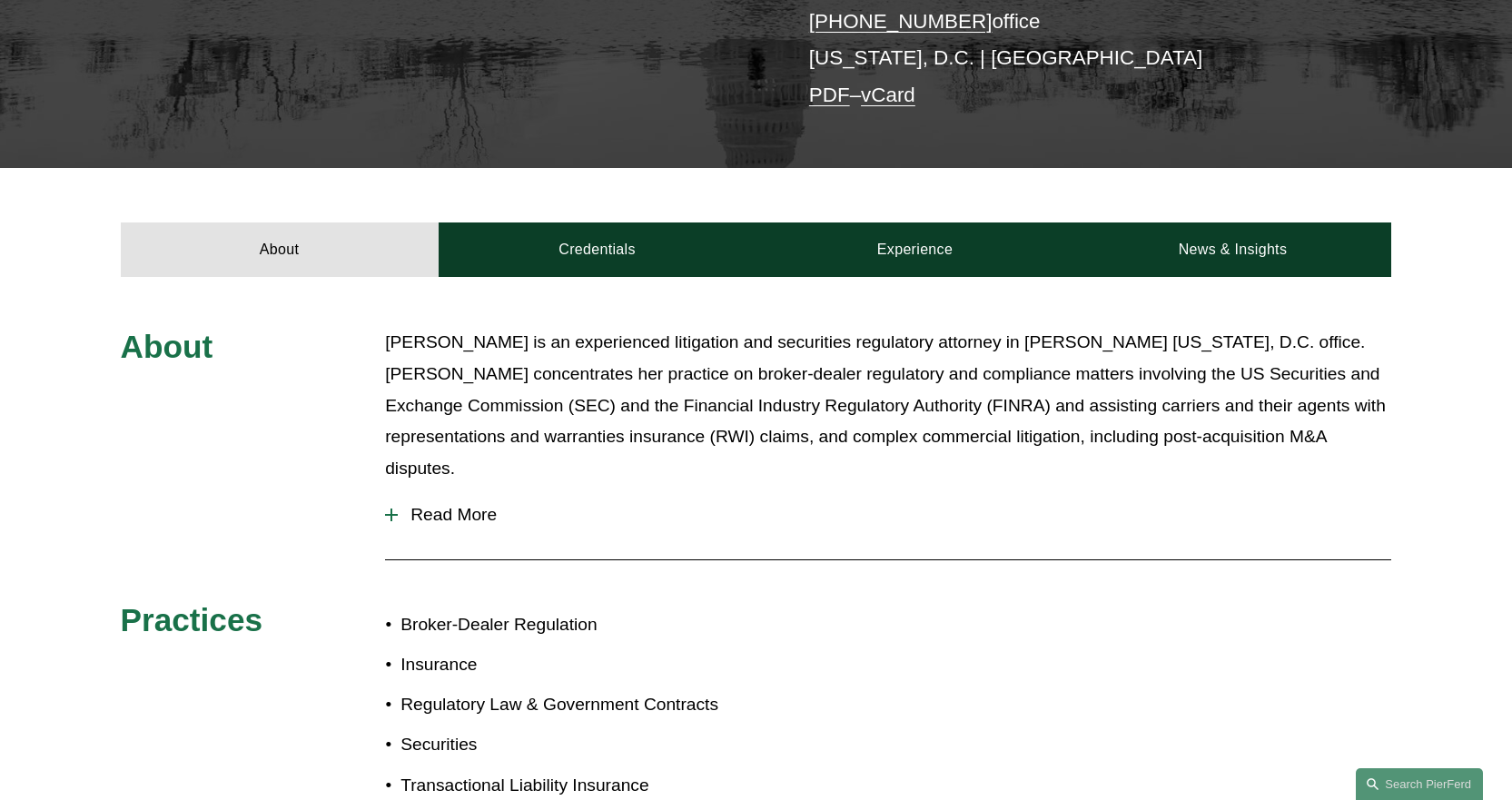
scroll to position [363, 0]
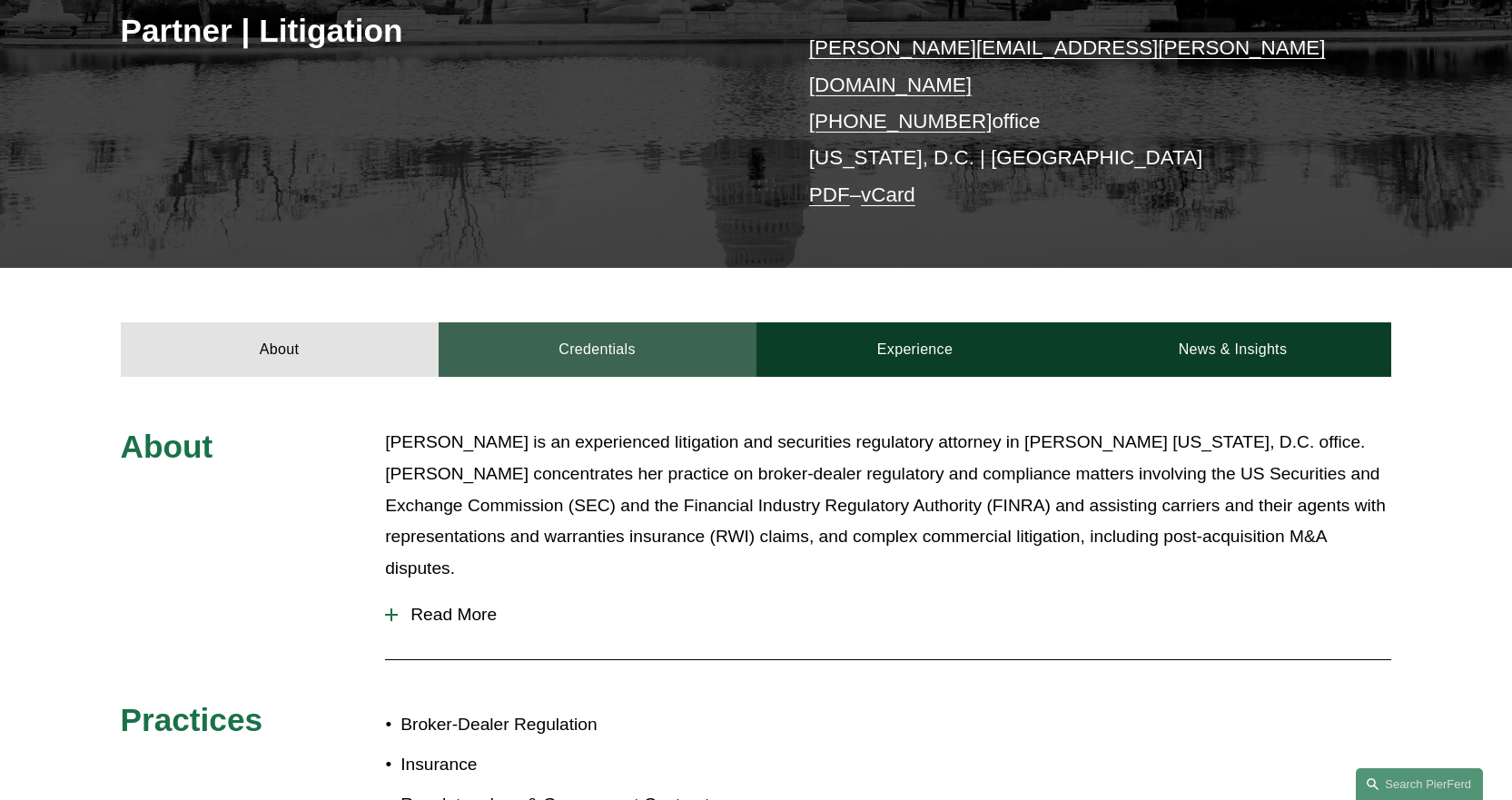
click at [593, 333] on link "Credentials" at bounding box center [597, 349] width 317 height 54
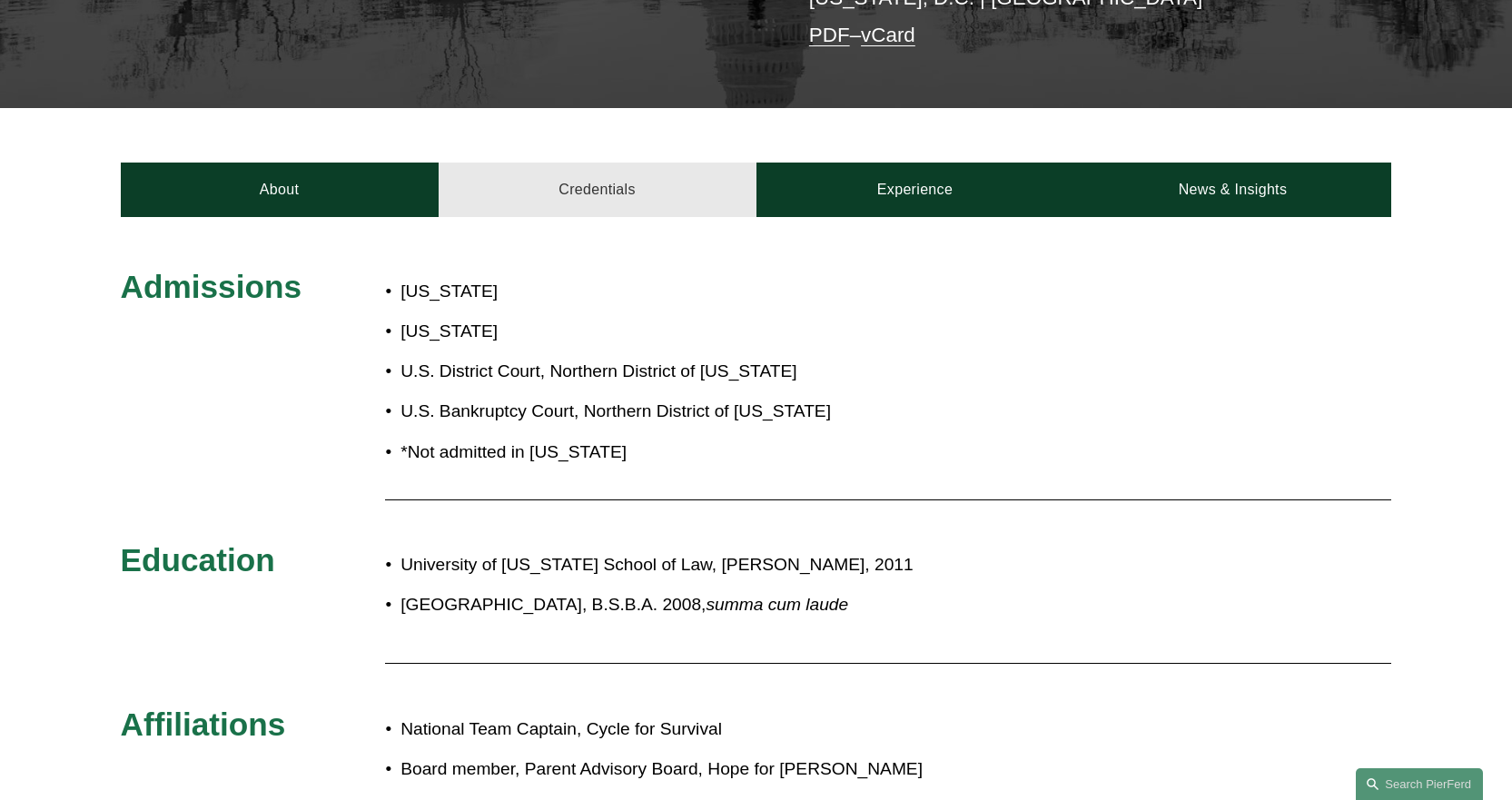
scroll to position [544, 0]
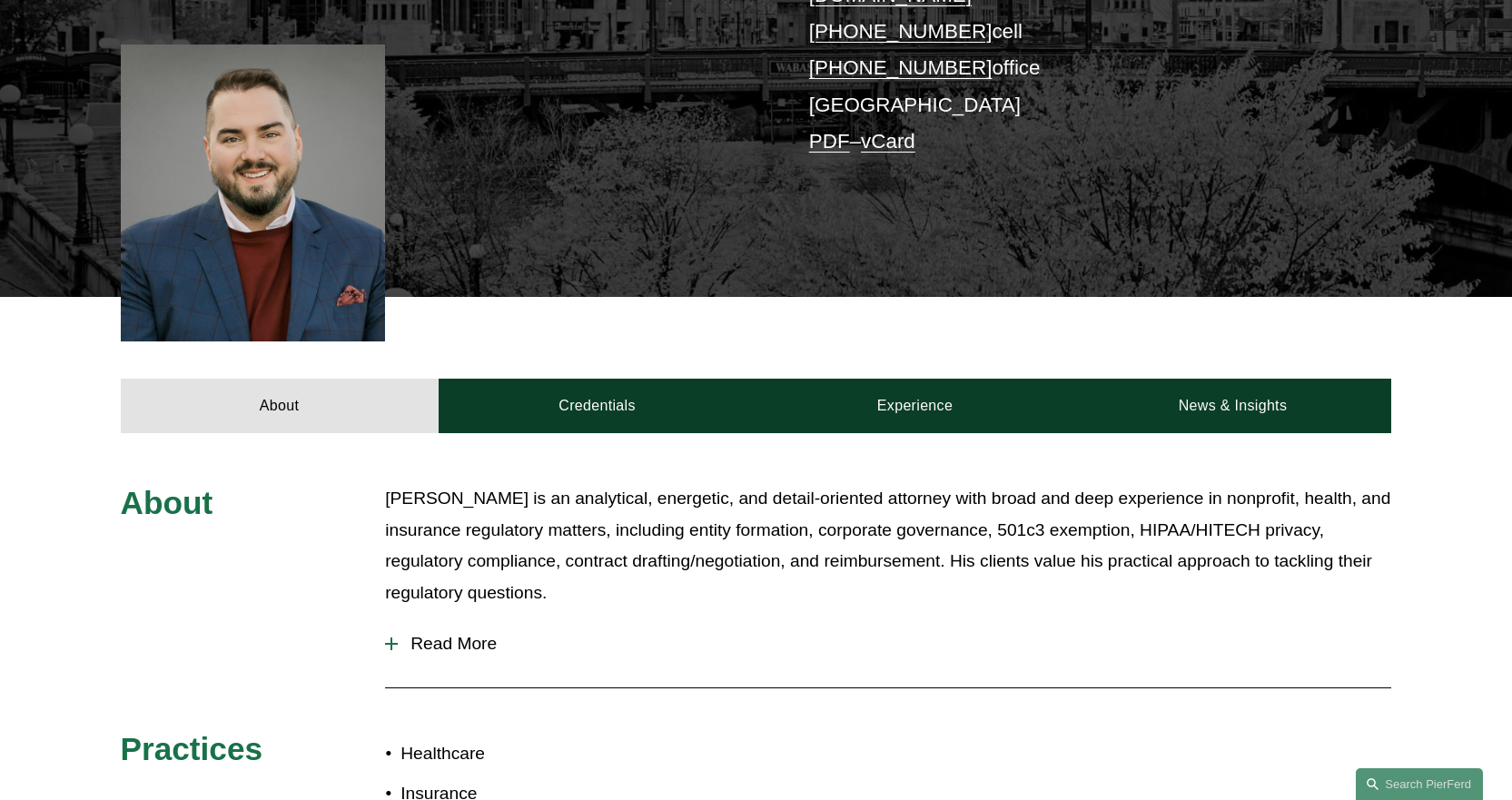
scroll to position [454, 0]
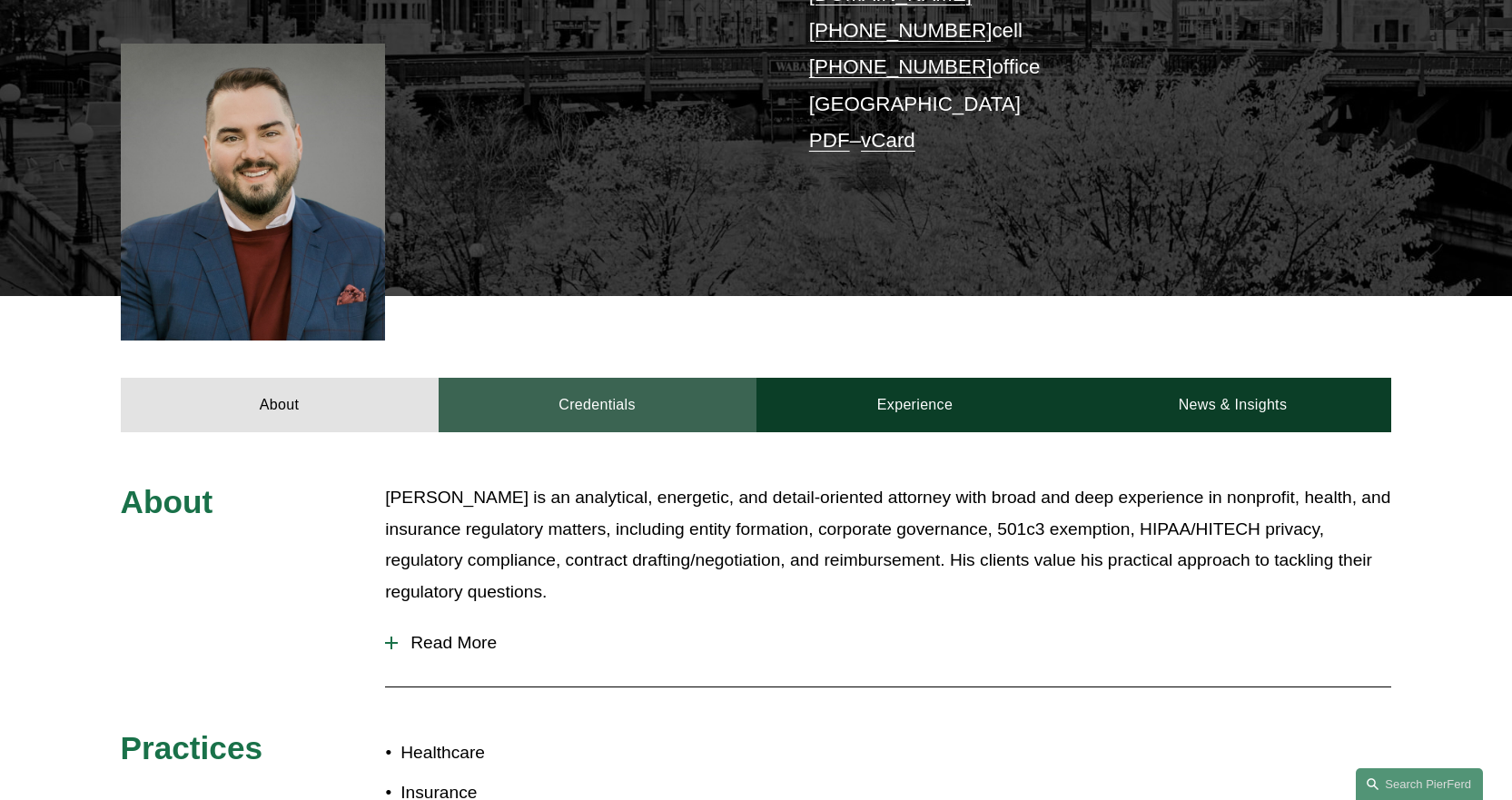
click at [618, 377] on link "Credentials" at bounding box center [597, 404] width 317 height 54
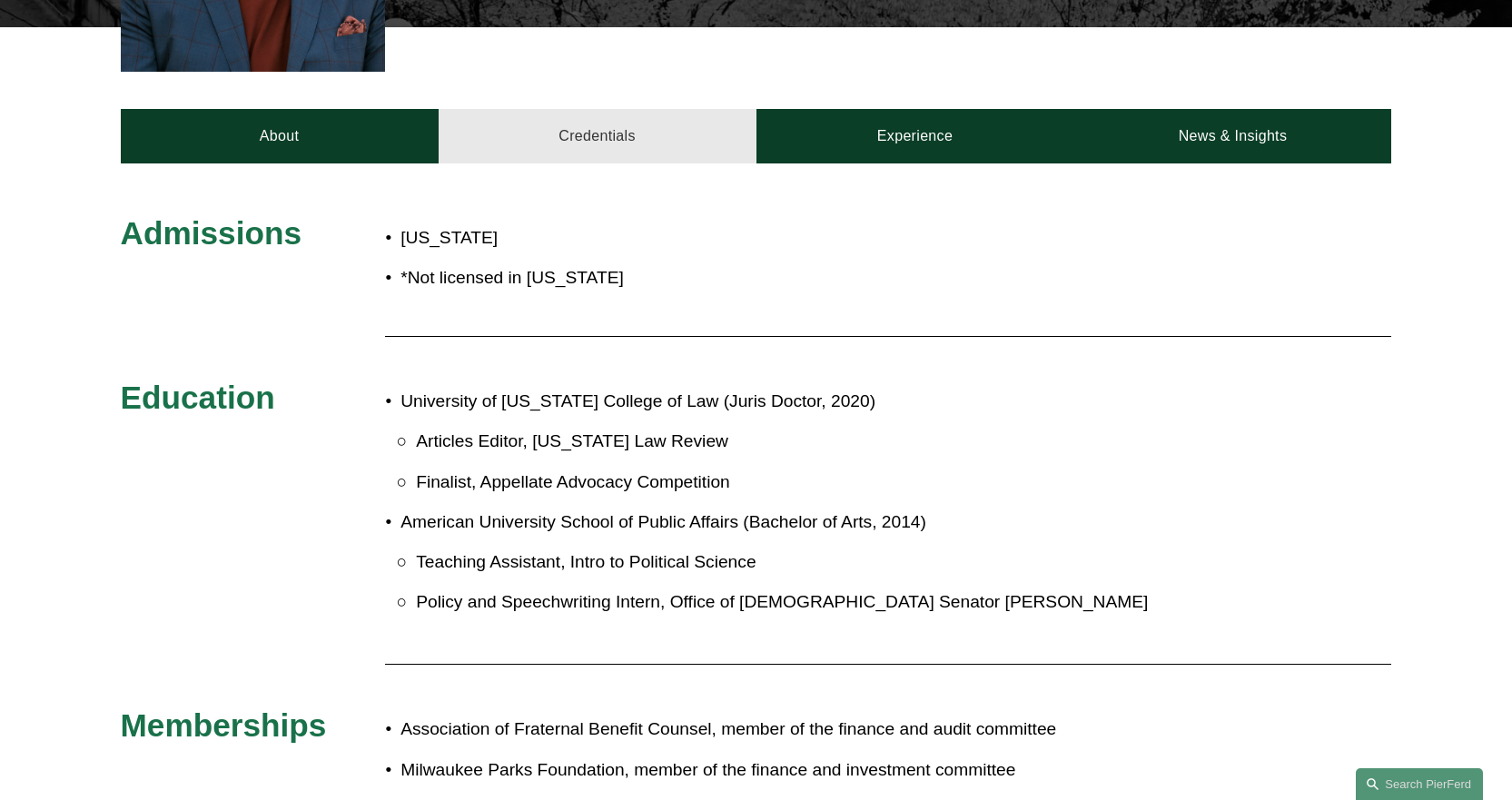
scroll to position [726, 0]
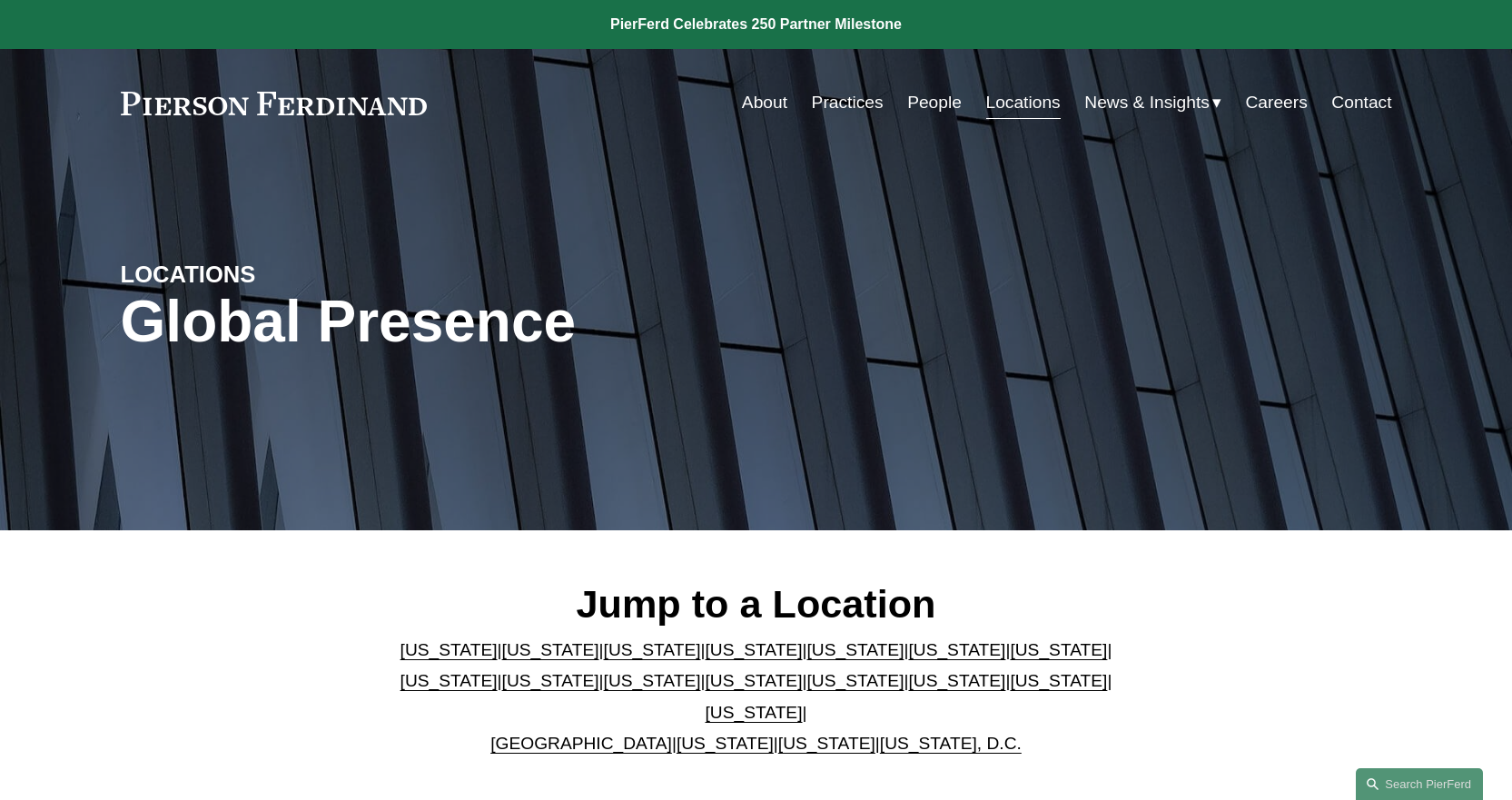
click at [705, 688] on link "[US_STATE]" at bounding box center [754, 680] width 97 height 19
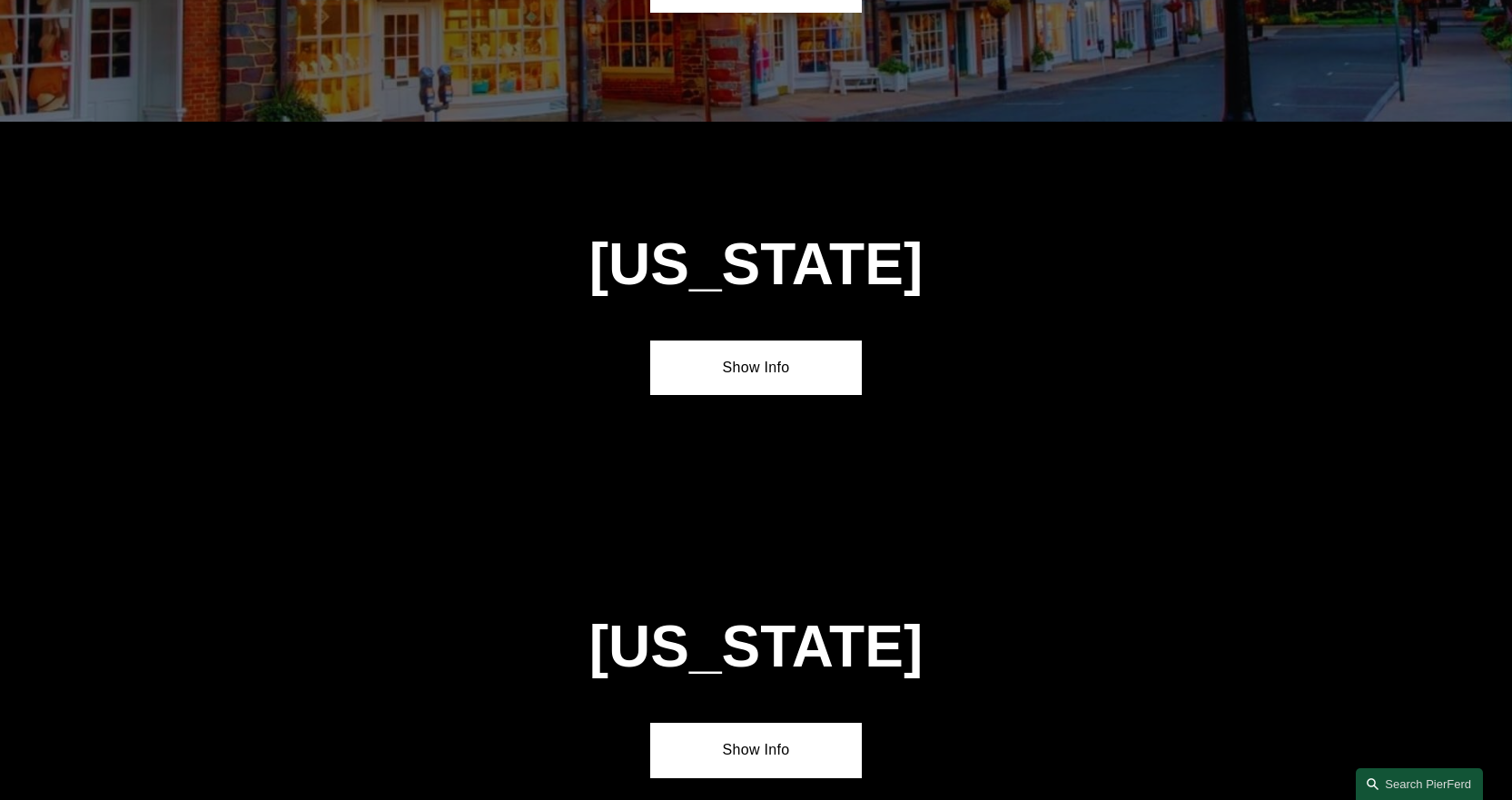
scroll to position [4619, 0]
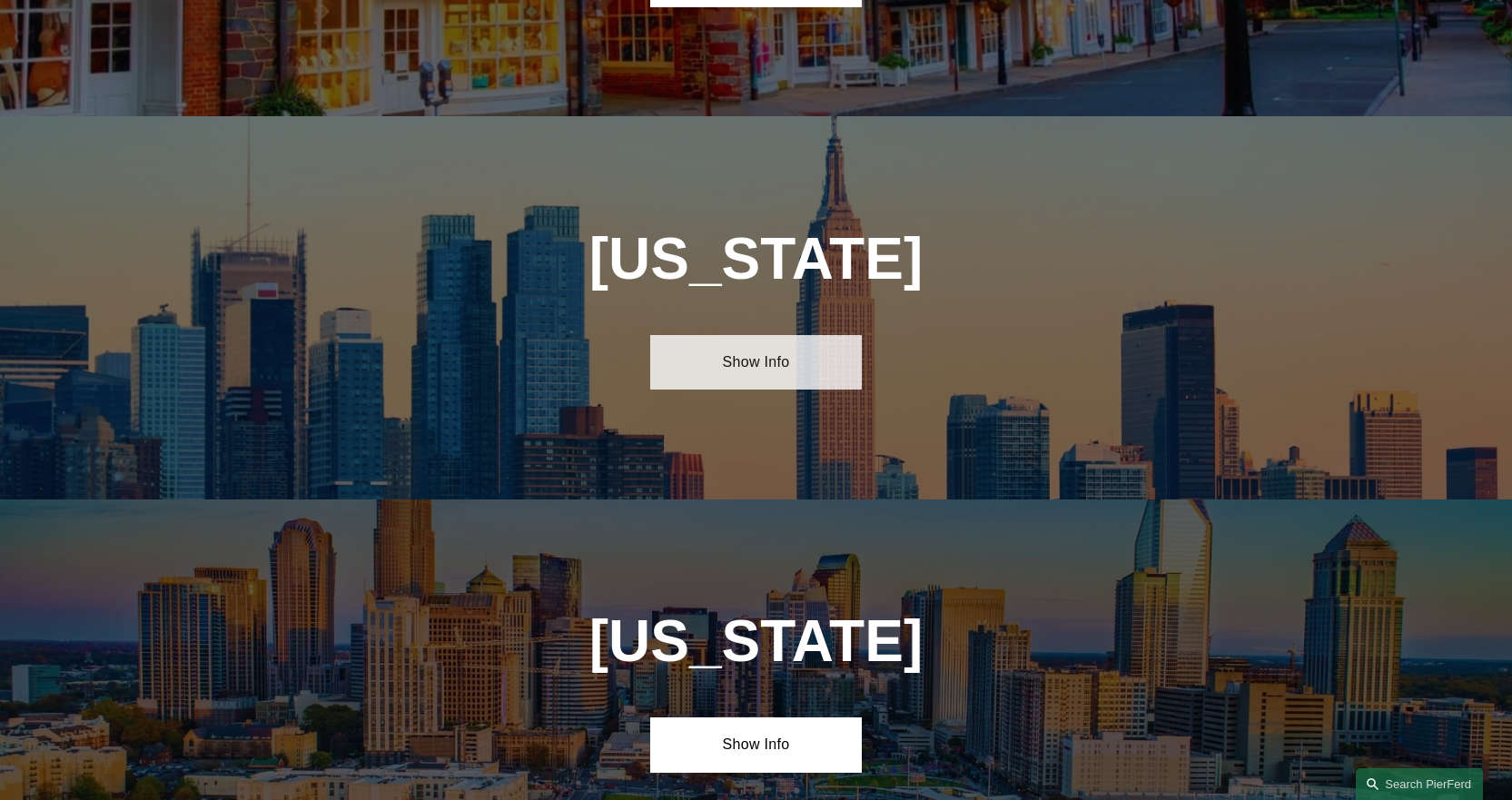
click at [772, 335] on link "Show Info" at bounding box center [756, 362] width 212 height 54
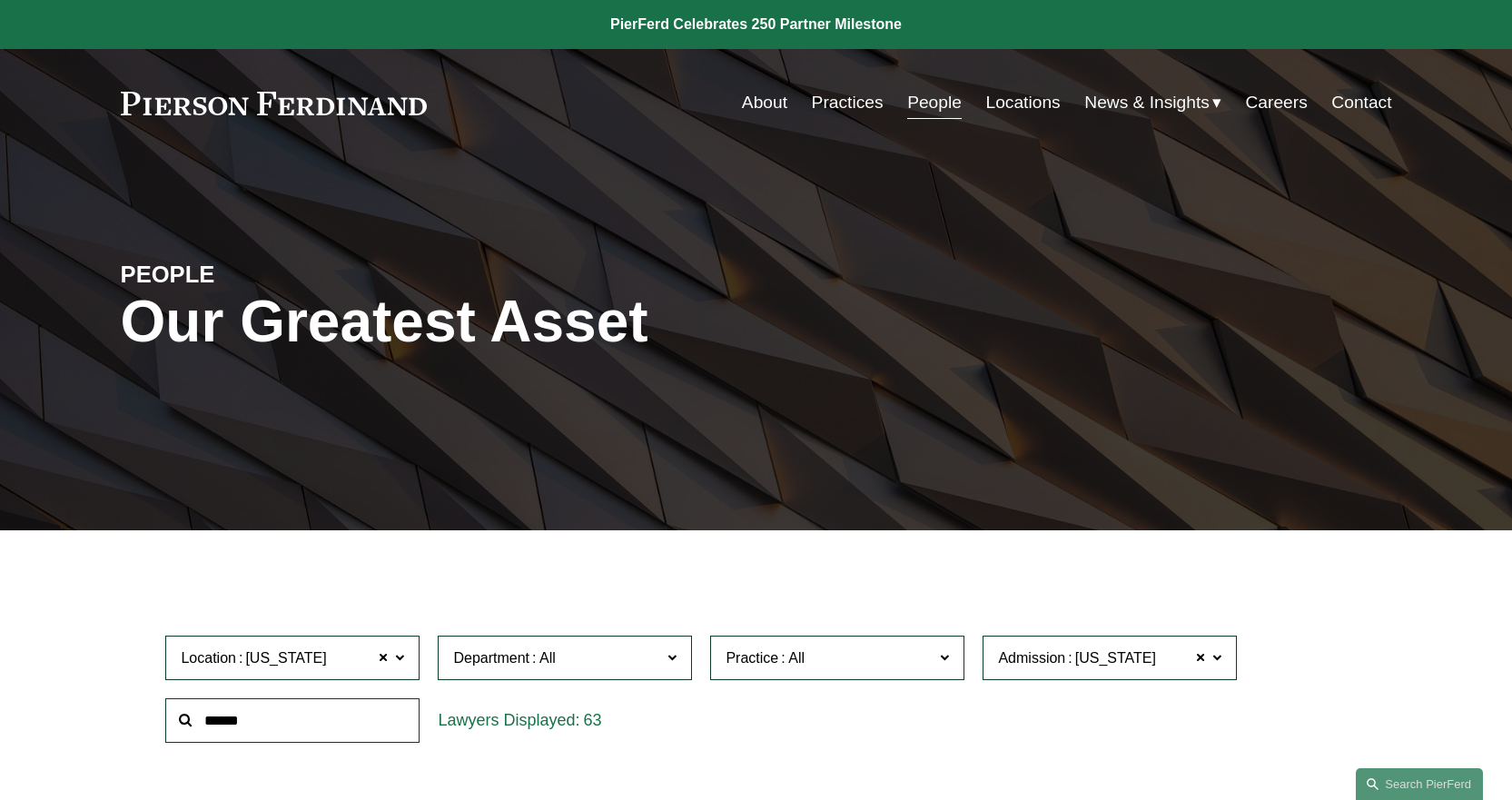
click at [916, 102] on link "People" at bounding box center [933, 103] width 54 height 34
click at [404, 661] on span at bounding box center [400, 657] width 10 height 24
click at [0, 0] on link "All" at bounding box center [0, 0] width 0 height 0
click at [222, 714] on input "text" at bounding box center [293, 720] width 255 height 45
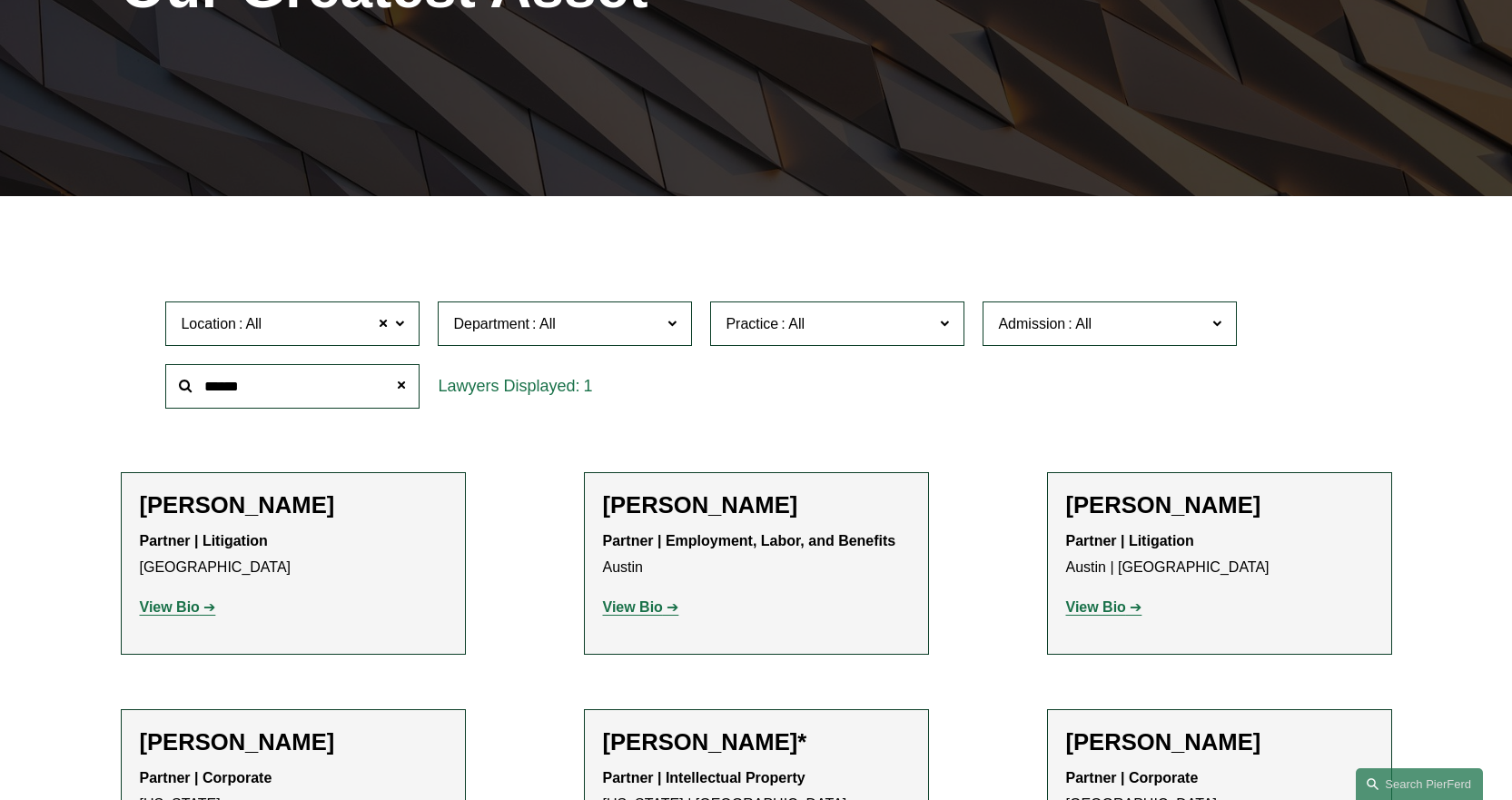
scroll to position [346, 0]
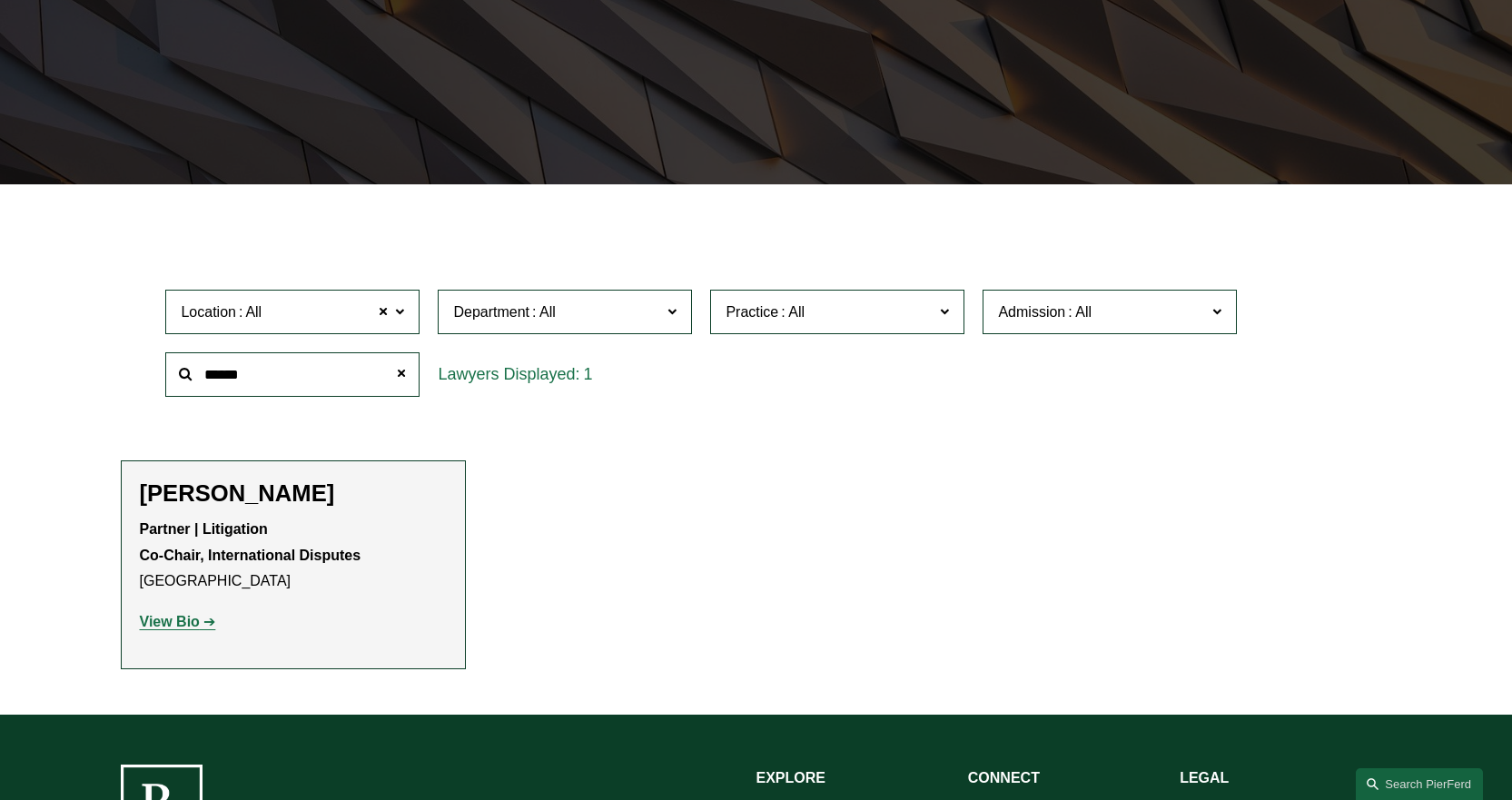
type input "******"
click at [159, 620] on strong "View Bio" at bounding box center [169, 621] width 60 height 15
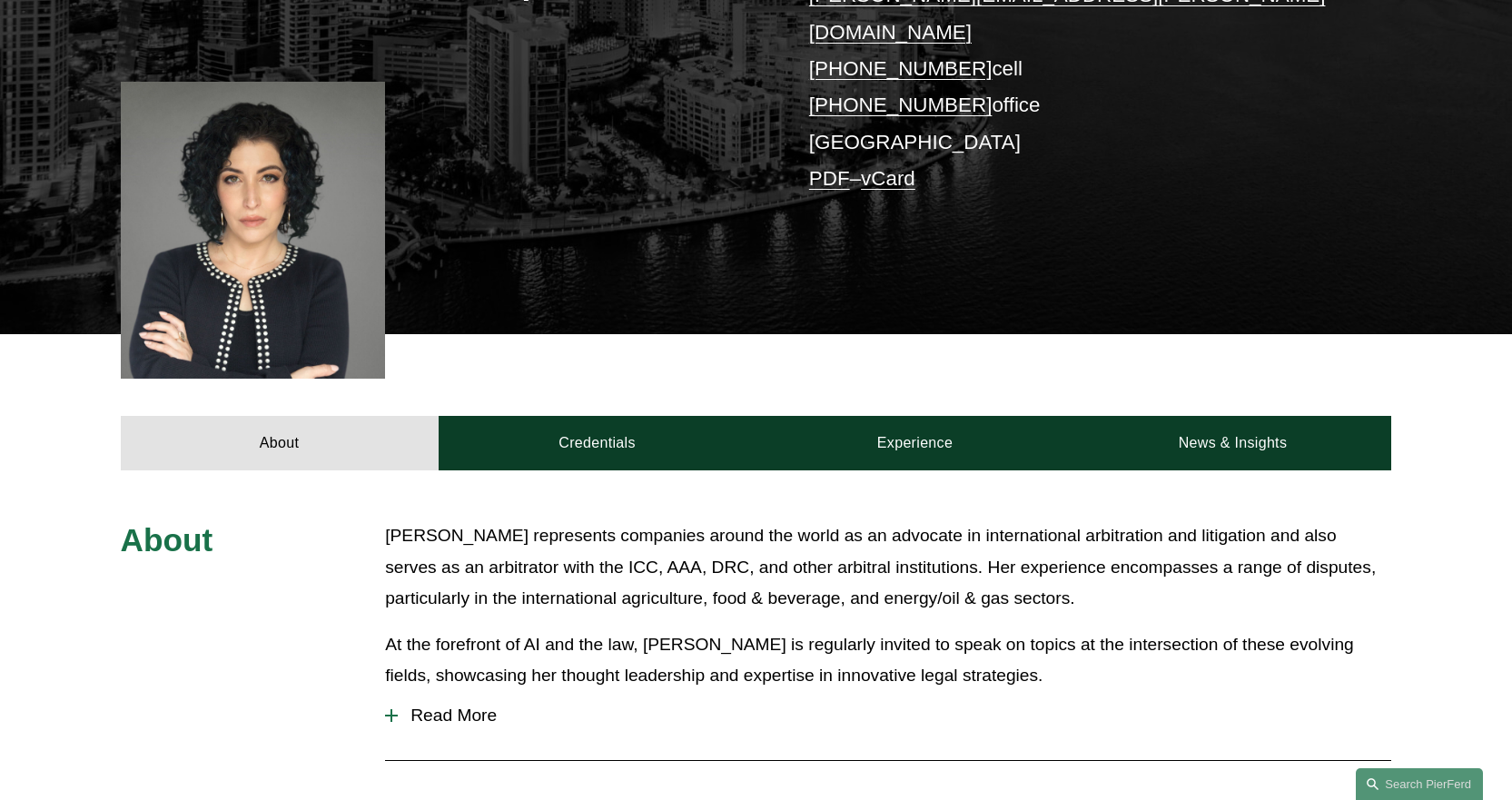
scroll to position [454, 0]
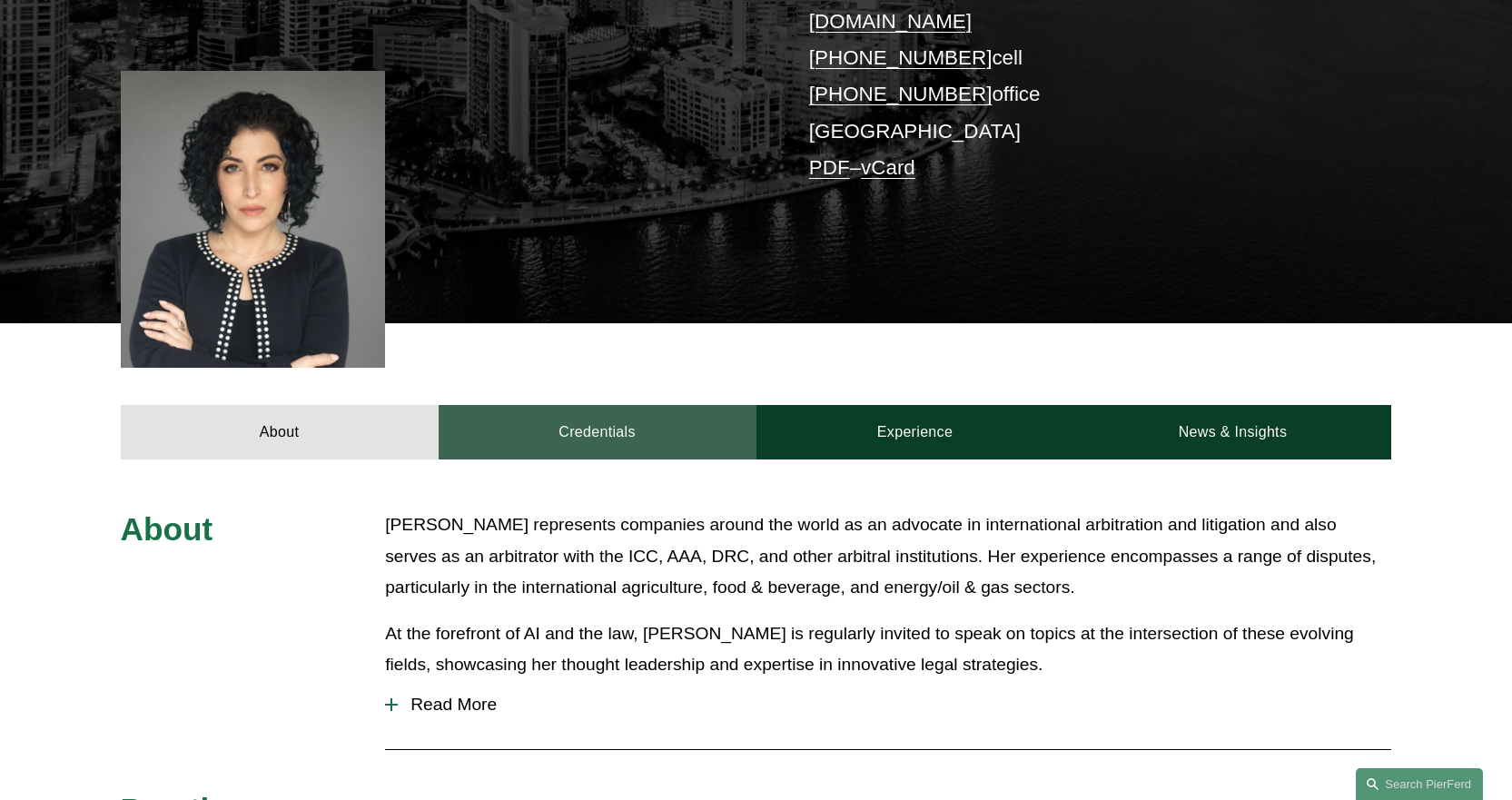
click at [589, 407] on link "Credentials" at bounding box center [597, 431] width 317 height 54
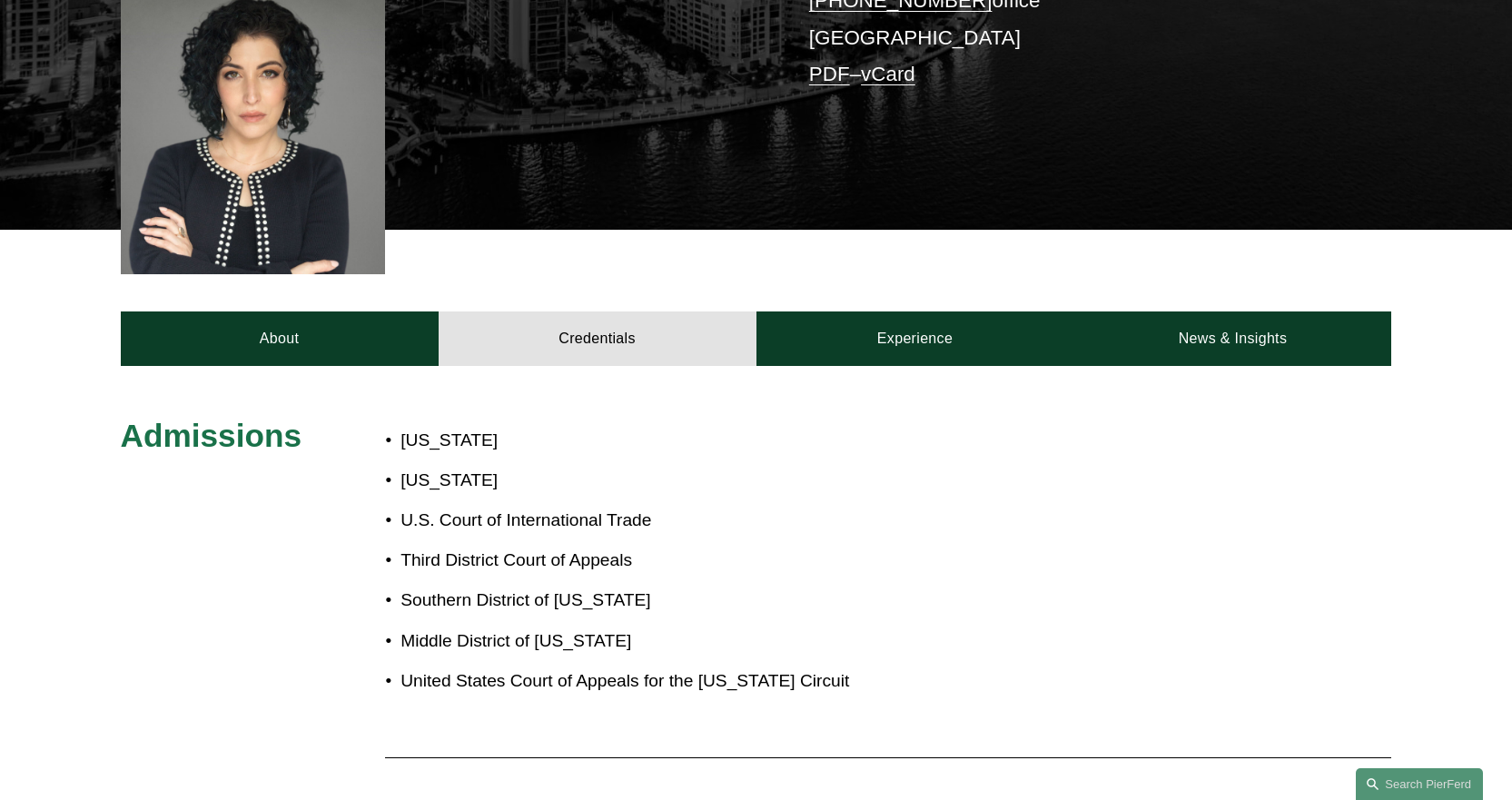
scroll to position [544, 0]
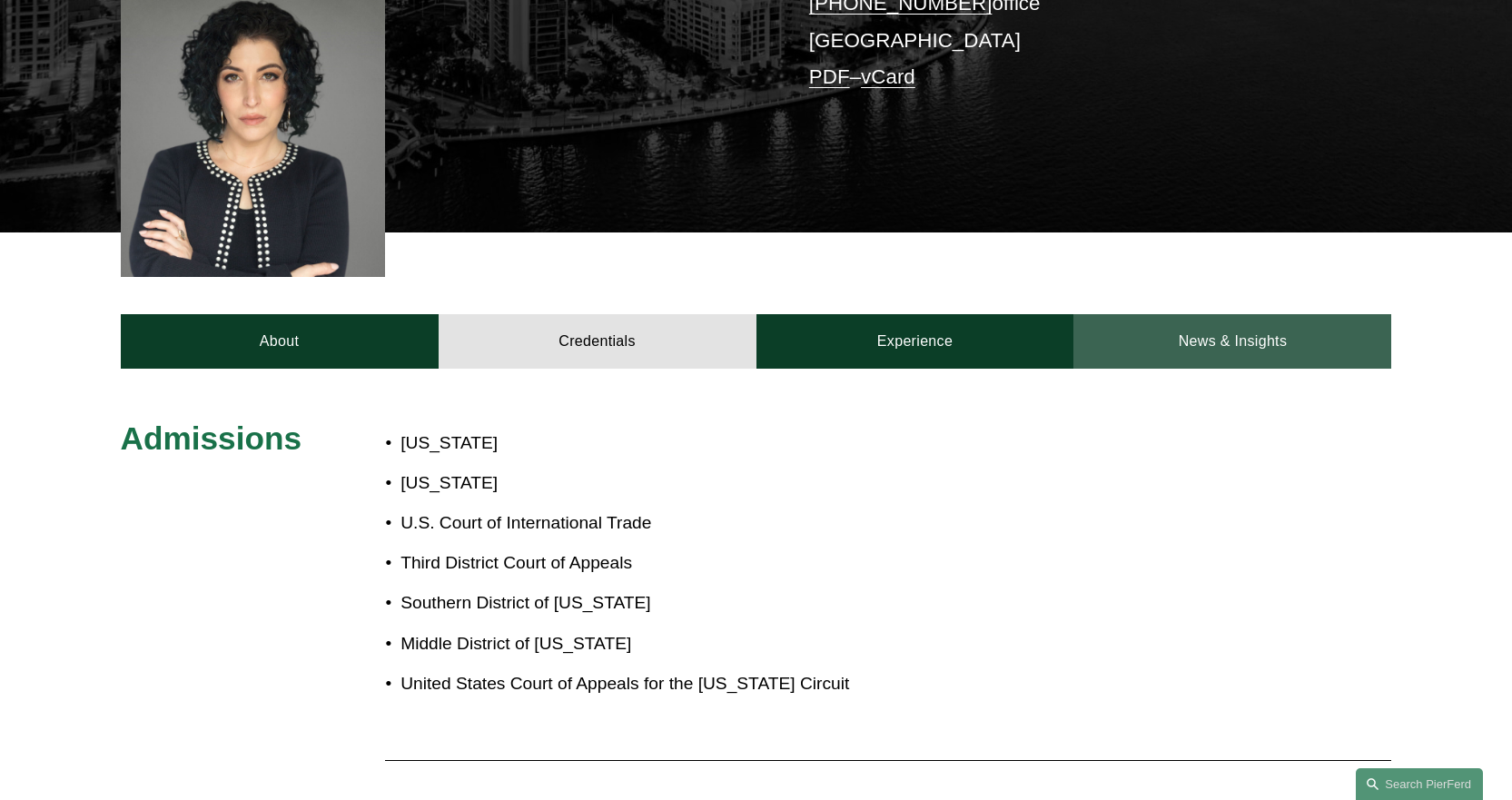
click at [1191, 314] on link "News & Insights" at bounding box center [1232, 341] width 317 height 54
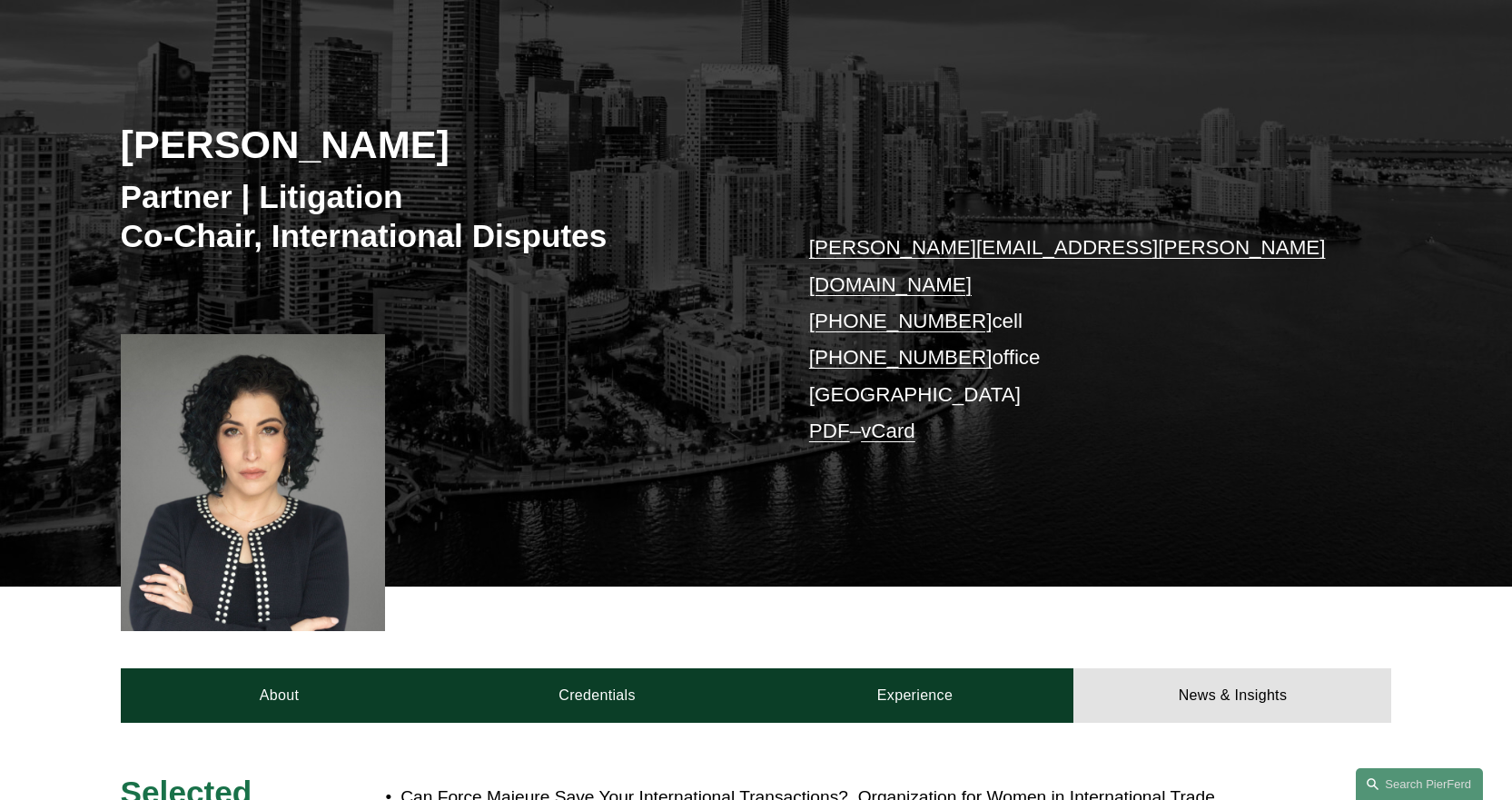
scroll to position [0, 0]
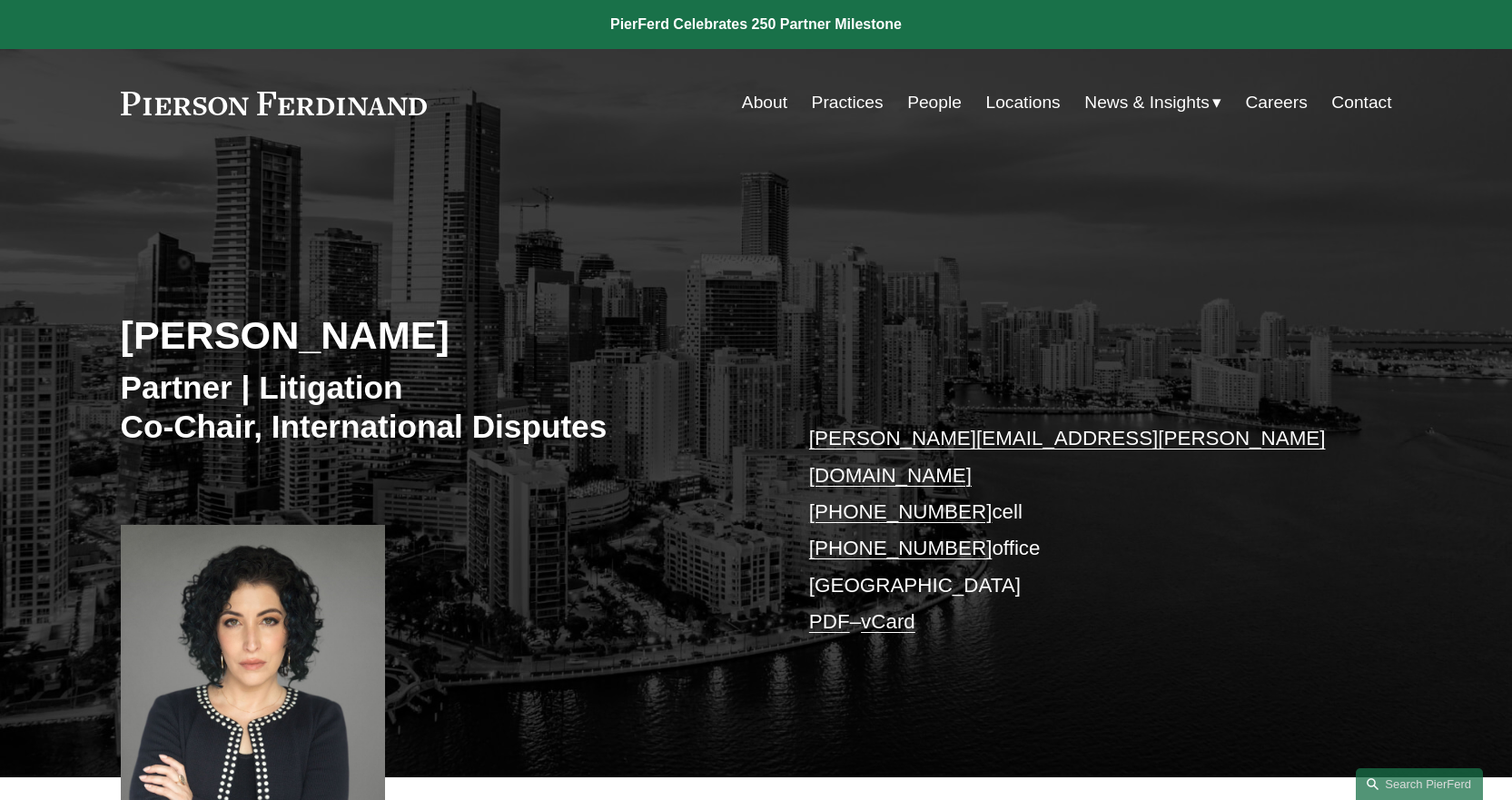
click at [1012, 101] on link "Locations" at bounding box center [1024, 103] width 74 height 34
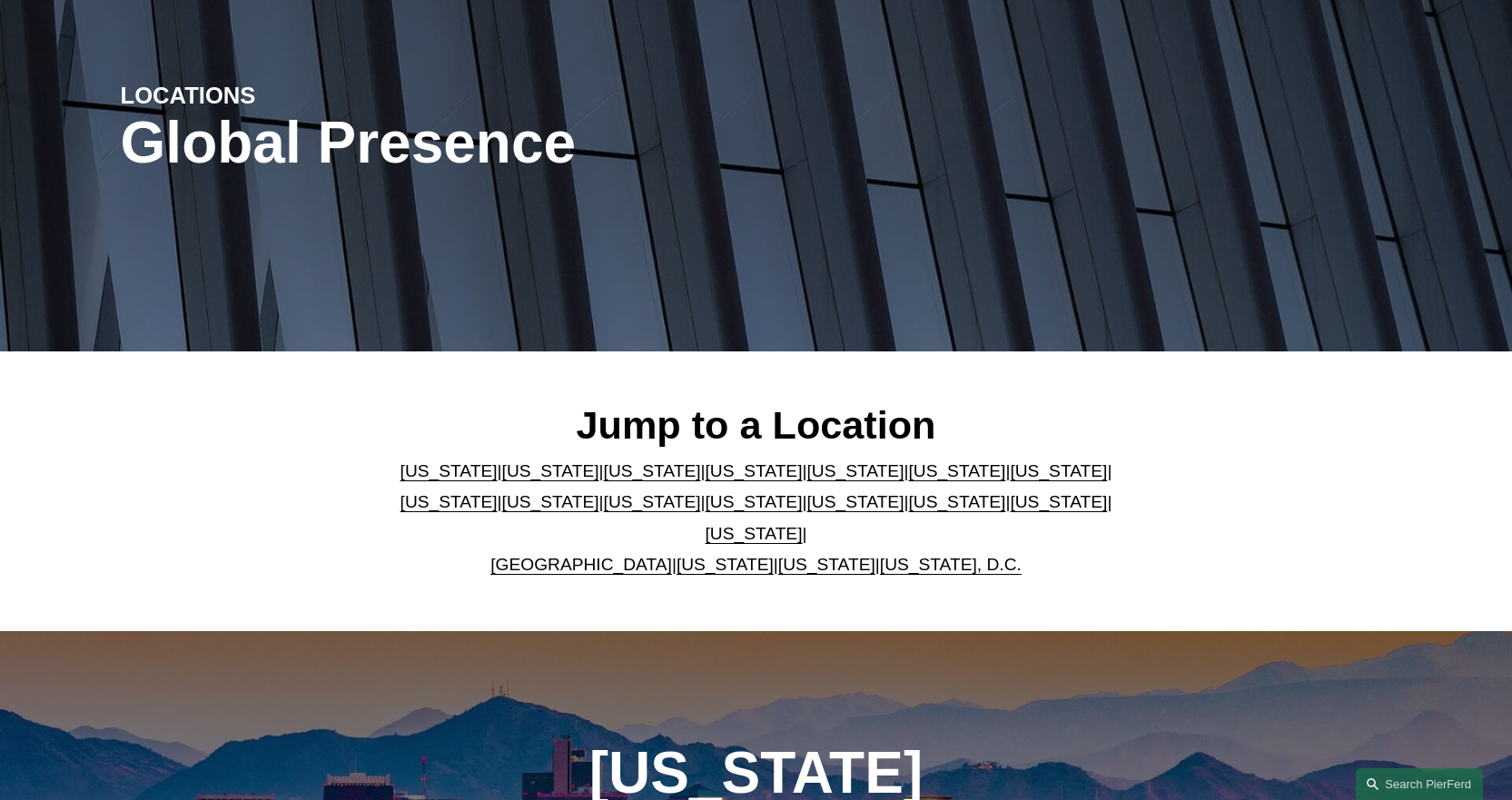
scroll to position [181, 0]
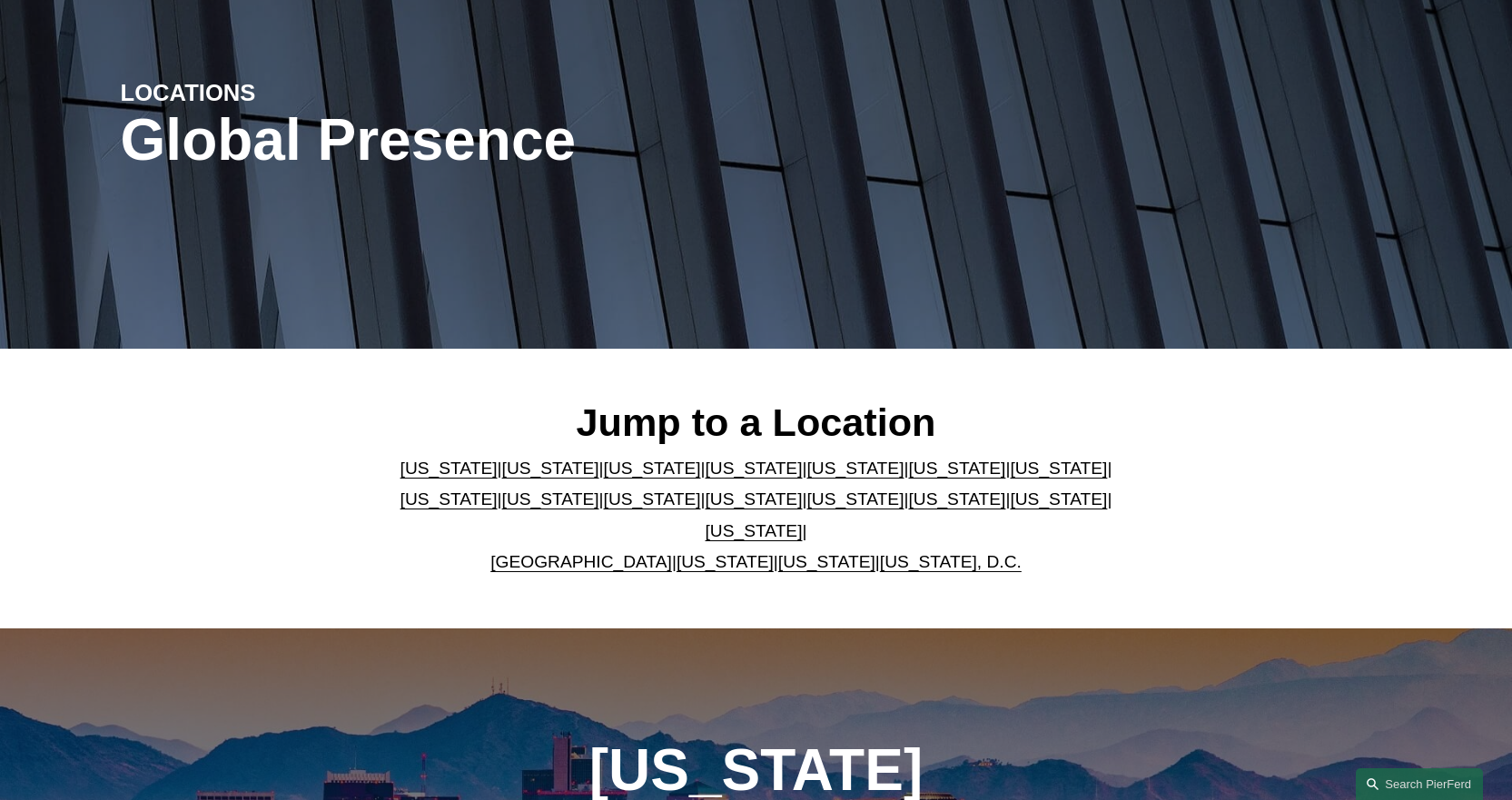
click at [806, 473] on link "[US_STATE]" at bounding box center [854, 467] width 97 height 19
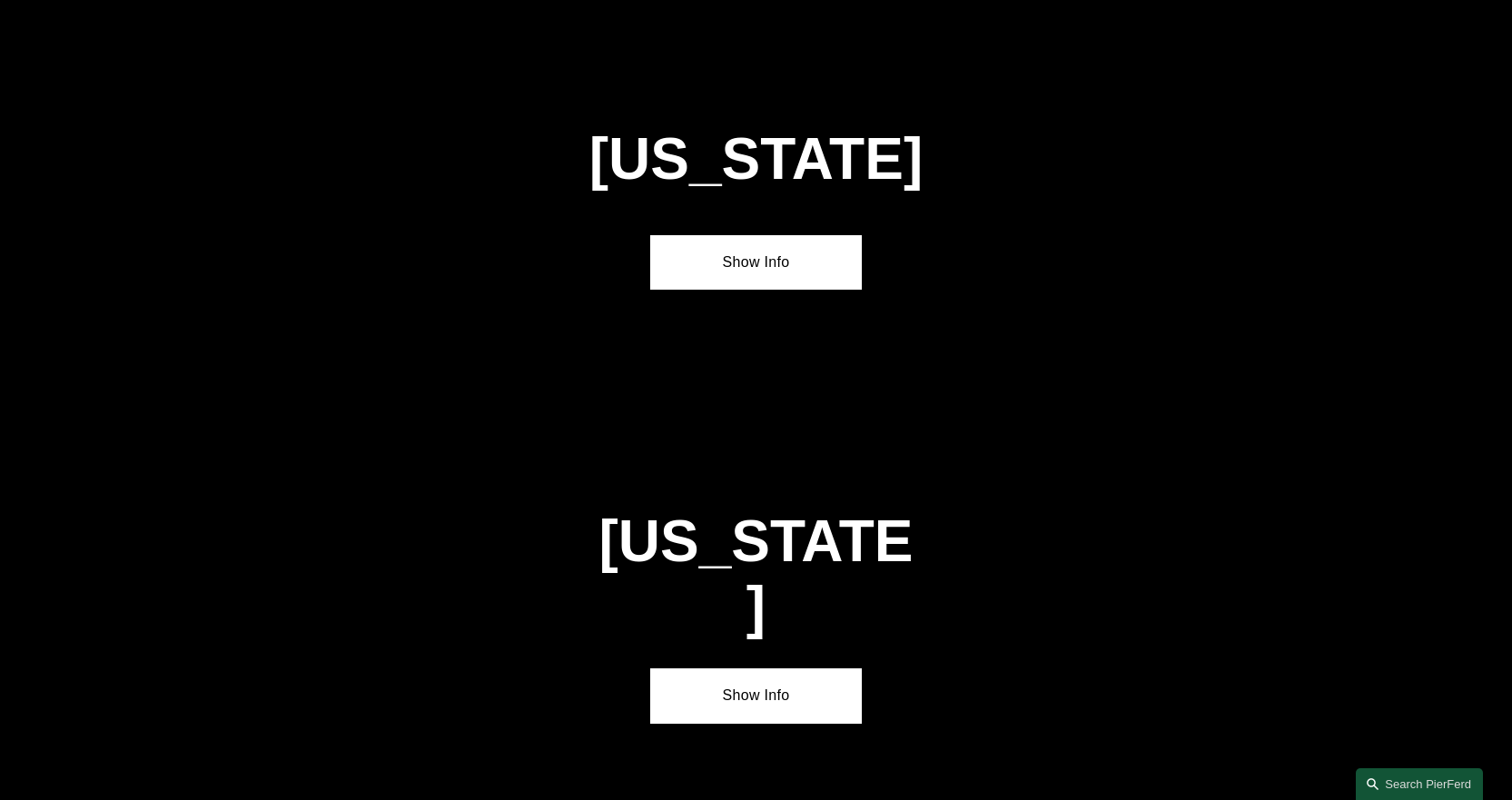
scroll to position [2325, 0]
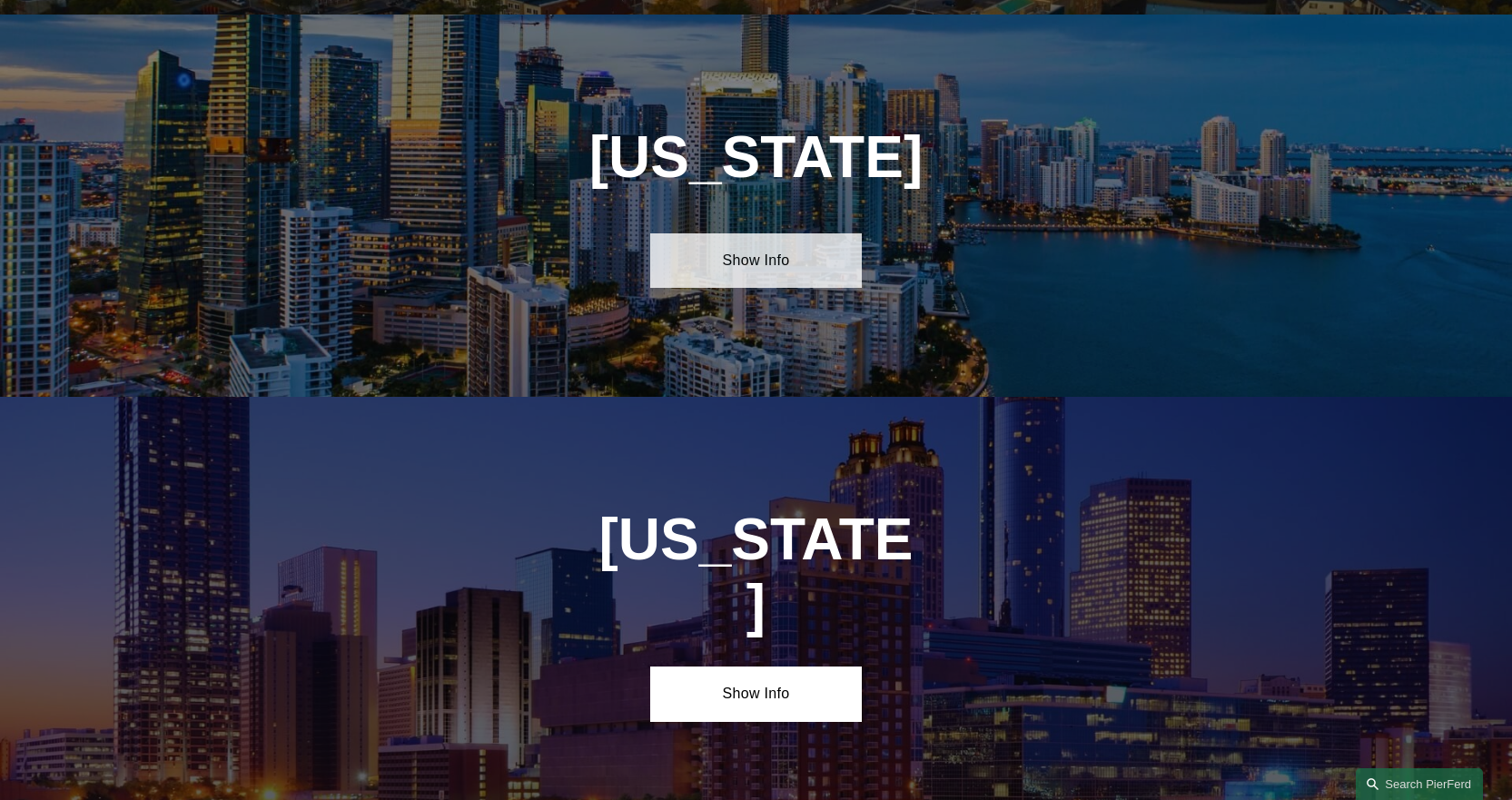
click at [746, 240] on link "Show Info" at bounding box center [756, 260] width 212 height 54
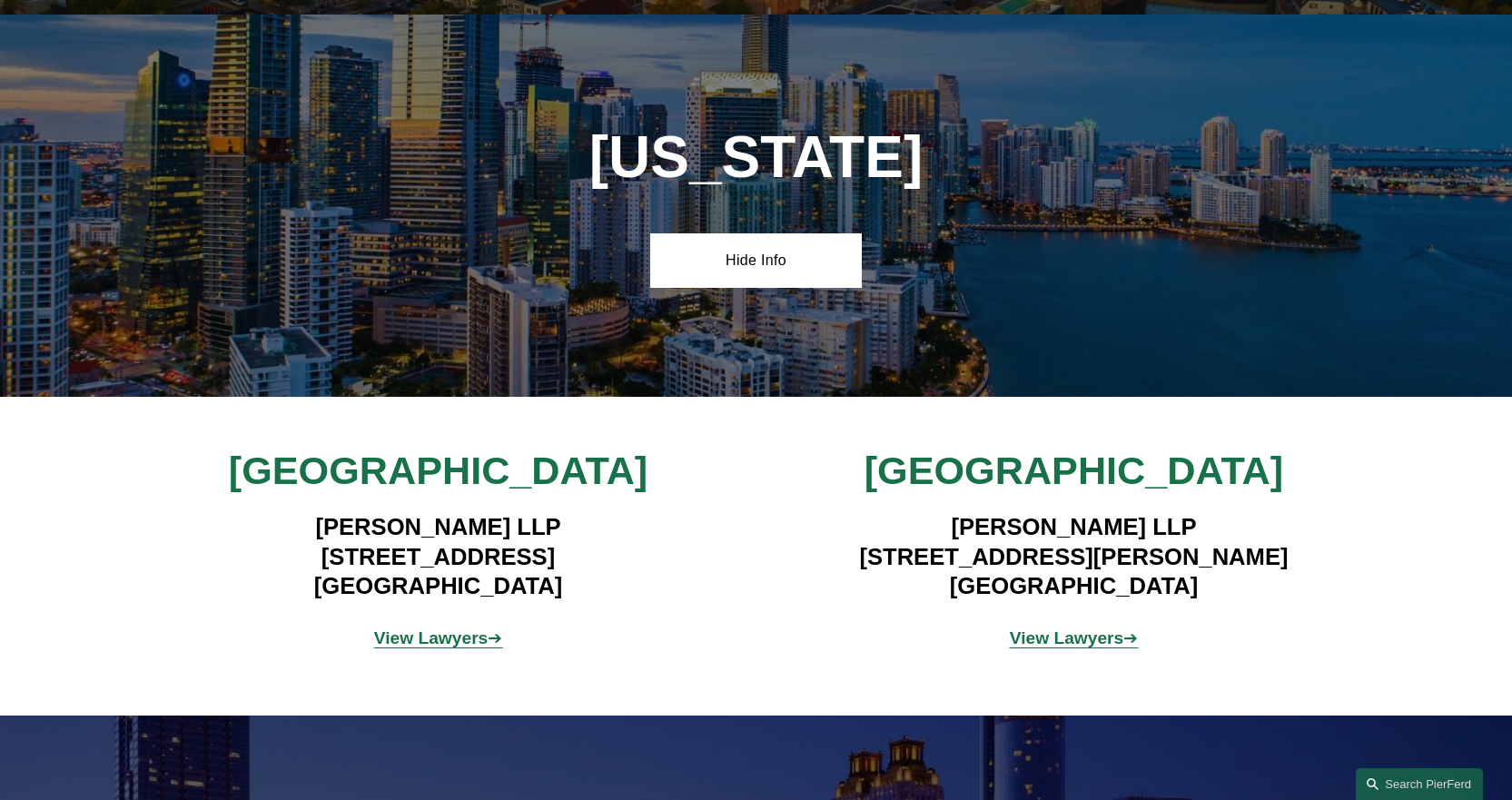
click at [444, 628] on strong "View Lawyers" at bounding box center [431, 638] width 114 height 19
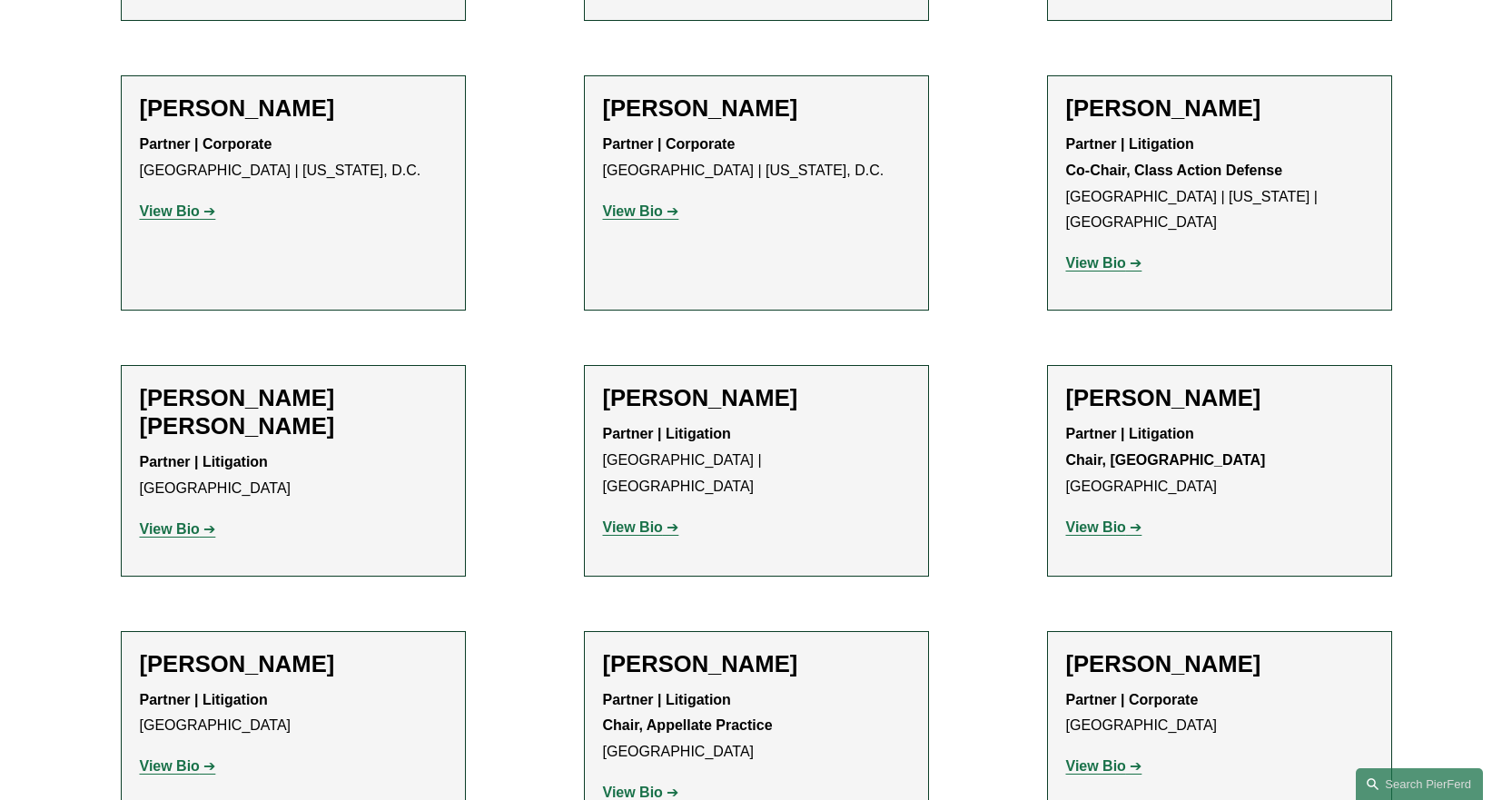
scroll to position [1634, 0]
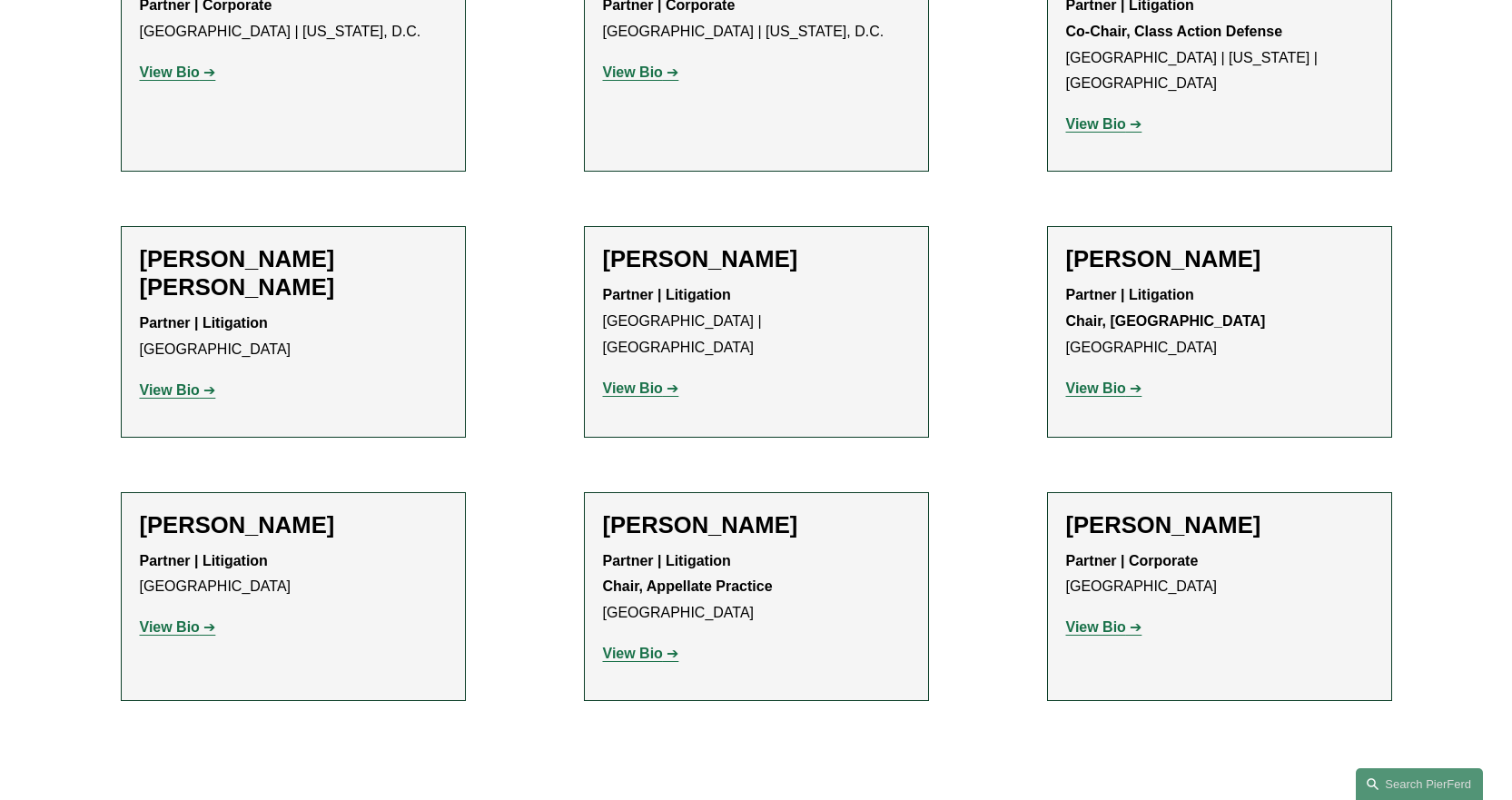
click at [1103, 619] on strong "View Bio" at bounding box center [1096, 627] width 60 height 15
click at [627, 645] on strong "View Bio" at bounding box center [632, 653] width 60 height 15
click at [170, 619] on strong "View Bio" at bounding box center [169, 627] width 60 height 15
click at [1117, 380] on strong "View Bio" at bounding box center [1096, 388] width 60 height 15
click at [632, 380] on strong "View Bio" at bounding box center [632, 388] width 60 height 15
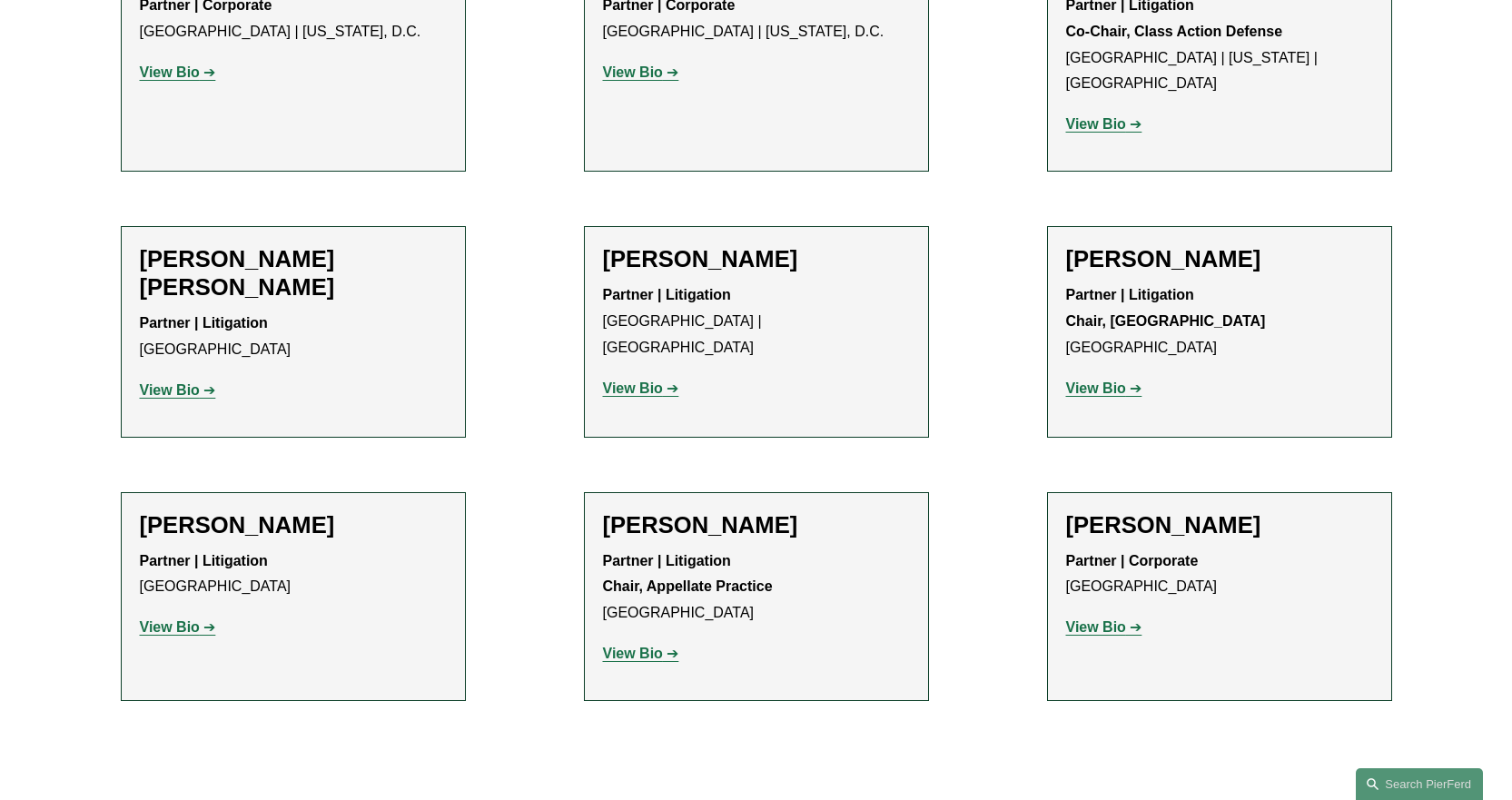
click at [167, 382] on strong "View Bio" at bounding box center [169, 390] width 60 height 15
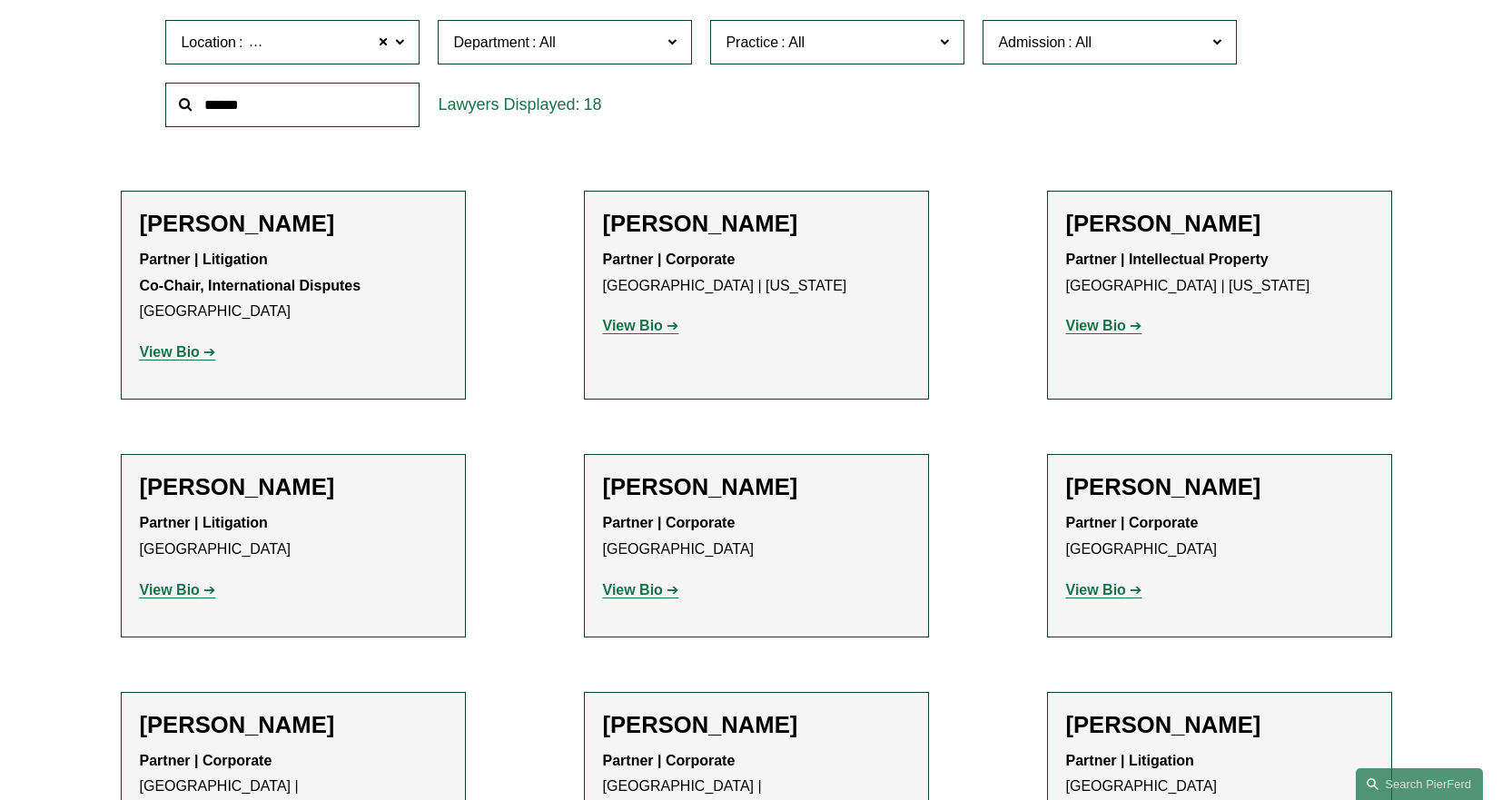
scroll to position [273, 0]
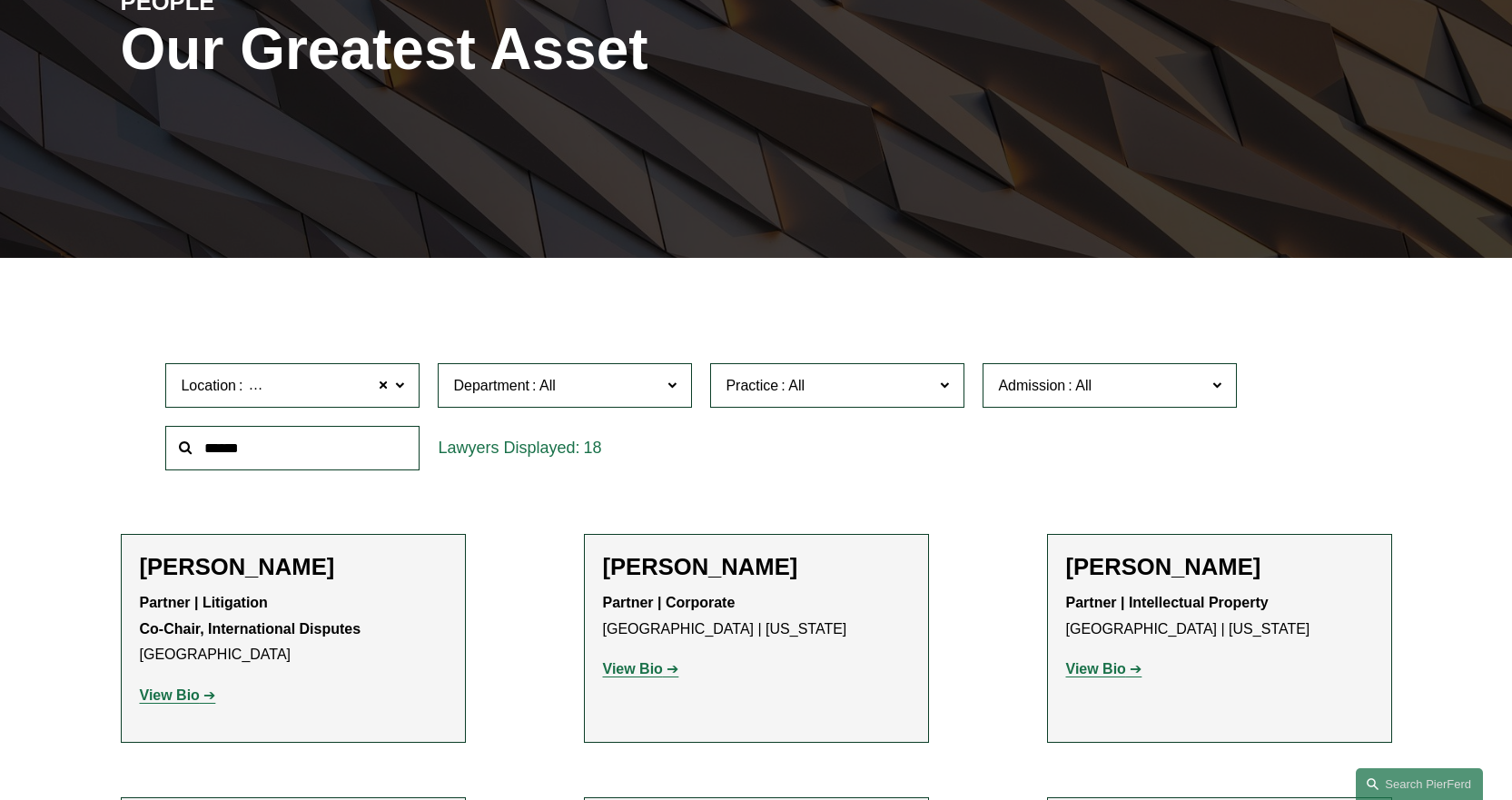
click at [398, 385] on span at bounding box center [400, 385] width 10 height 24
click at [0, 0] on link "All" at bounding box center [0, 0] width 0 height 0
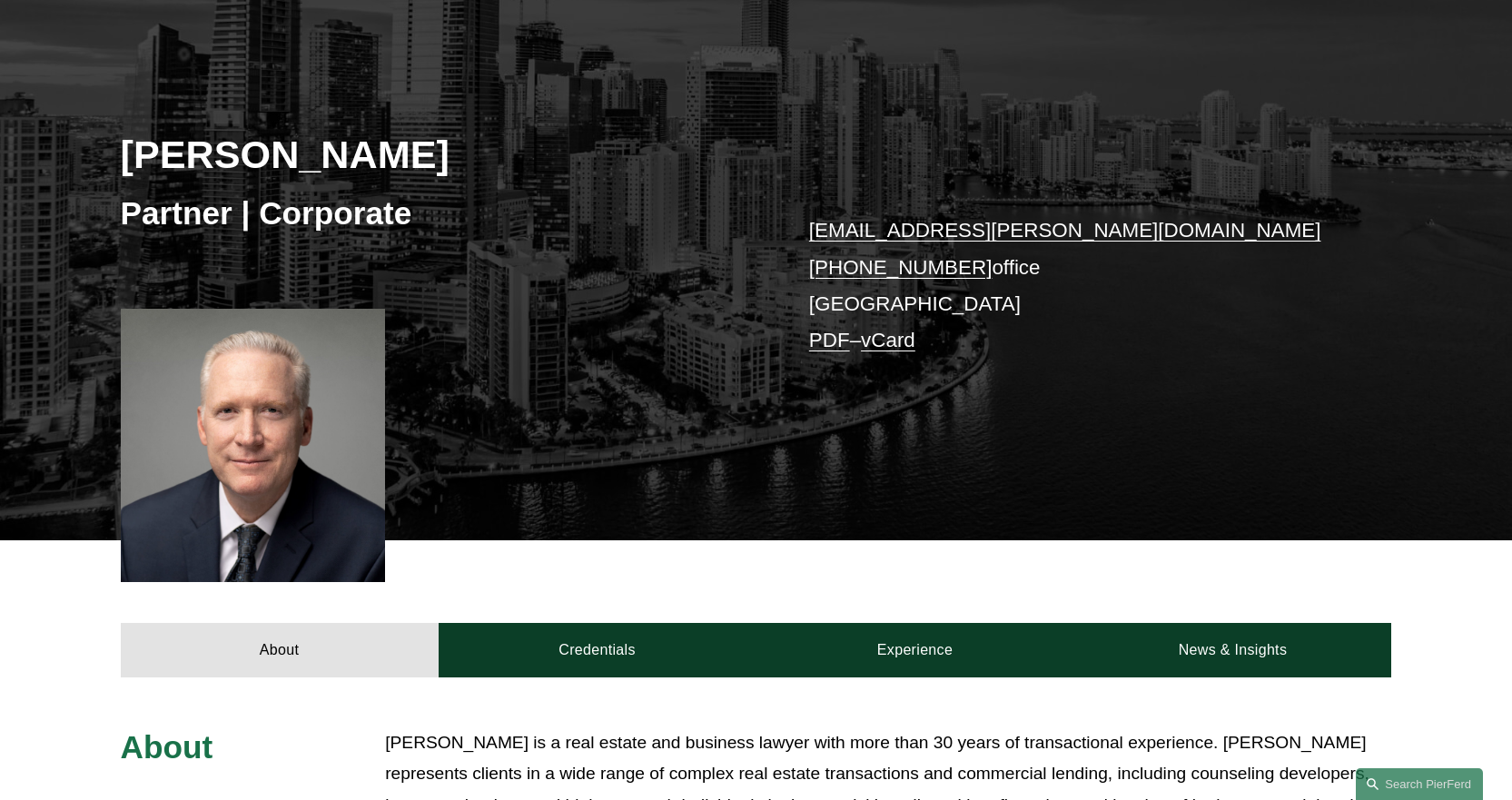
scroll to position [181, 0]
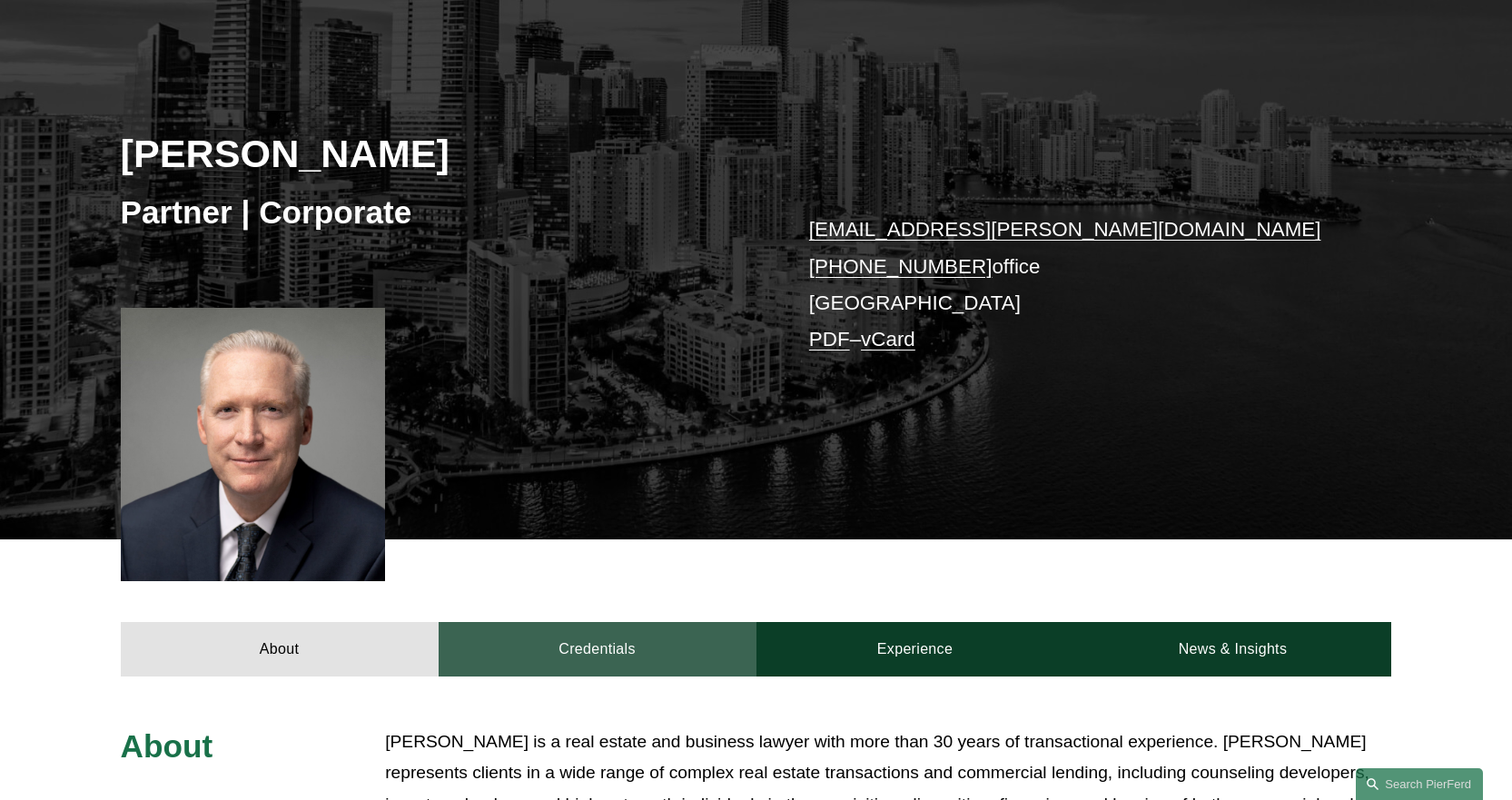
click at [606, 645] on link "Credentials" at bounding box center [597, 648] width 317 height 54
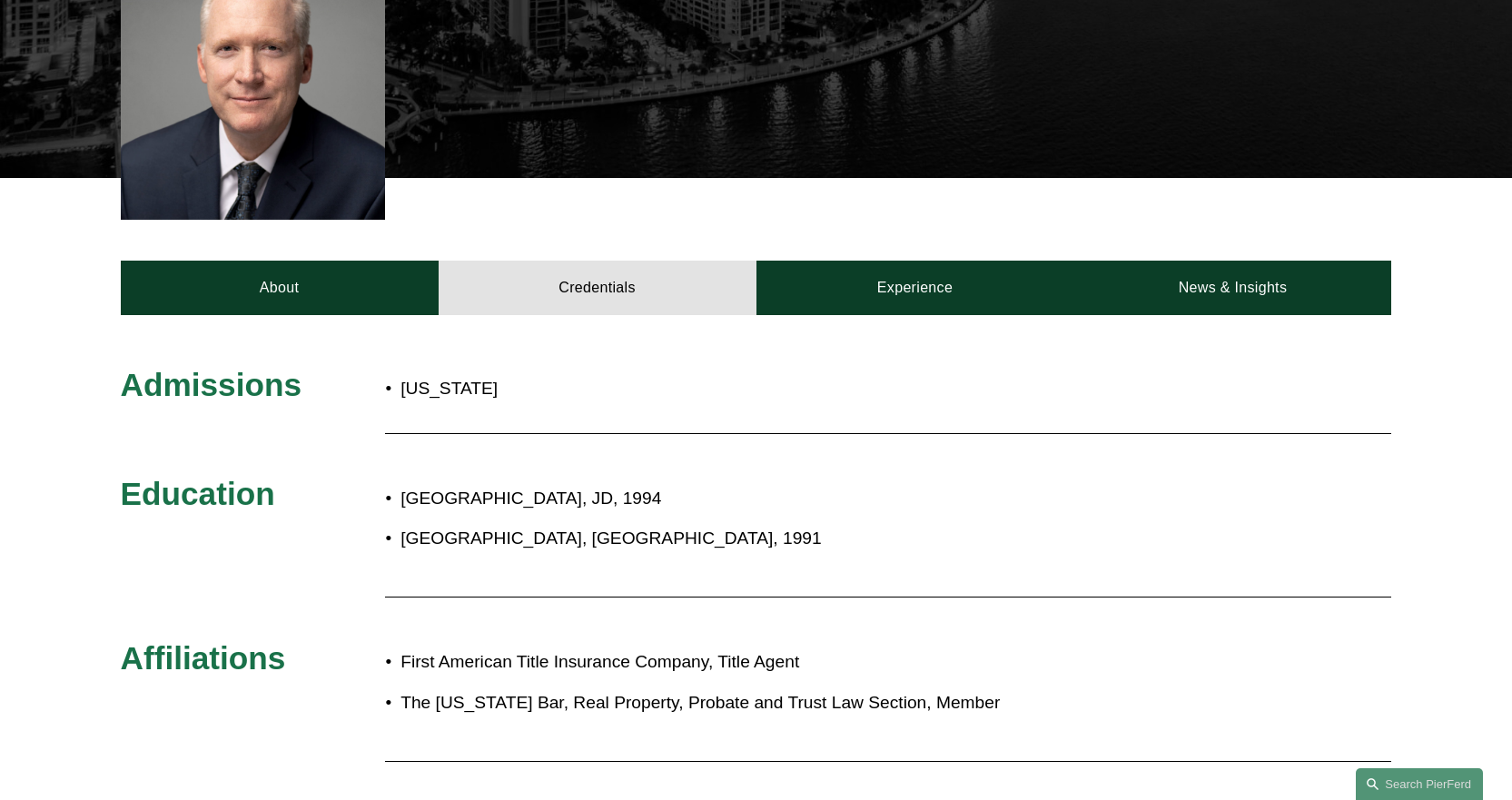
scroll to position [544, 0]
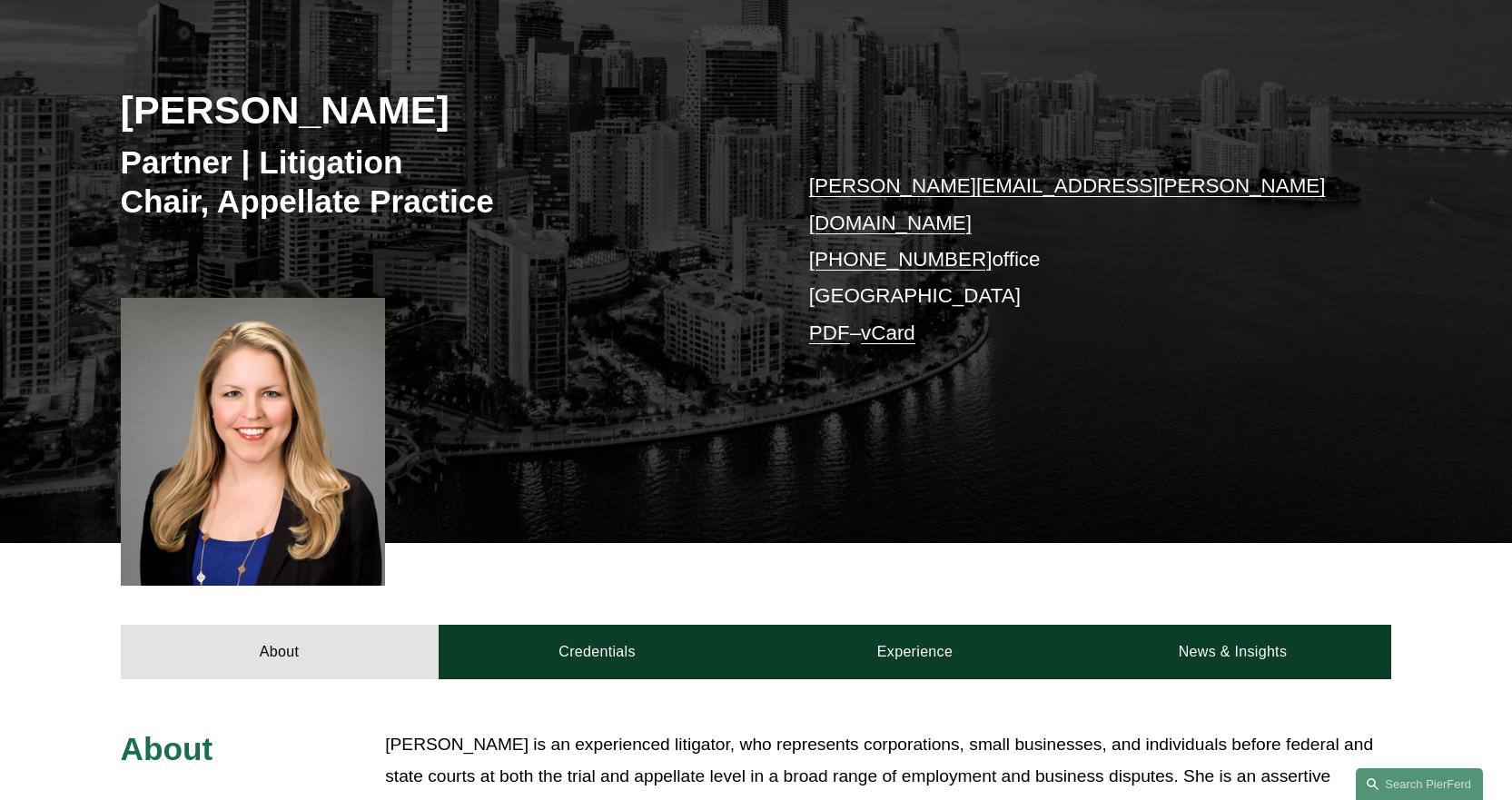
scroll to position [273, 0]
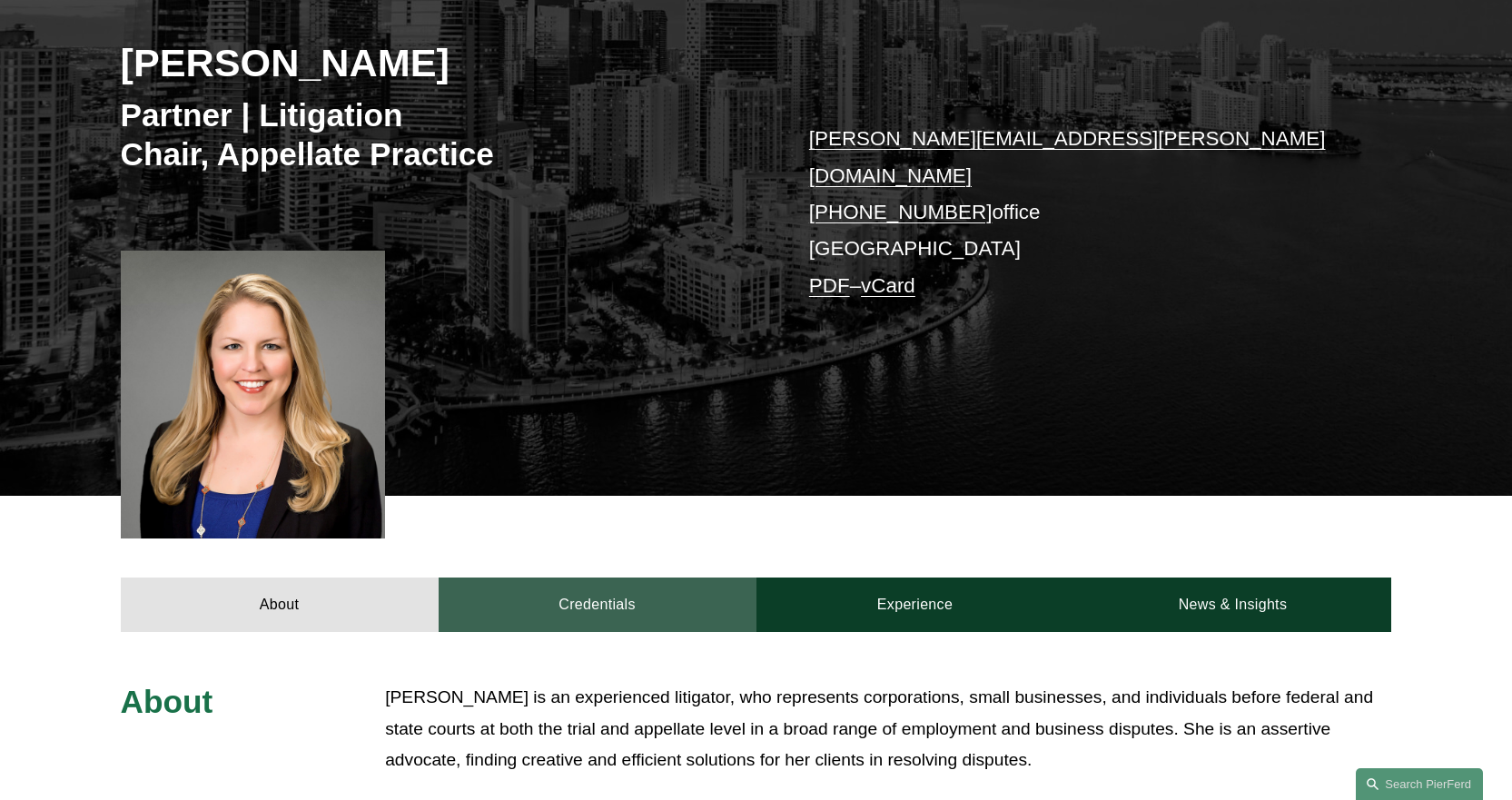
click at [584, 581] on link "Credentials" at bounding box center [597, 604] width 317 height 54
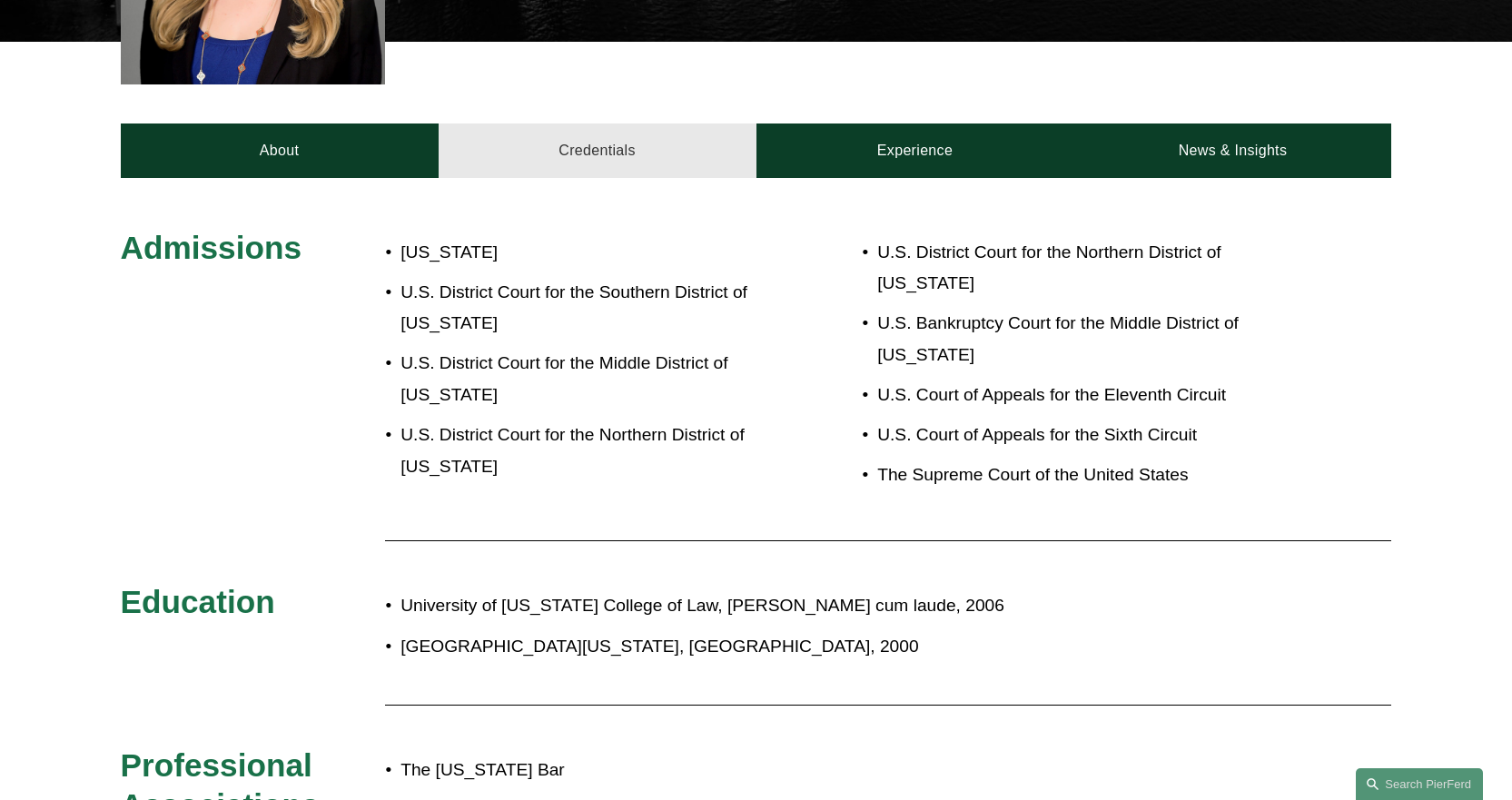
scroll to position [817, 0]
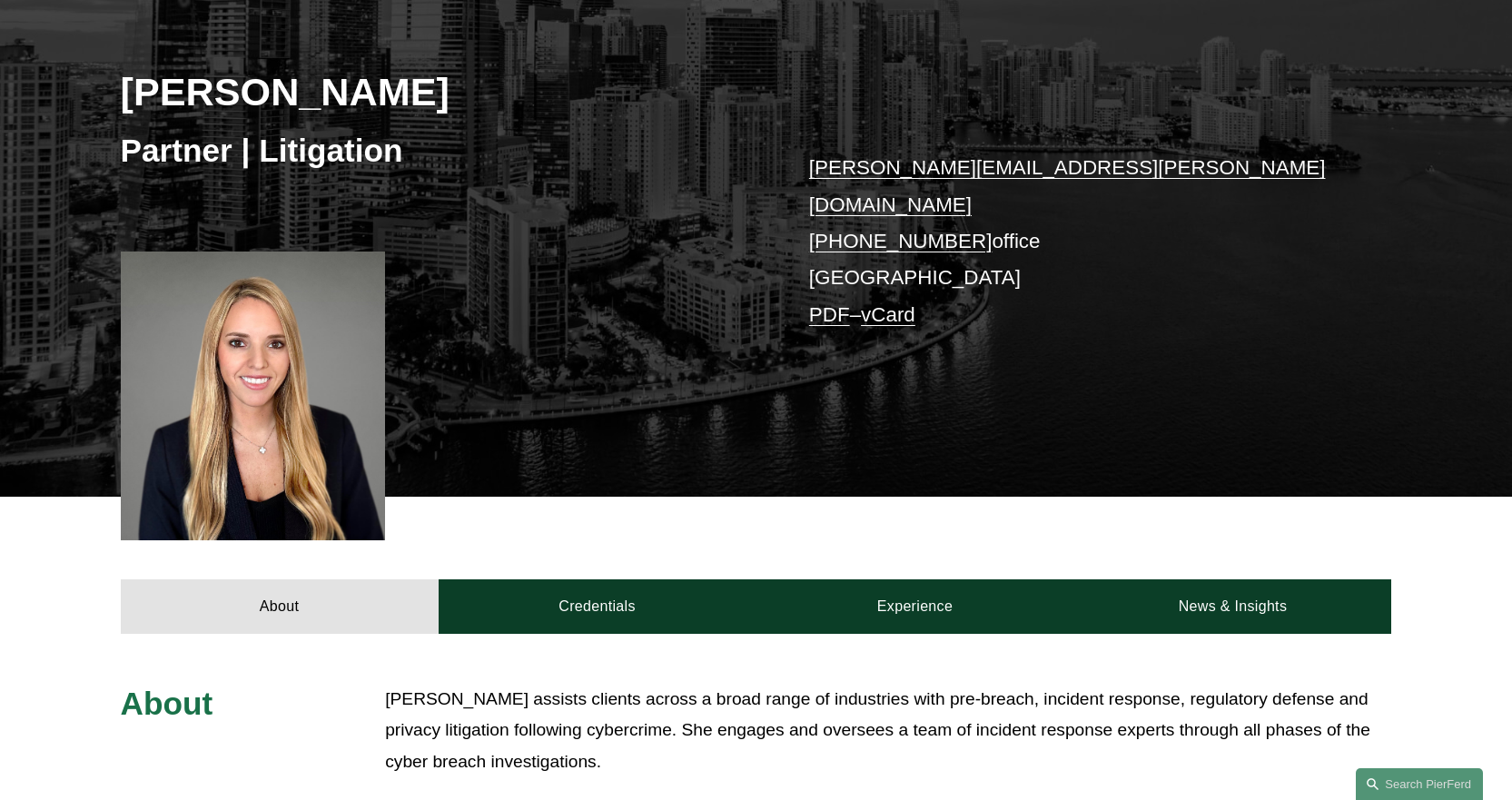
scroll to position [273, 0]
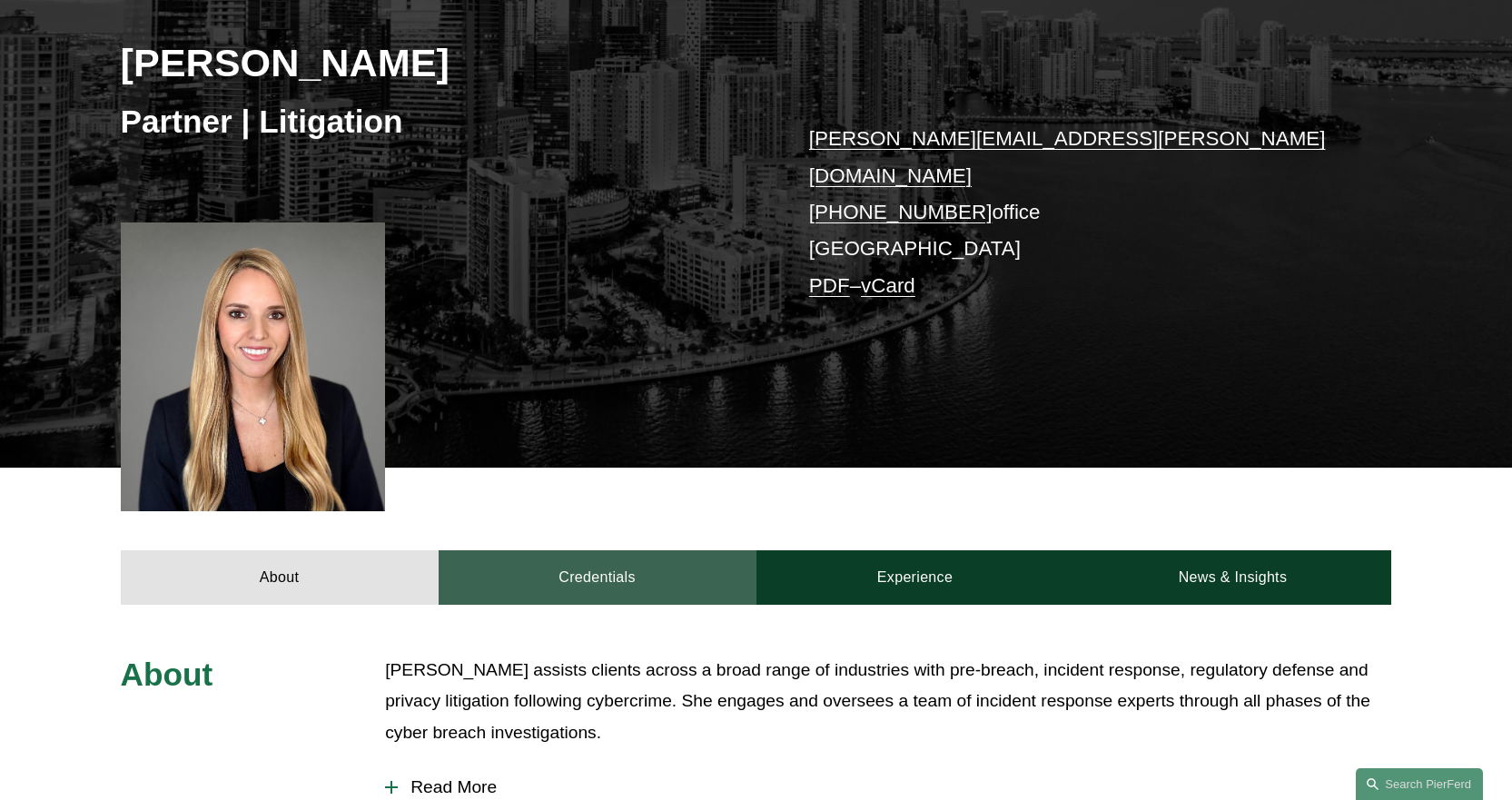
click at [586, 553] on link "Credentials" at bounding box center [597, 577] width 317 height 54
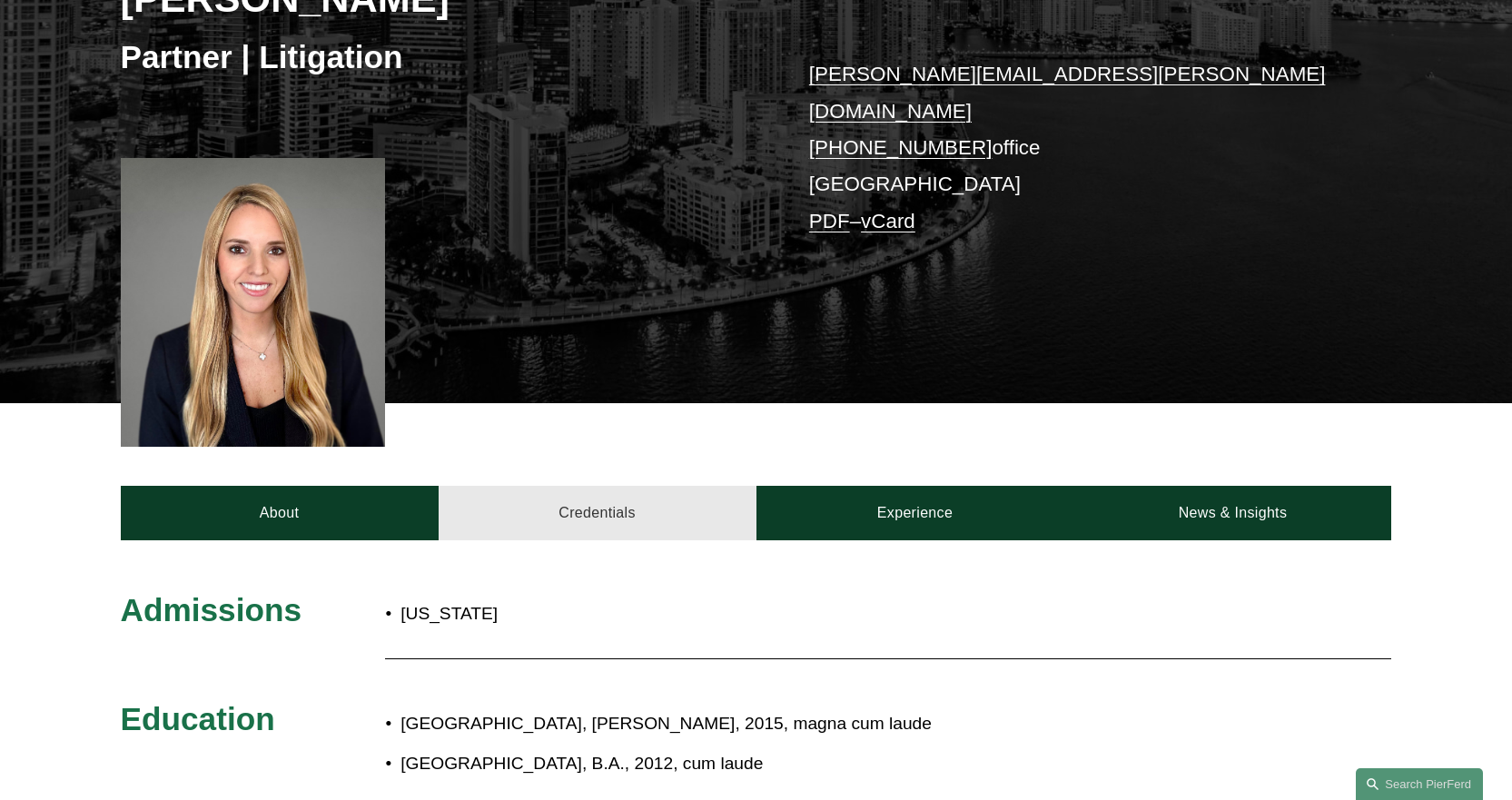
scroll to position [454, 0]
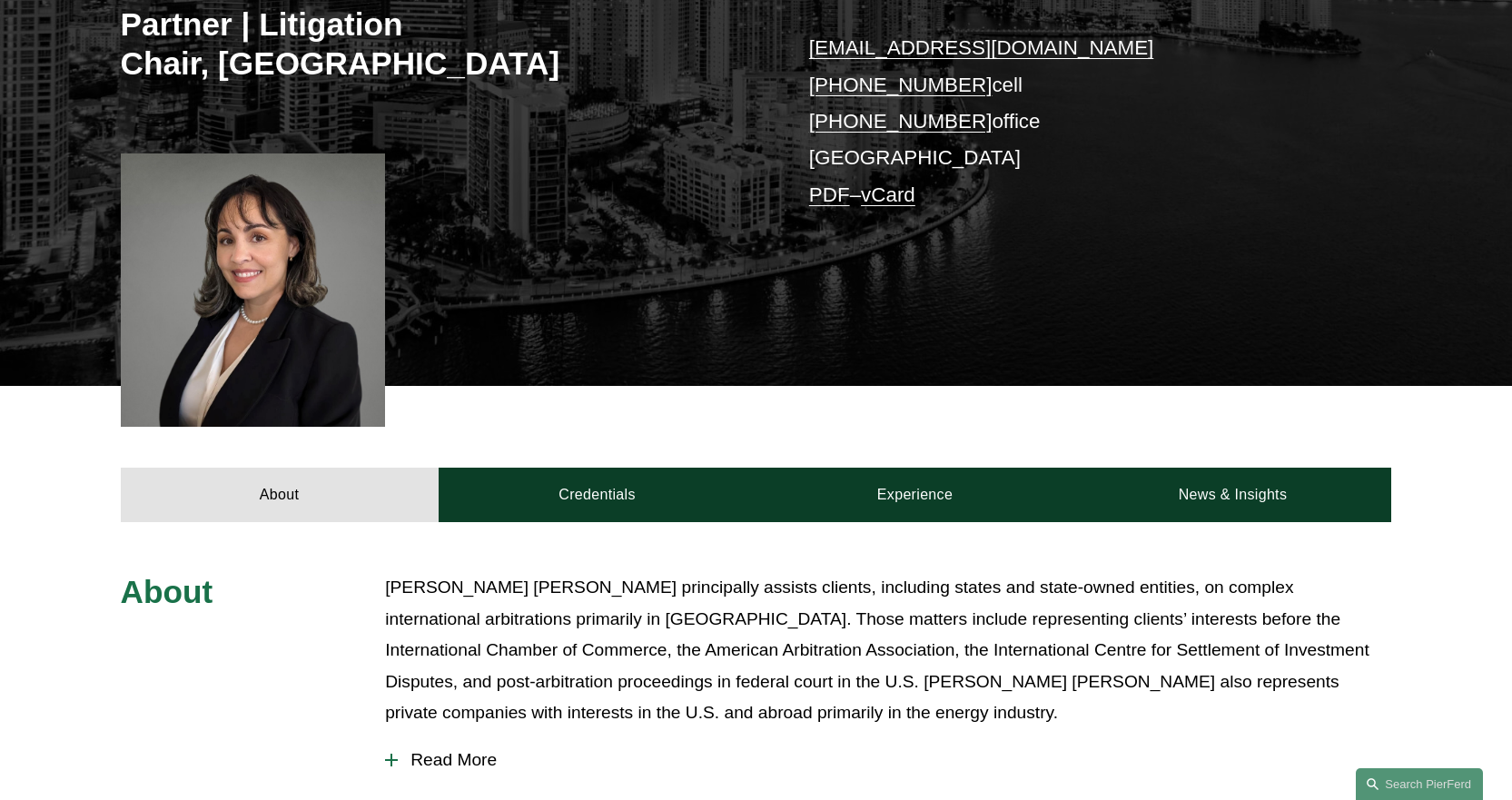
scroll to position [454, 0]
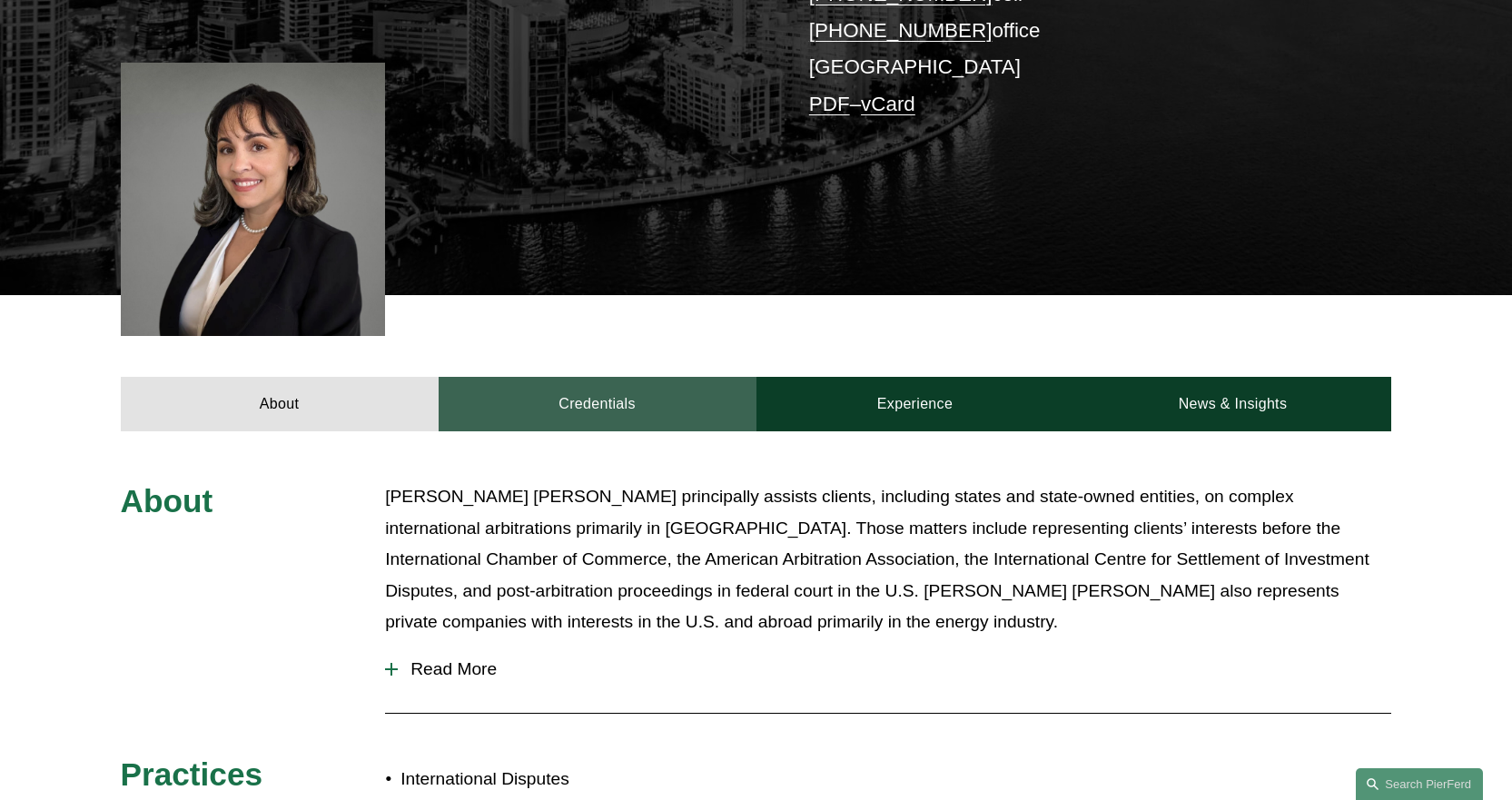
click at [597, 406] on link "Credentials" at bounding box center [597, 403] width 317 height 54
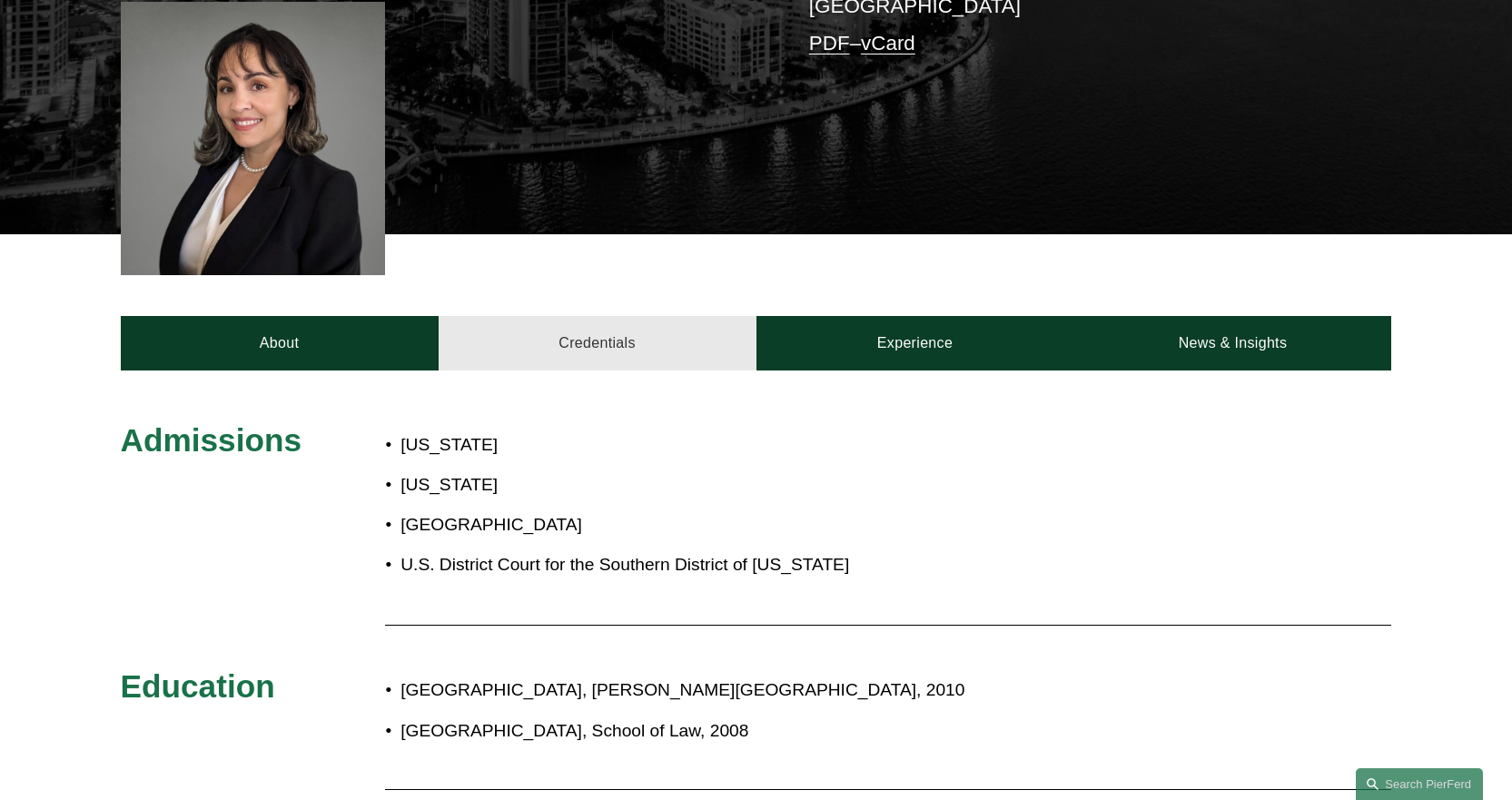
scroll to position [544, 0]
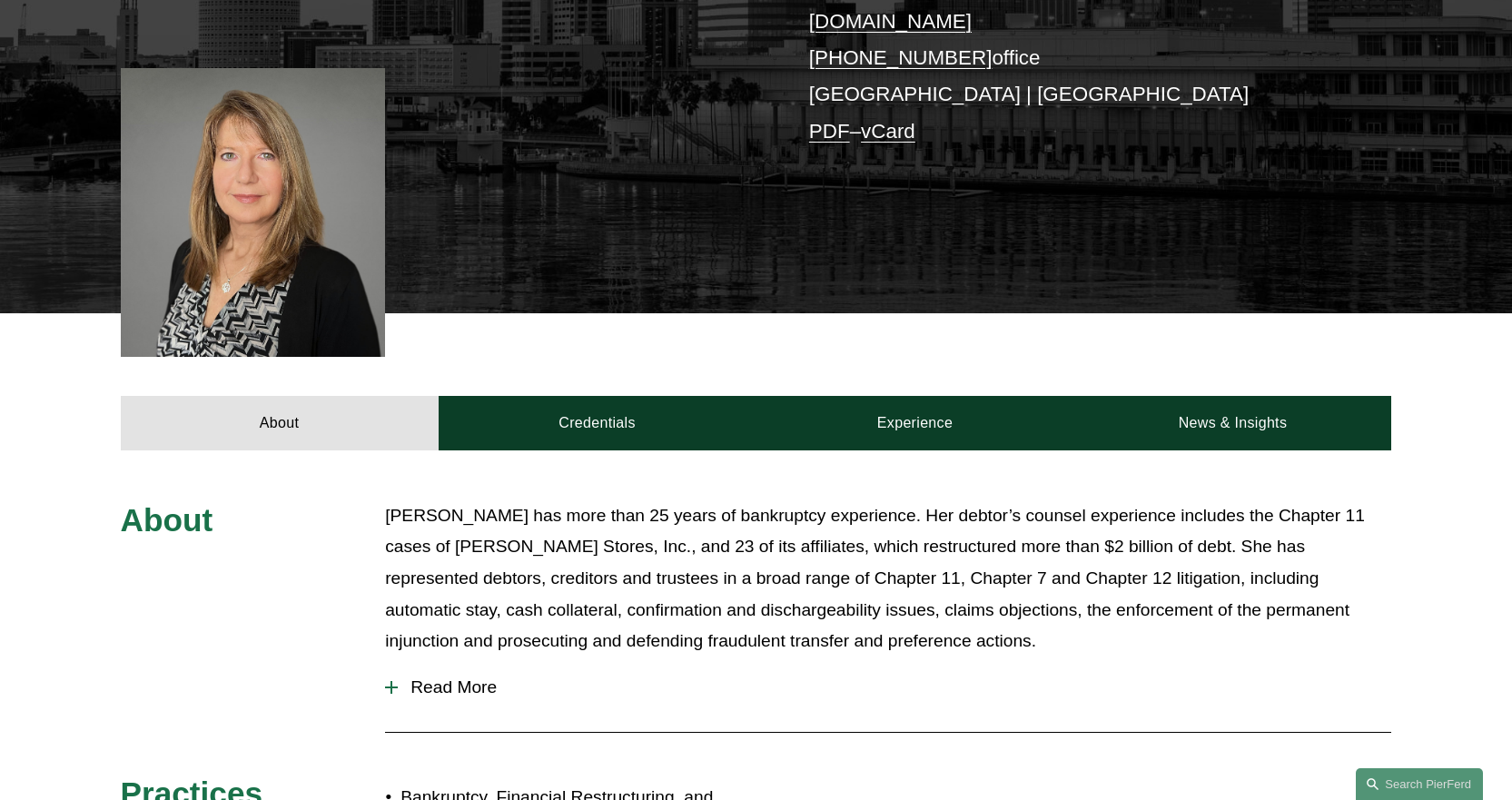
scroll to position [454, 0]
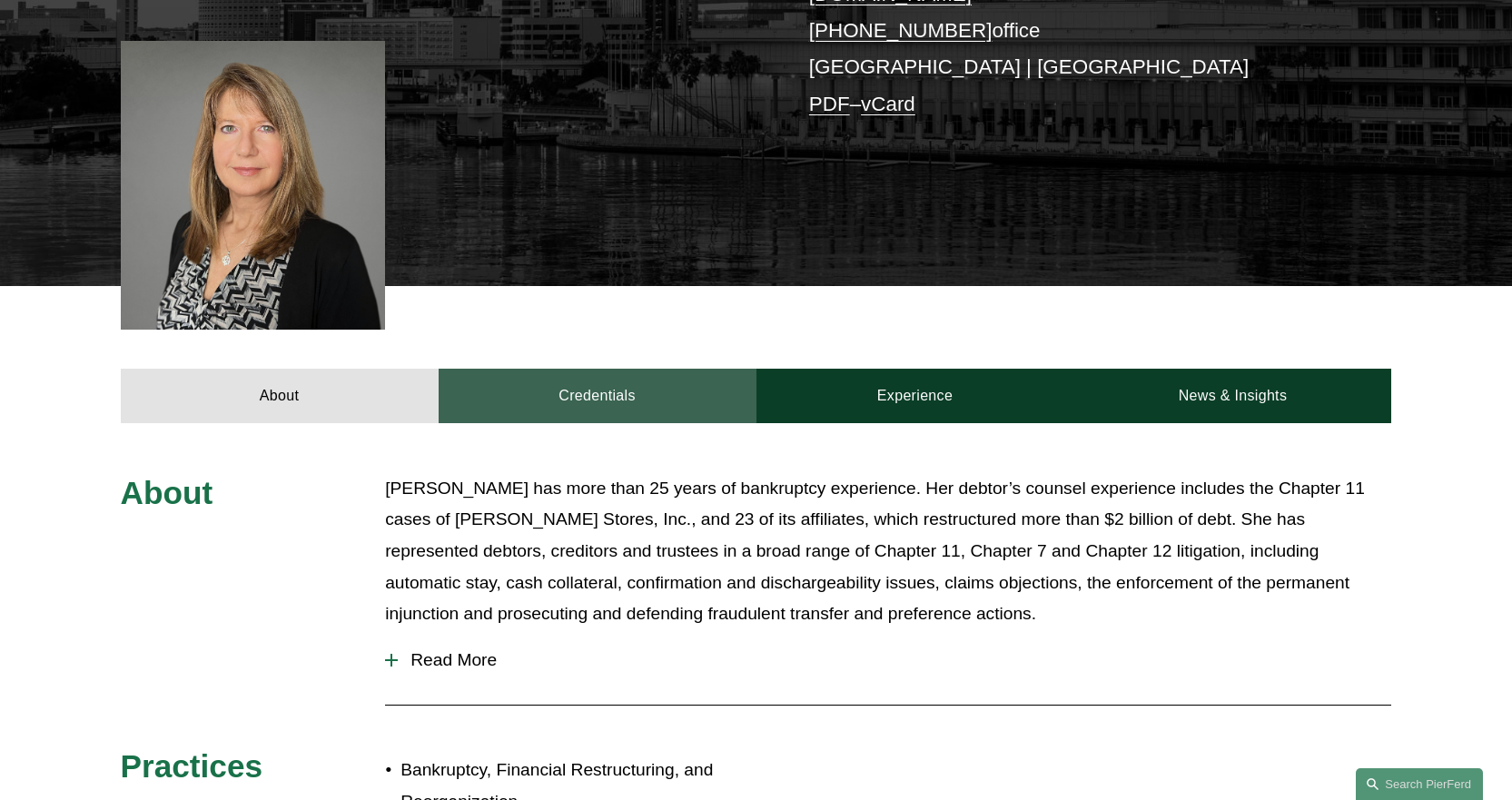
click at [609, 369] on link "Credentials" at bounding box center [597, 395] width 317 height 54
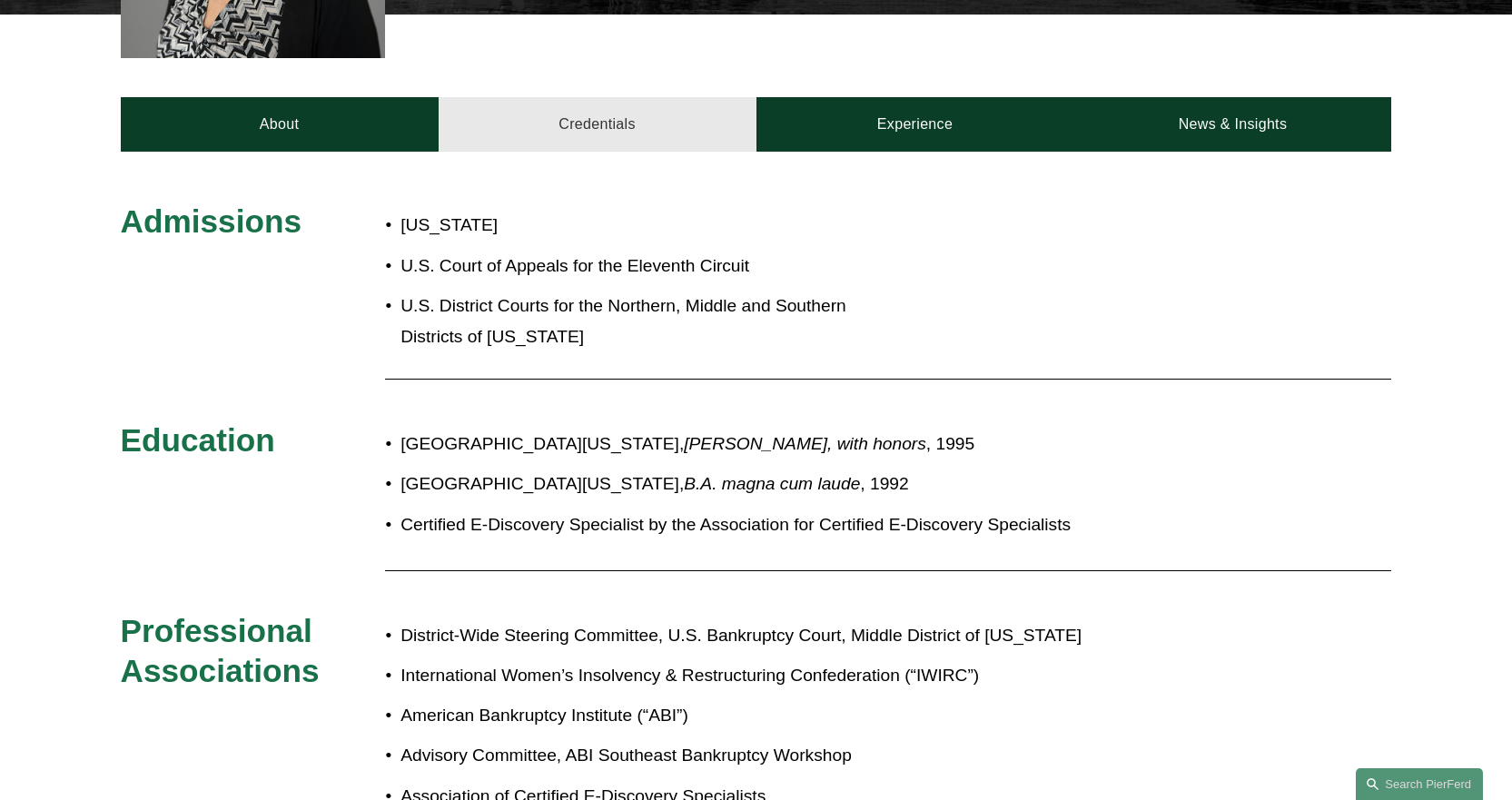
scroll to position [726, 0]
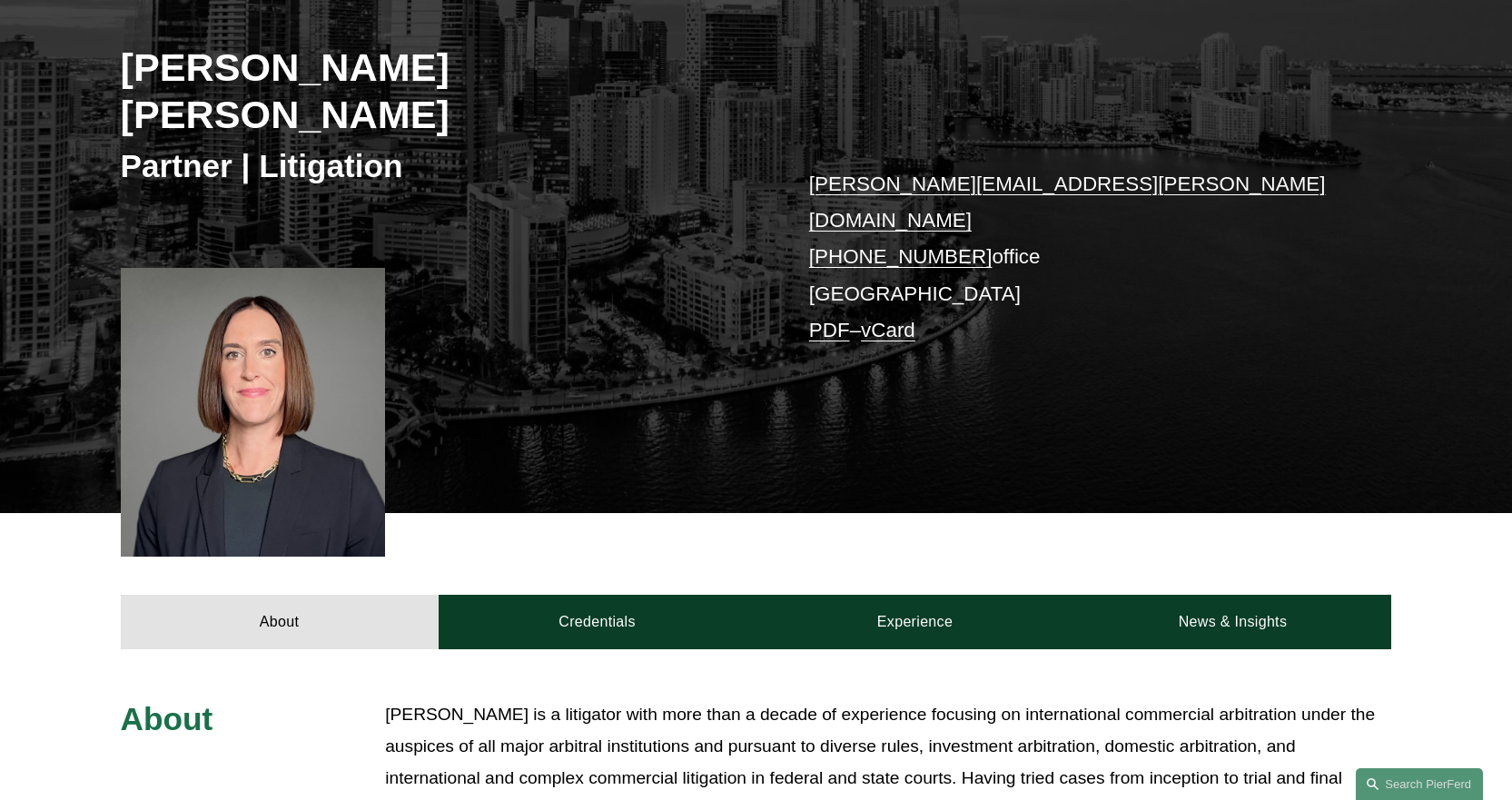
scroll to position [363, 0]
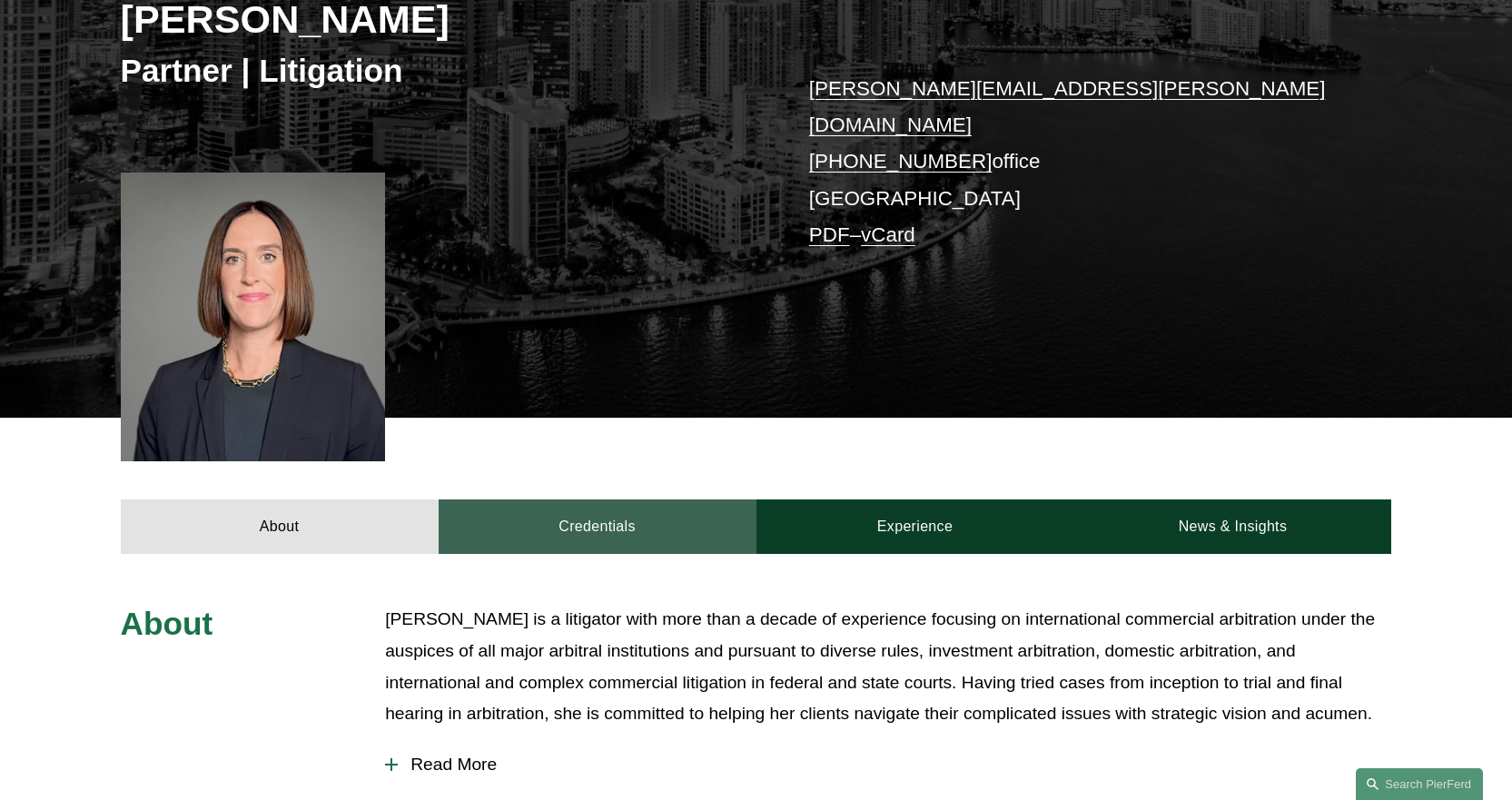
click at [624, 499] on link "Credentials" at bounding box center [597, 525] width 317 height 54
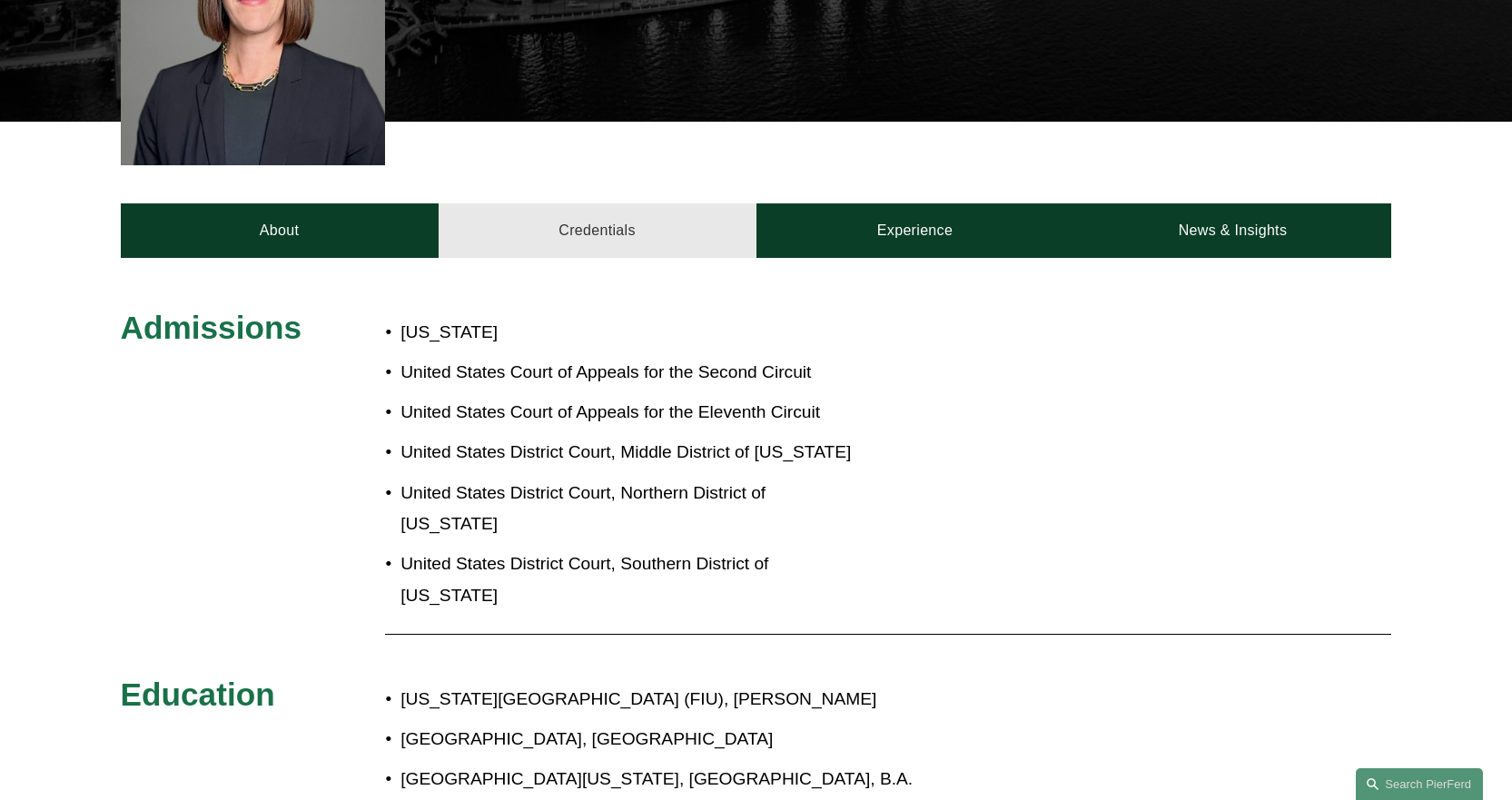
scroll to position [817, 0]
